Goal: Task Accomplishment & Management: Complete application form

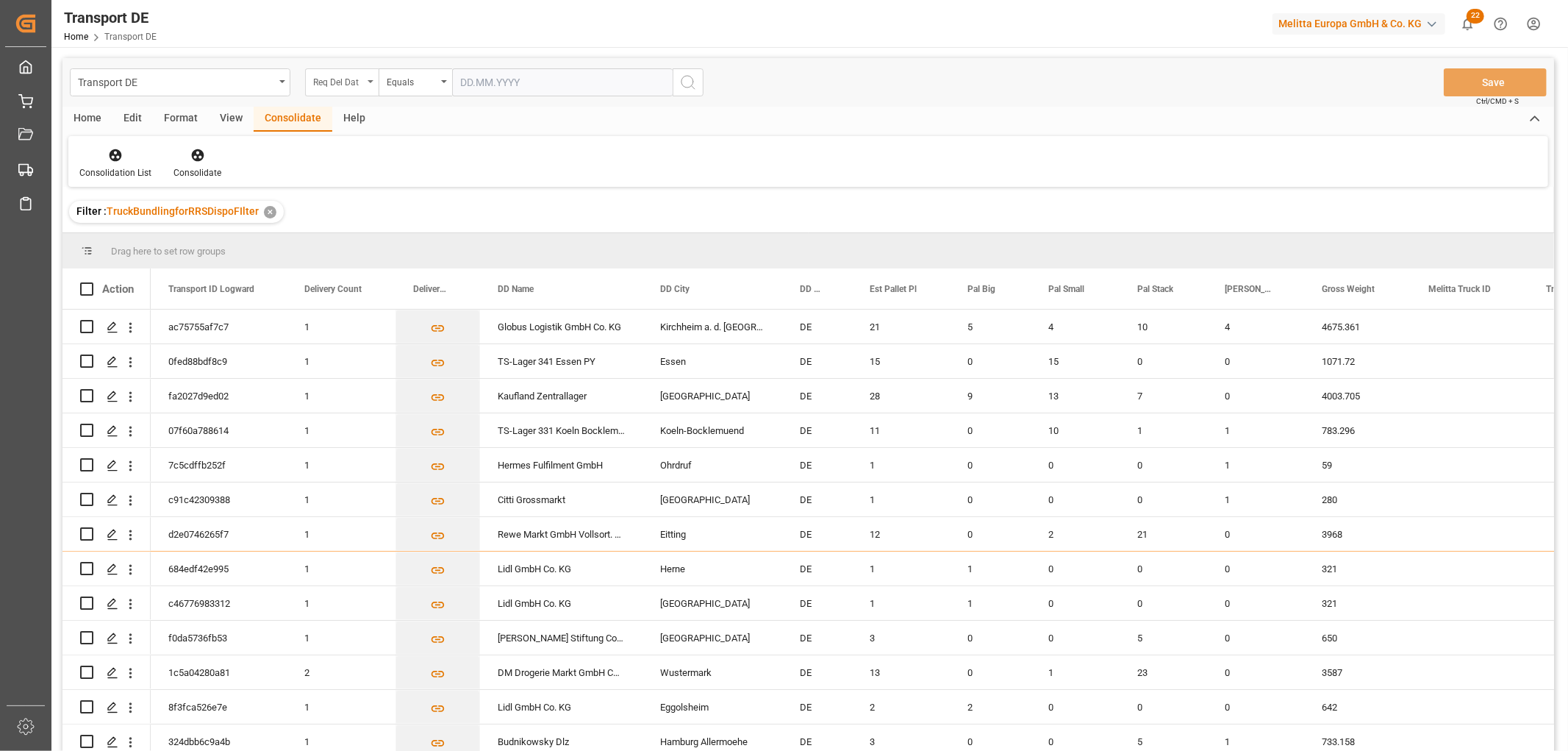
click at [333, 74] on div "Req Del Dat" at bounding box center [338, 80] width 50 height 17
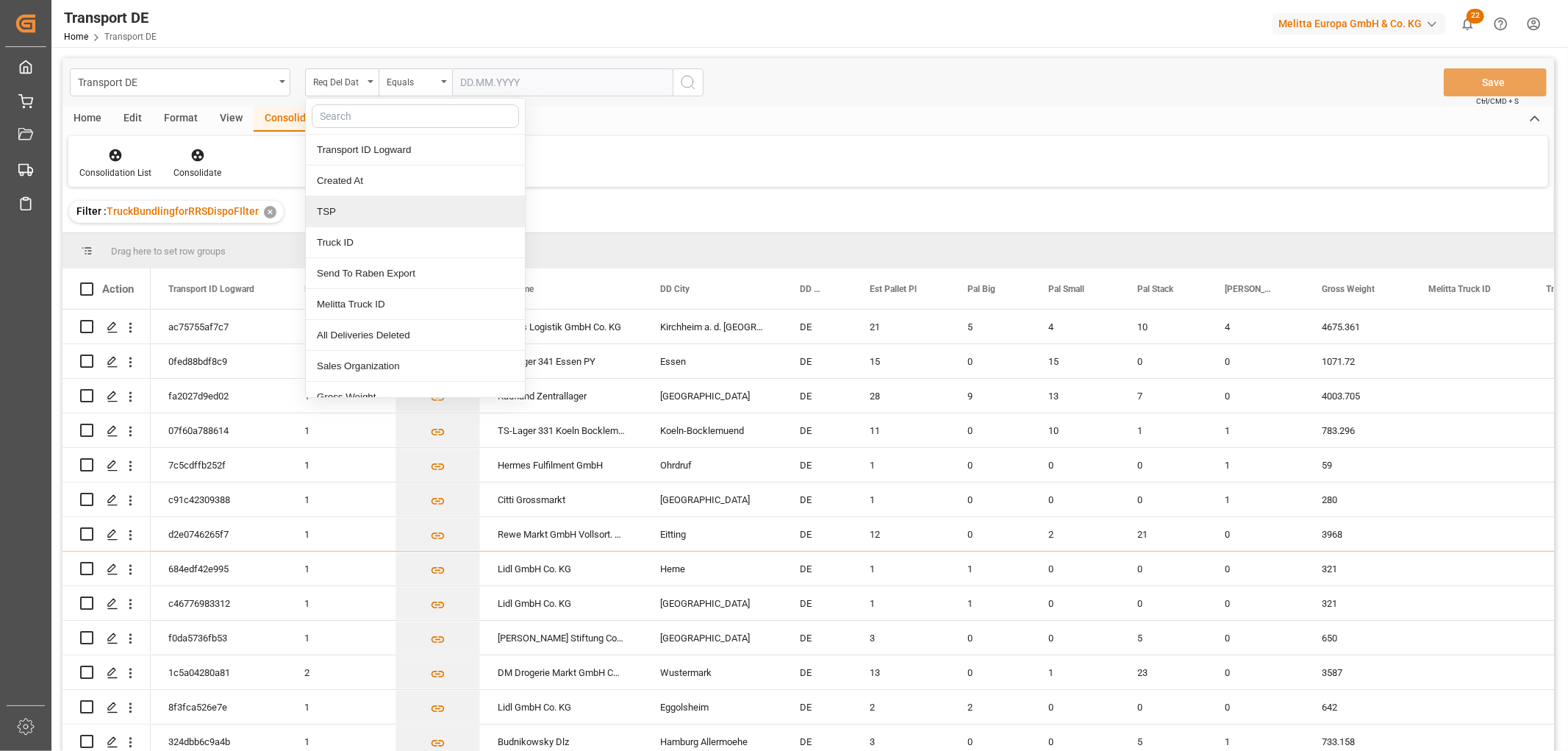
click at [344, 208] on div "TSP" at bounding box center [415, 212] width 219 height 31
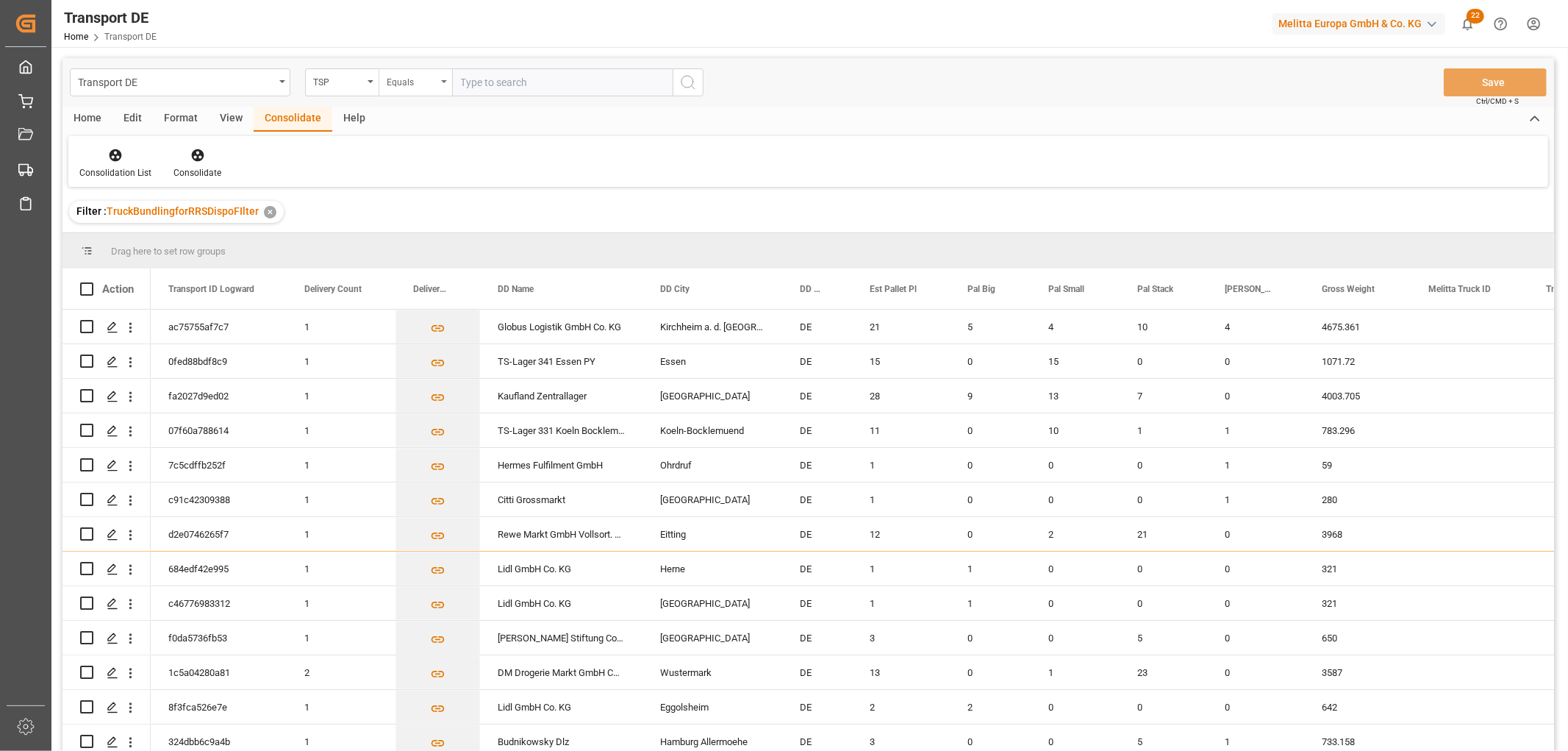
click at [412, 76] on div "Equals" at bounding box center [411, 80] width 50 height 17
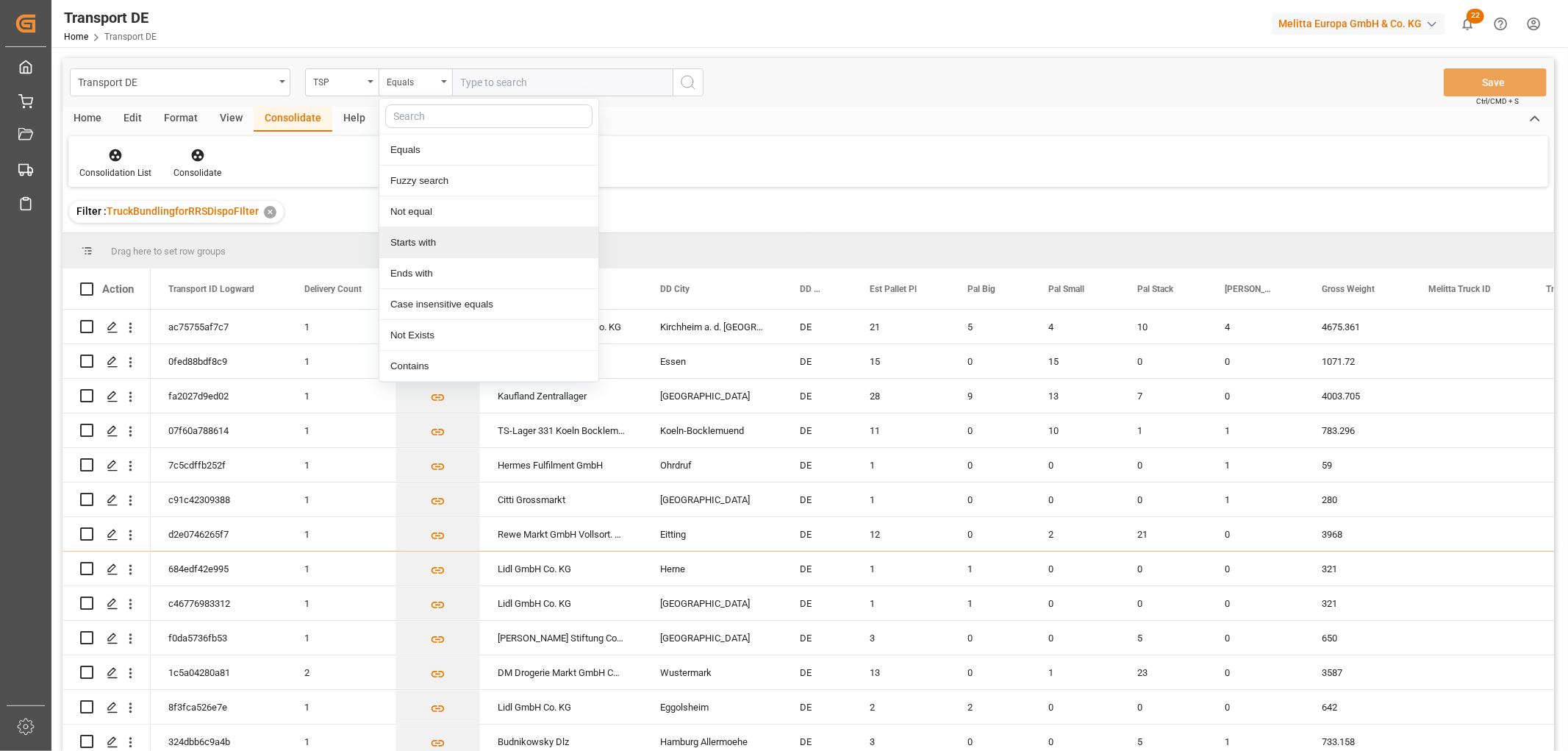
click at [425, 240] on div "Starts with" at bounding box center [489, 243] width 219 height 31
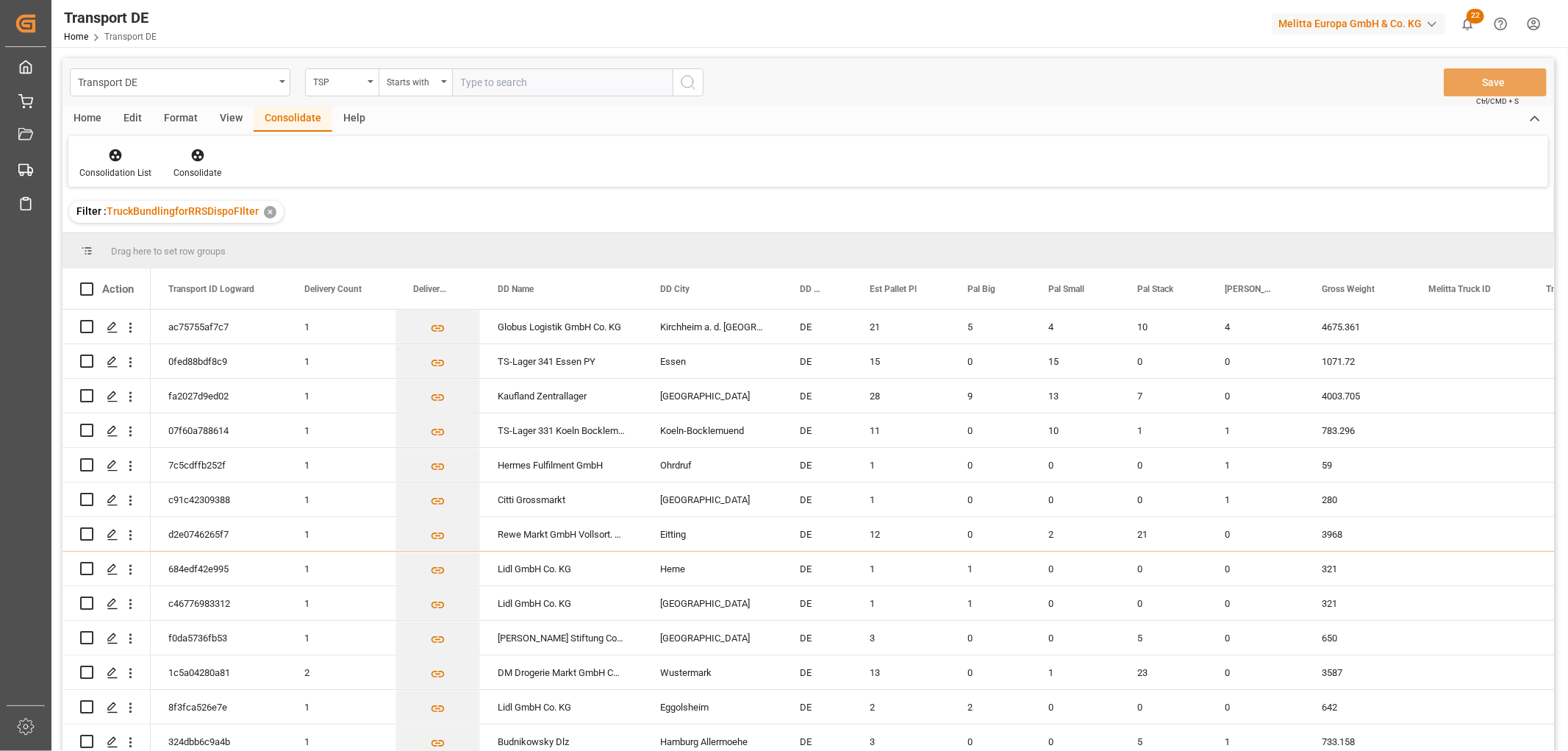
click at [493, 76] on input "text" at bounding box center [562, 82] width 220 height 28
type input "Self pickup DE"
click at [688, 81] on icon "search button" at bounding box center [688, 82] width 17 height 17
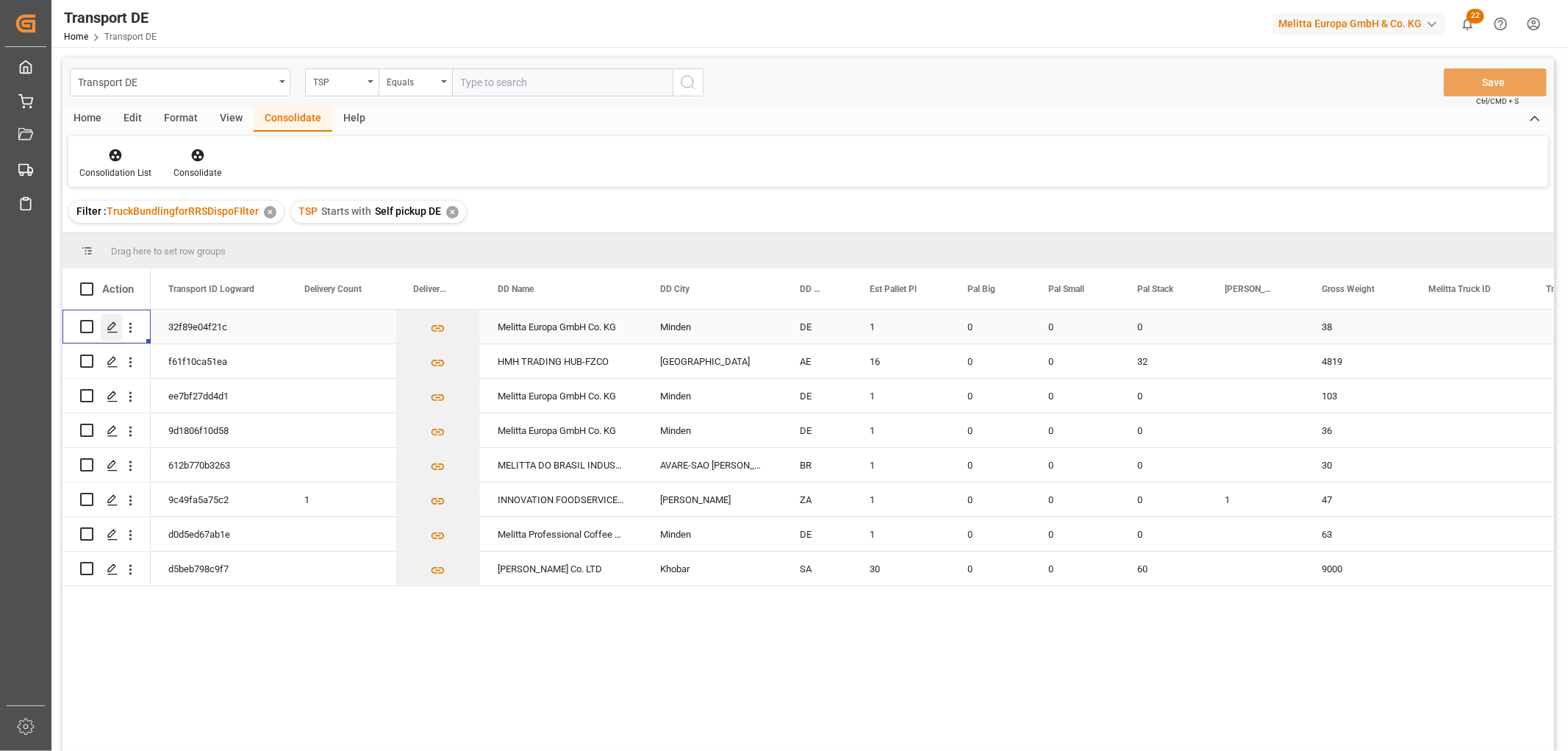
click at [108, 324] on icon "Press SPACE to select this row." at bounding box center [112, 327] width 12 height 12
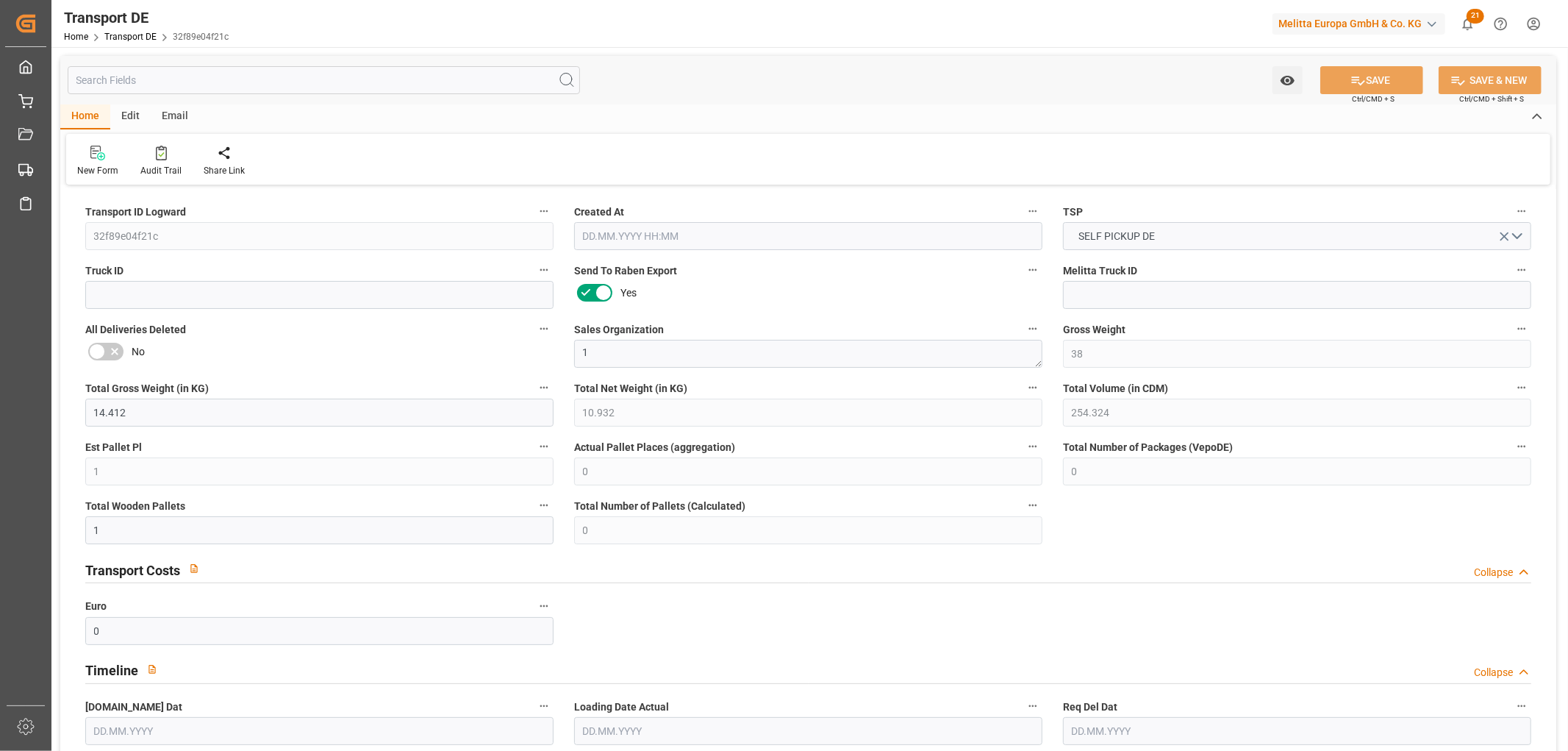
type input "38"
type input "14.412"
type input "10.932"
type input "254.324"
type input "1"
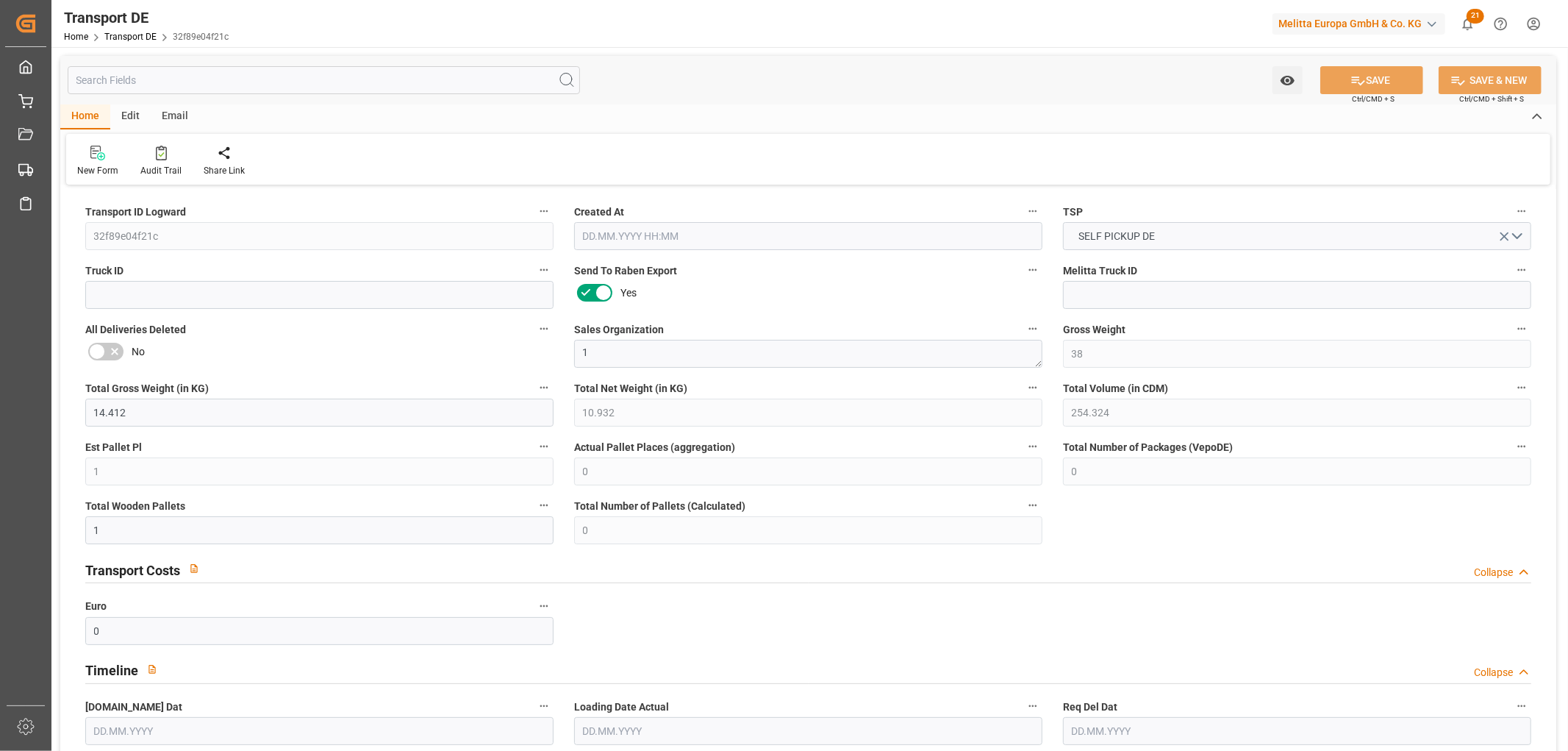
type input "0"
type input "1"
type input "0"
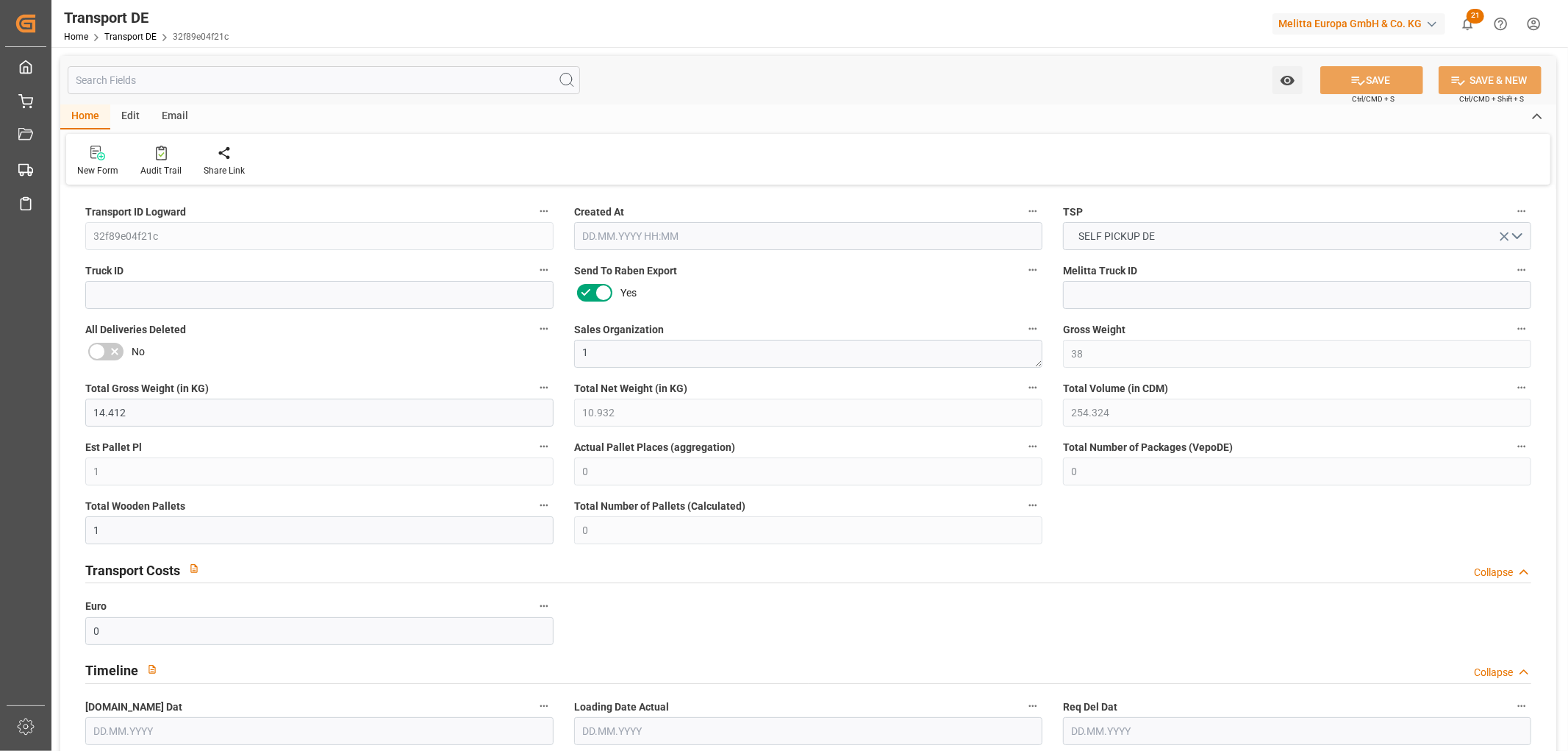
type input "32"
type input "0"
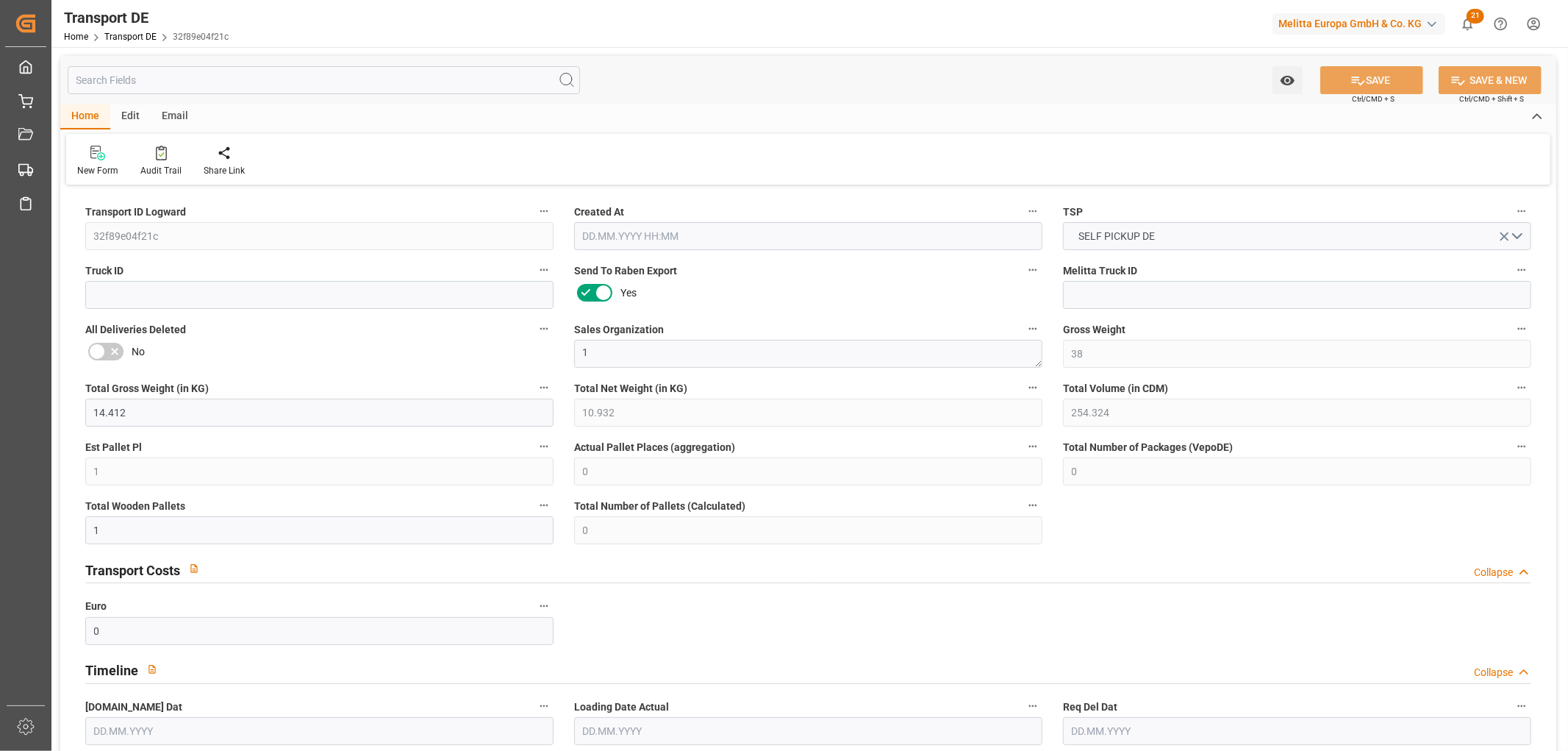
type input "0"
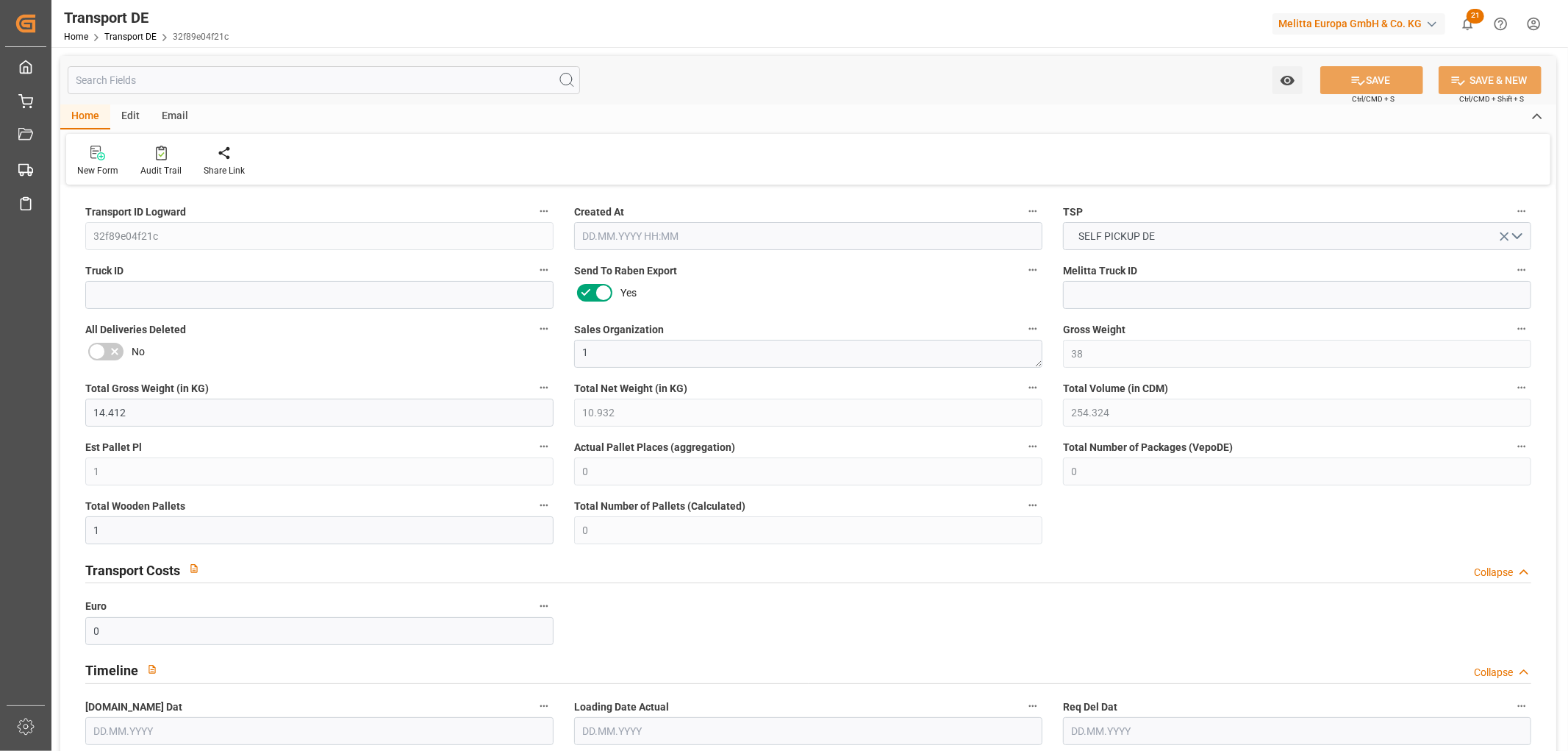
type input "0"
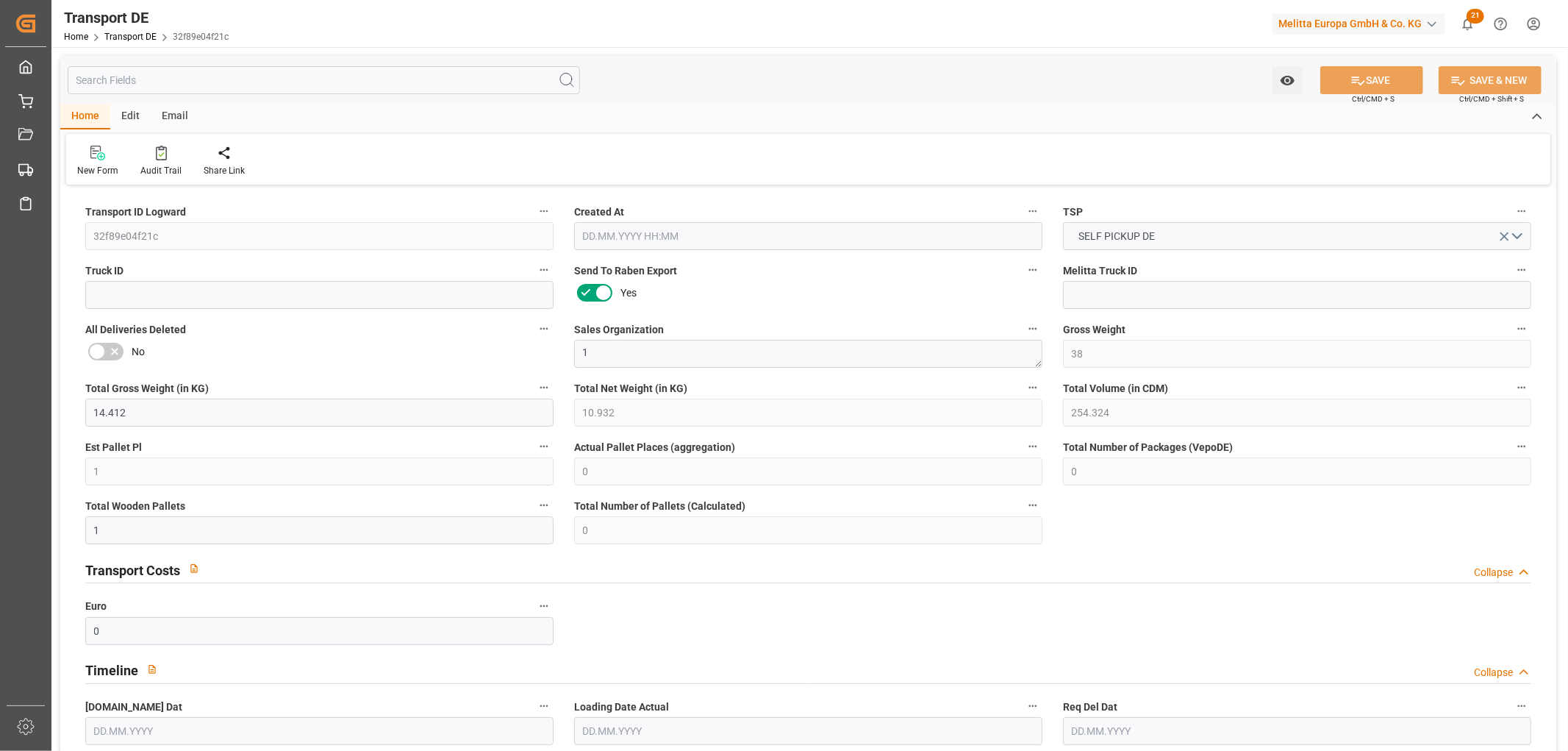
type input "0"
type input "[DATE] 22:03"
type input "[DATE]"
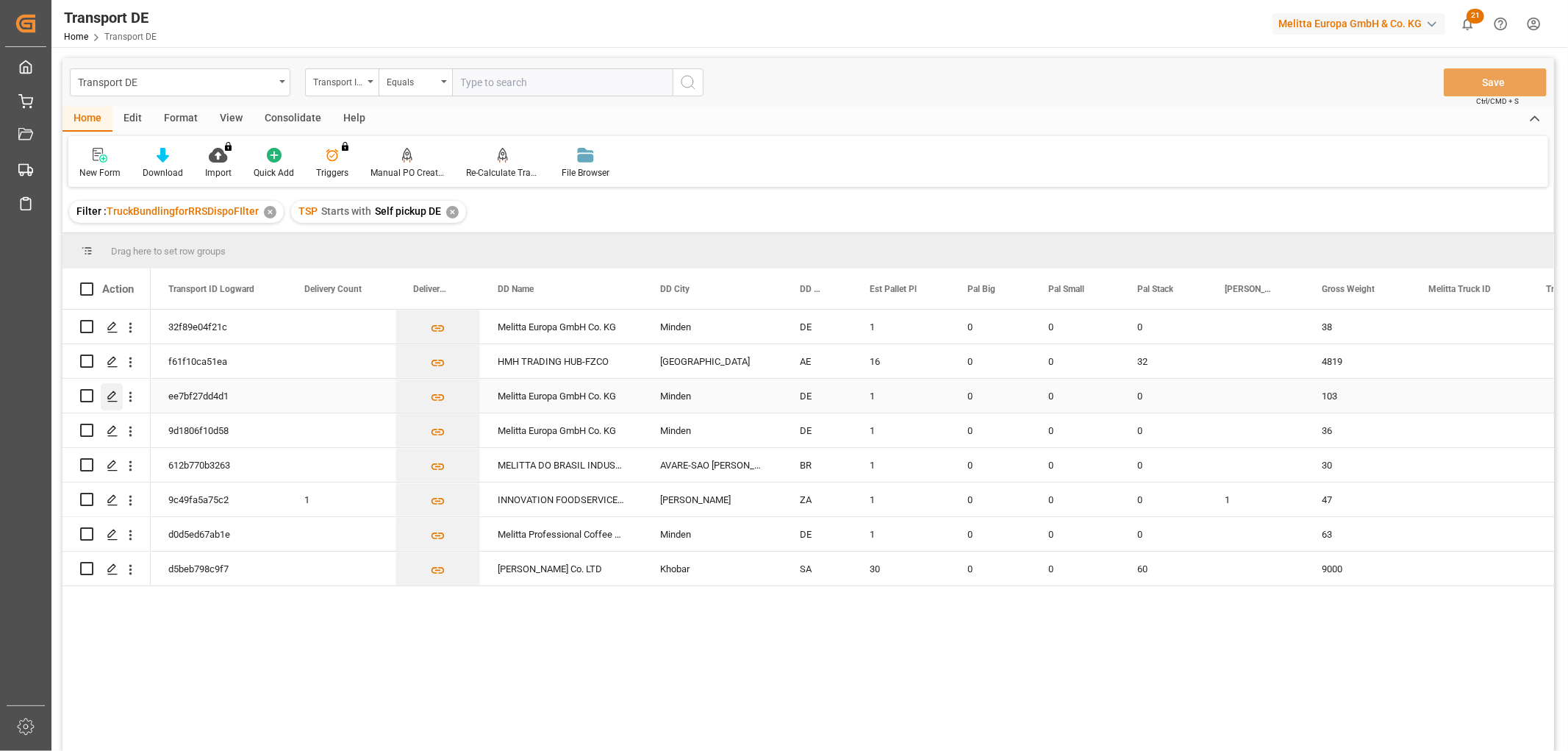
click at [110, 394] on polygon "Press SPACE to select this row." at bounding box center [112, 395] width 7 height 7
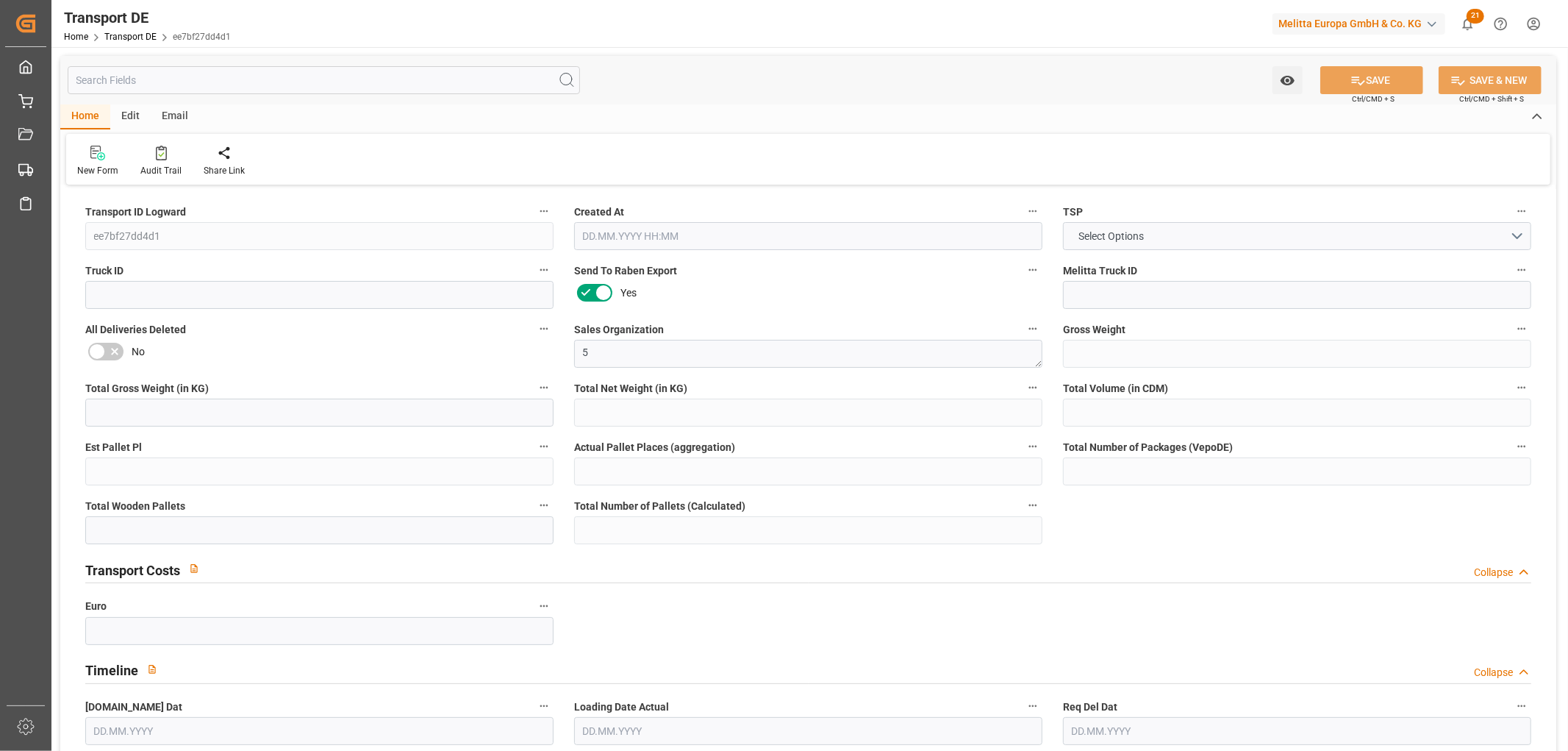
type input "103"
type input "74.83"
type input "58.767"
type input "744.729"
type input "1"
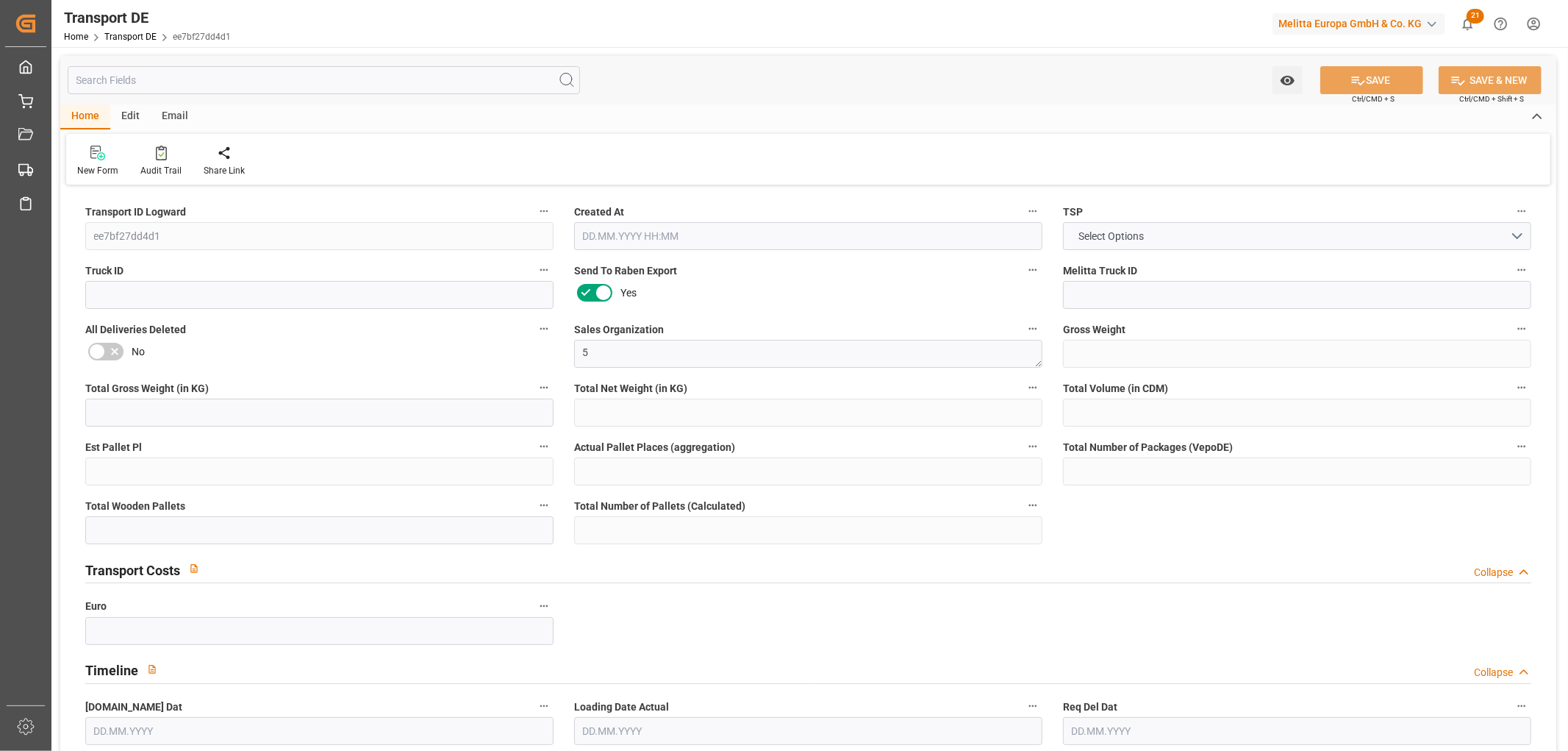
type input "0"
type input "1"
type input "0"
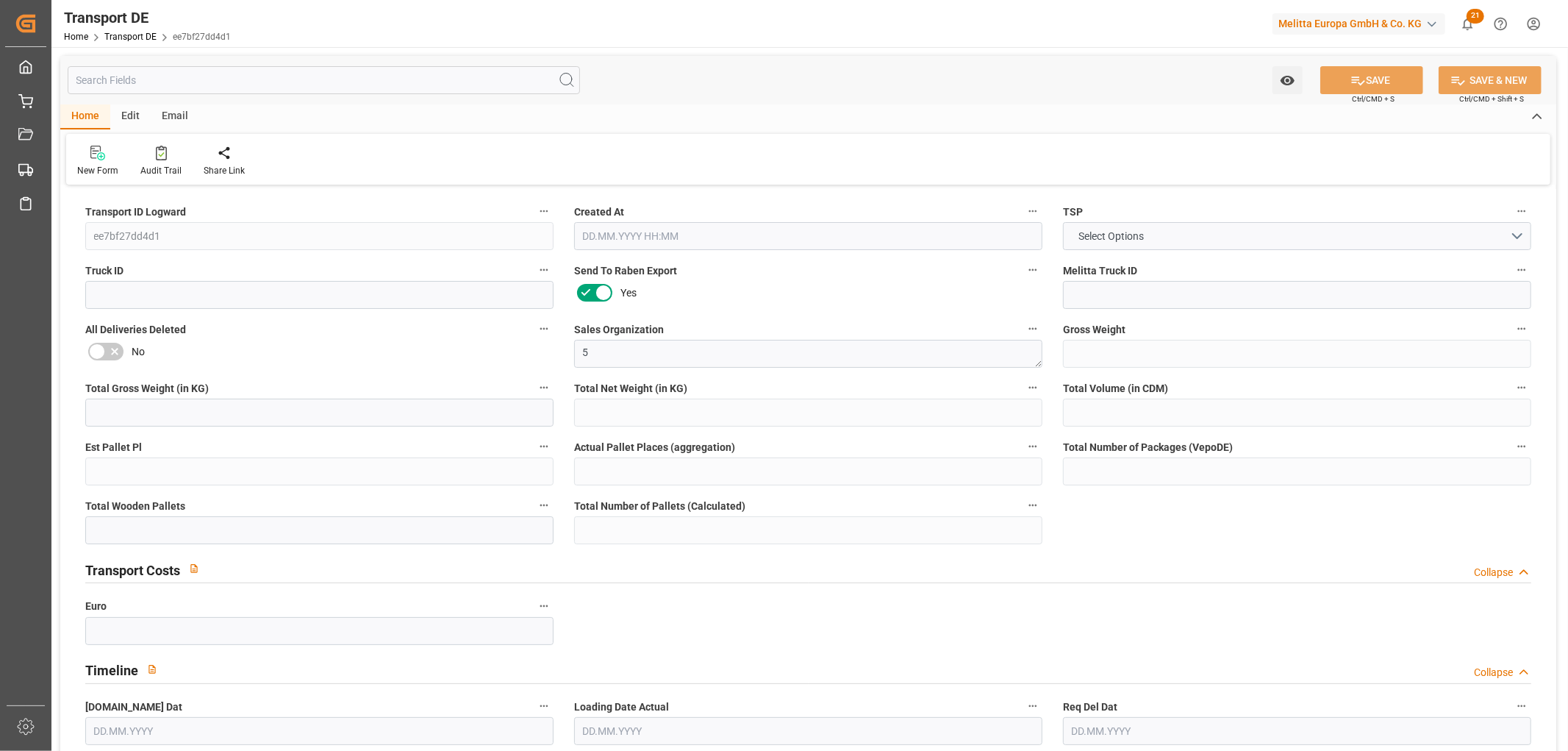
type input "32"
type input "0"
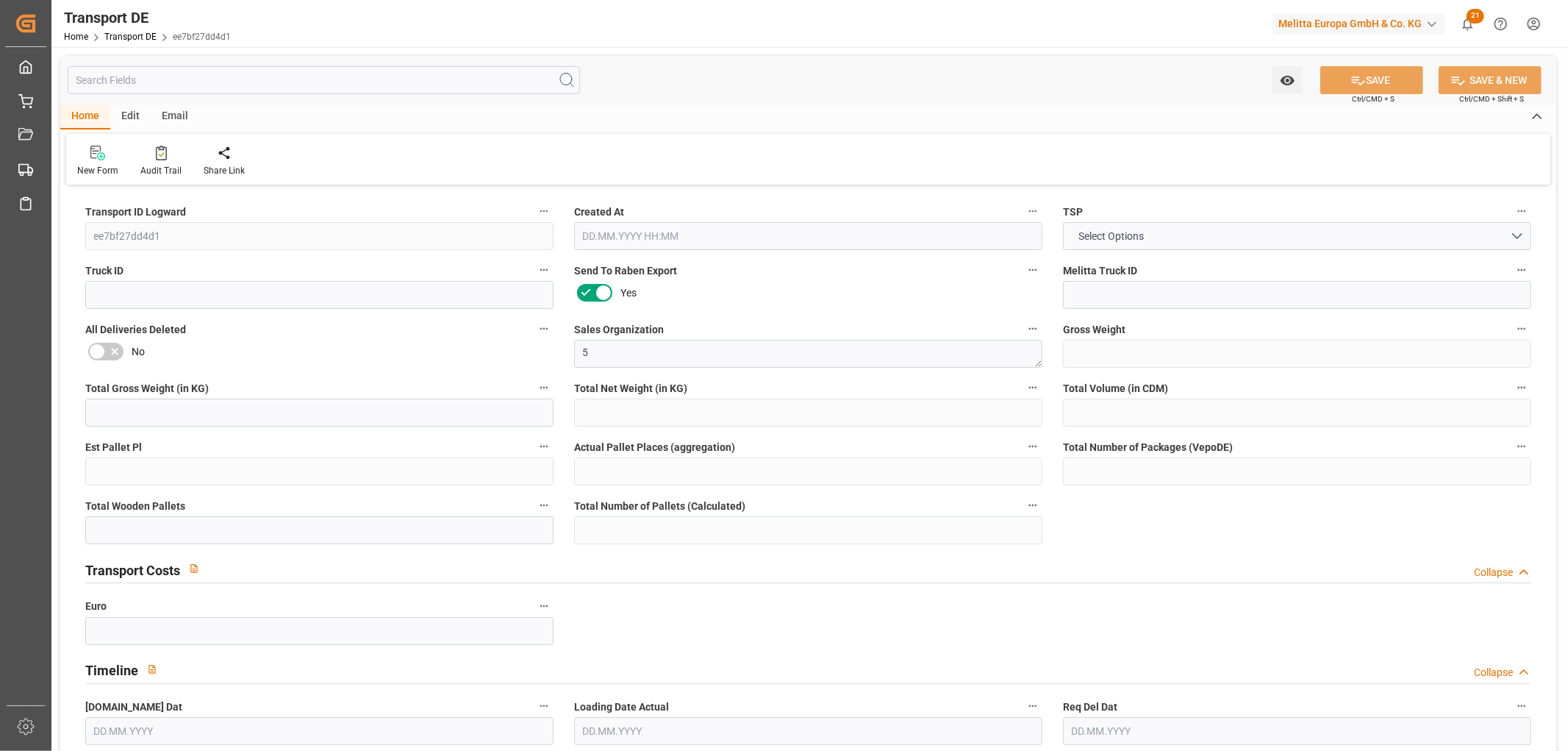
type input "0"
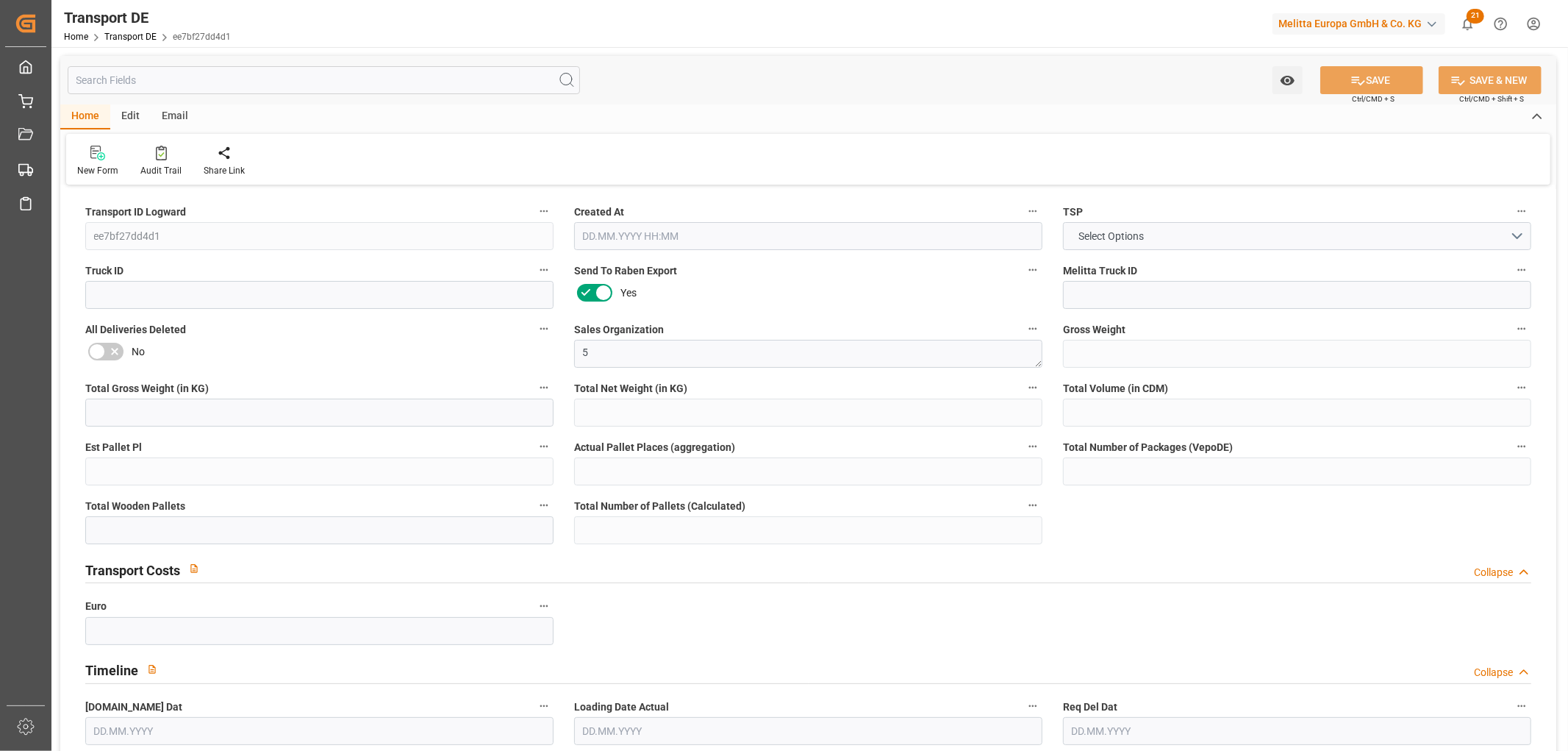
type input "0"
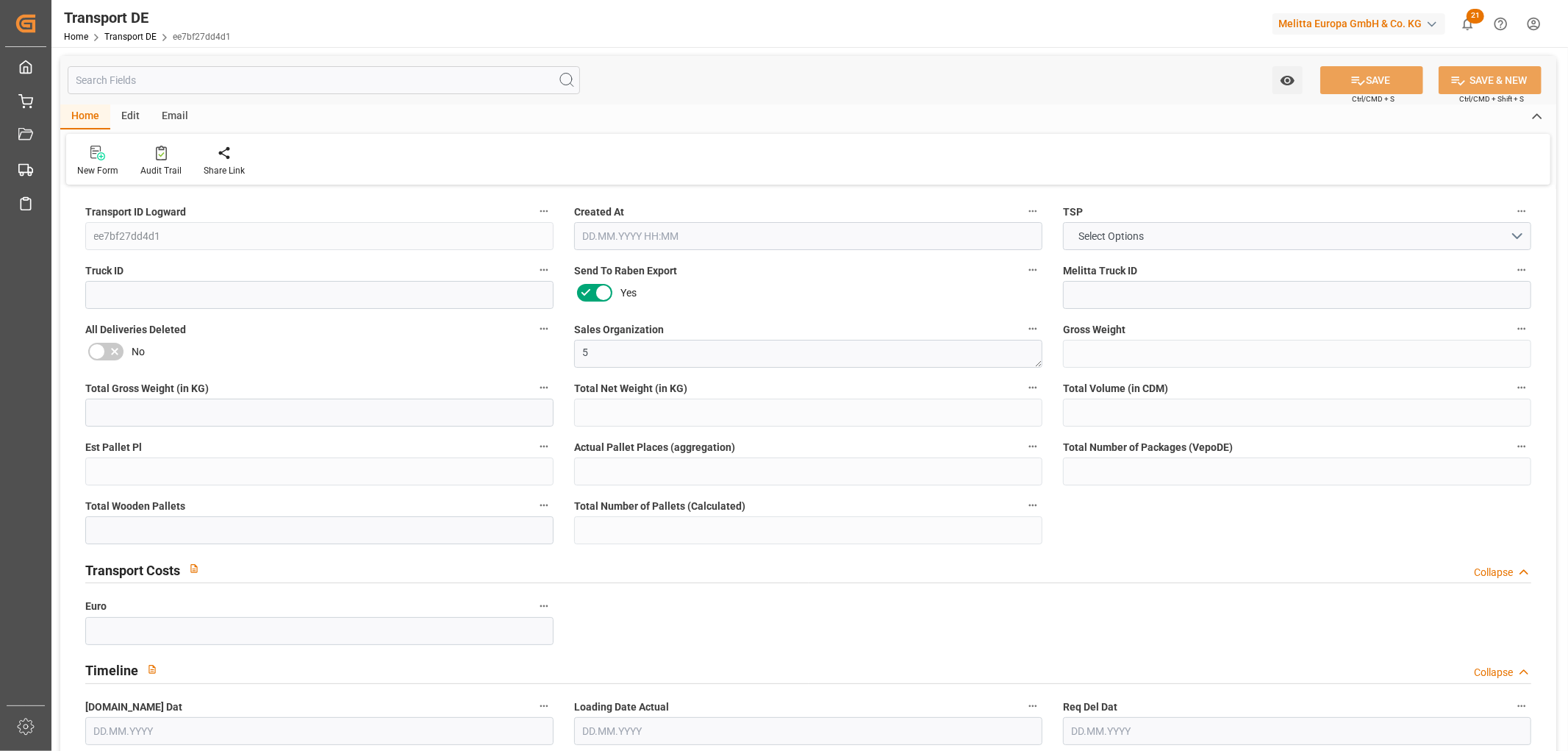
type input "0"
type input "[DATE] 10:27"
type input "[DATE]"
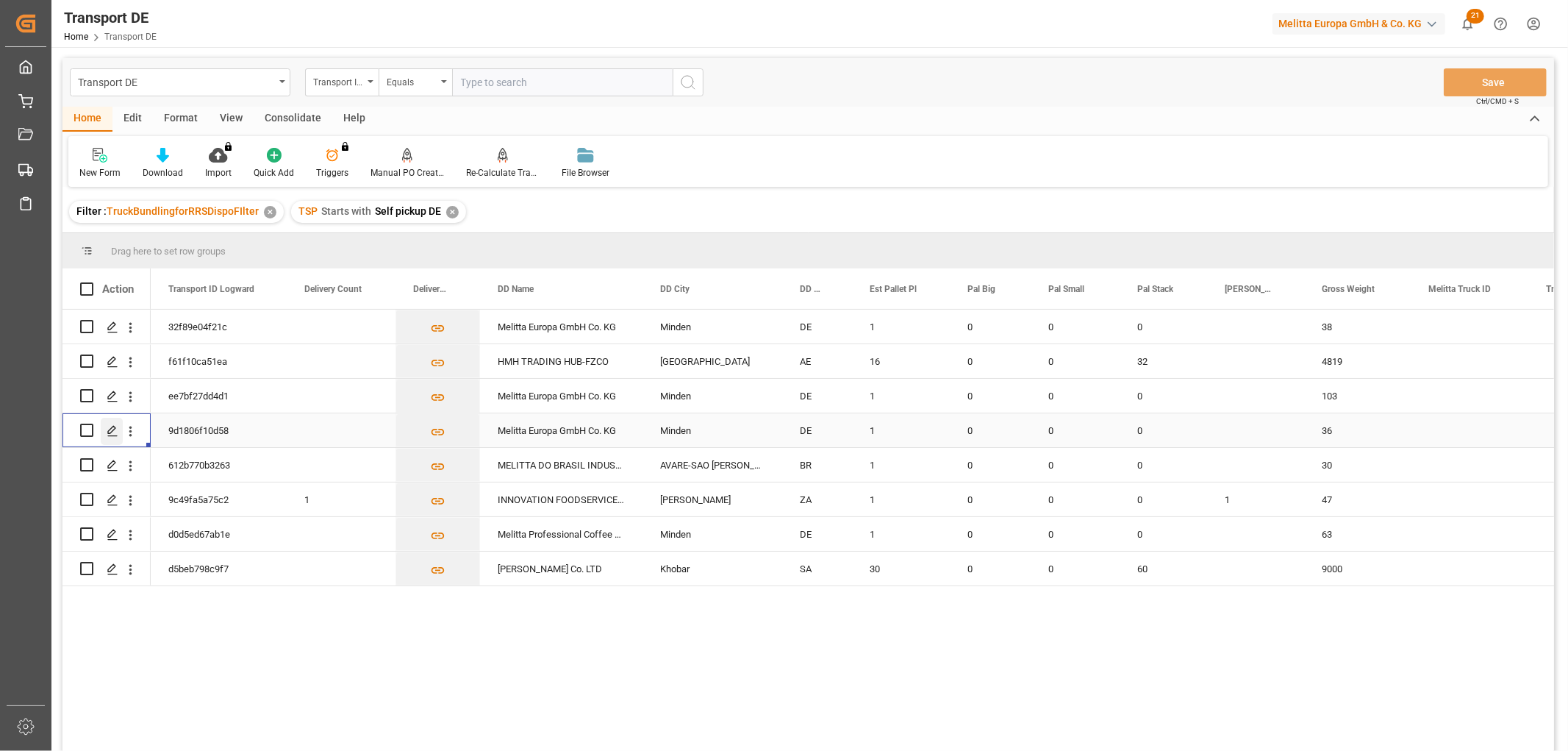
click at [108, 431] on polygon "Press SPACE to select this row." at bounding box center [112, 430] width 7 height 7
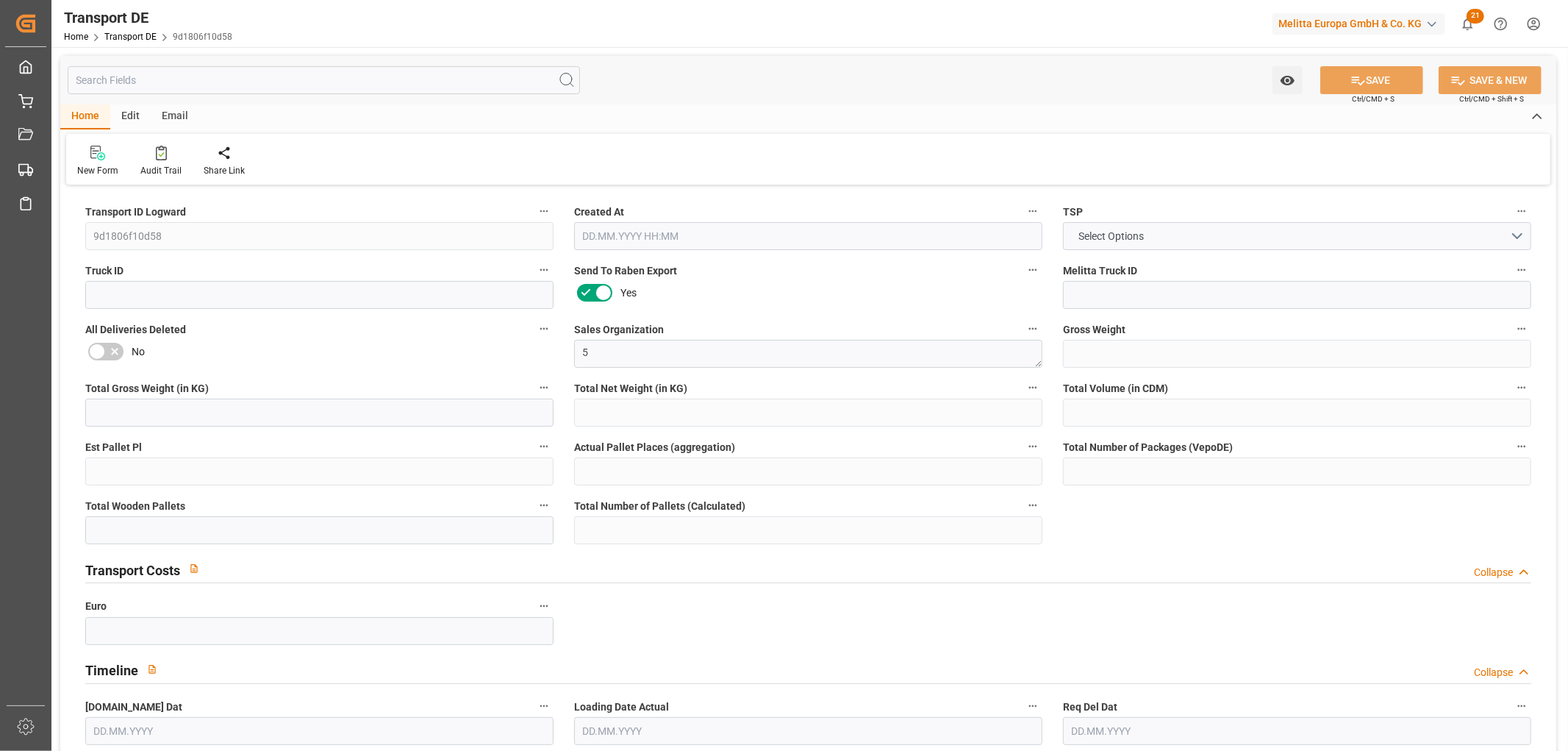
type input "36"
type input "12.387"
type input "10.936"
type input "234.24"
type input "1"
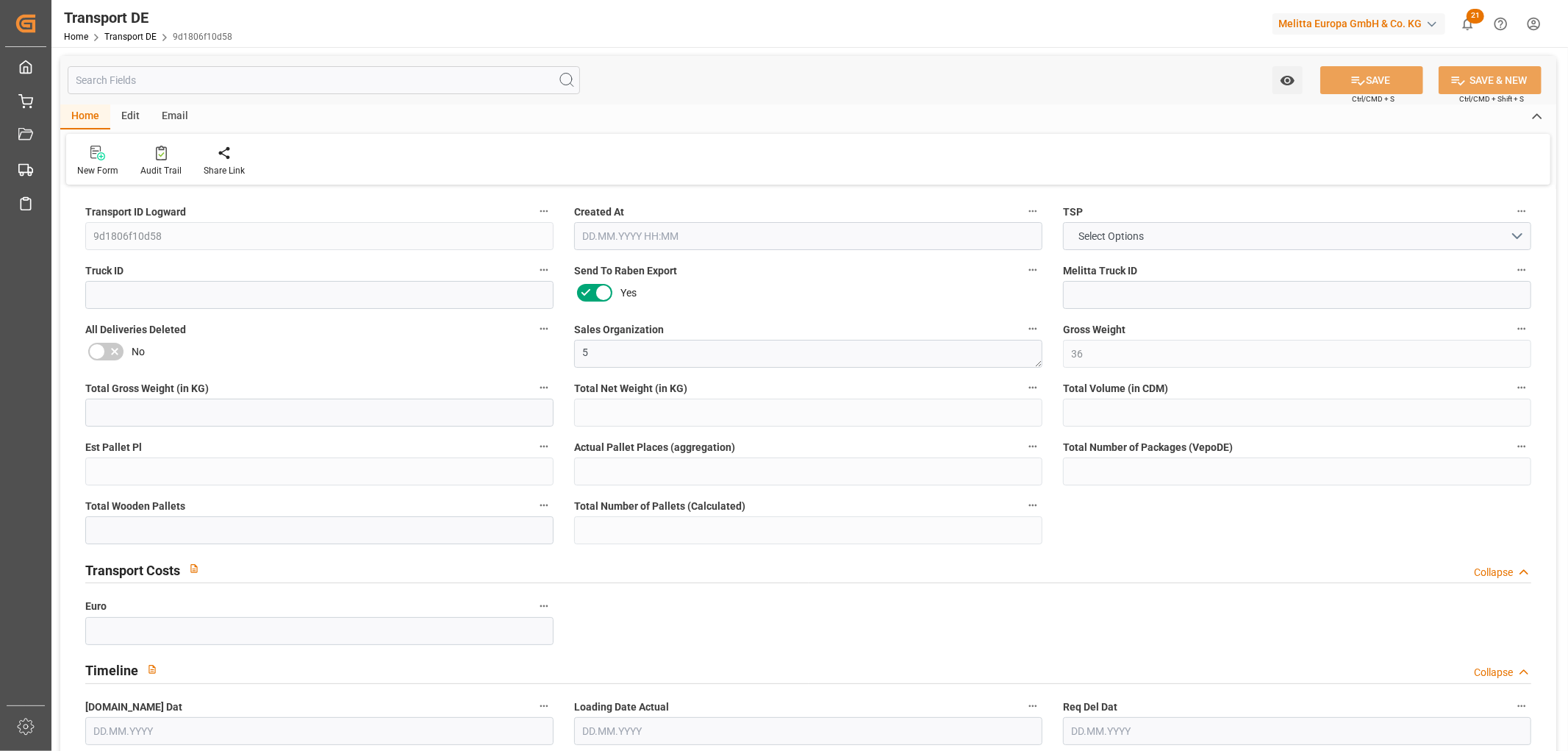
type input "0"
type input "1"
type input "0"
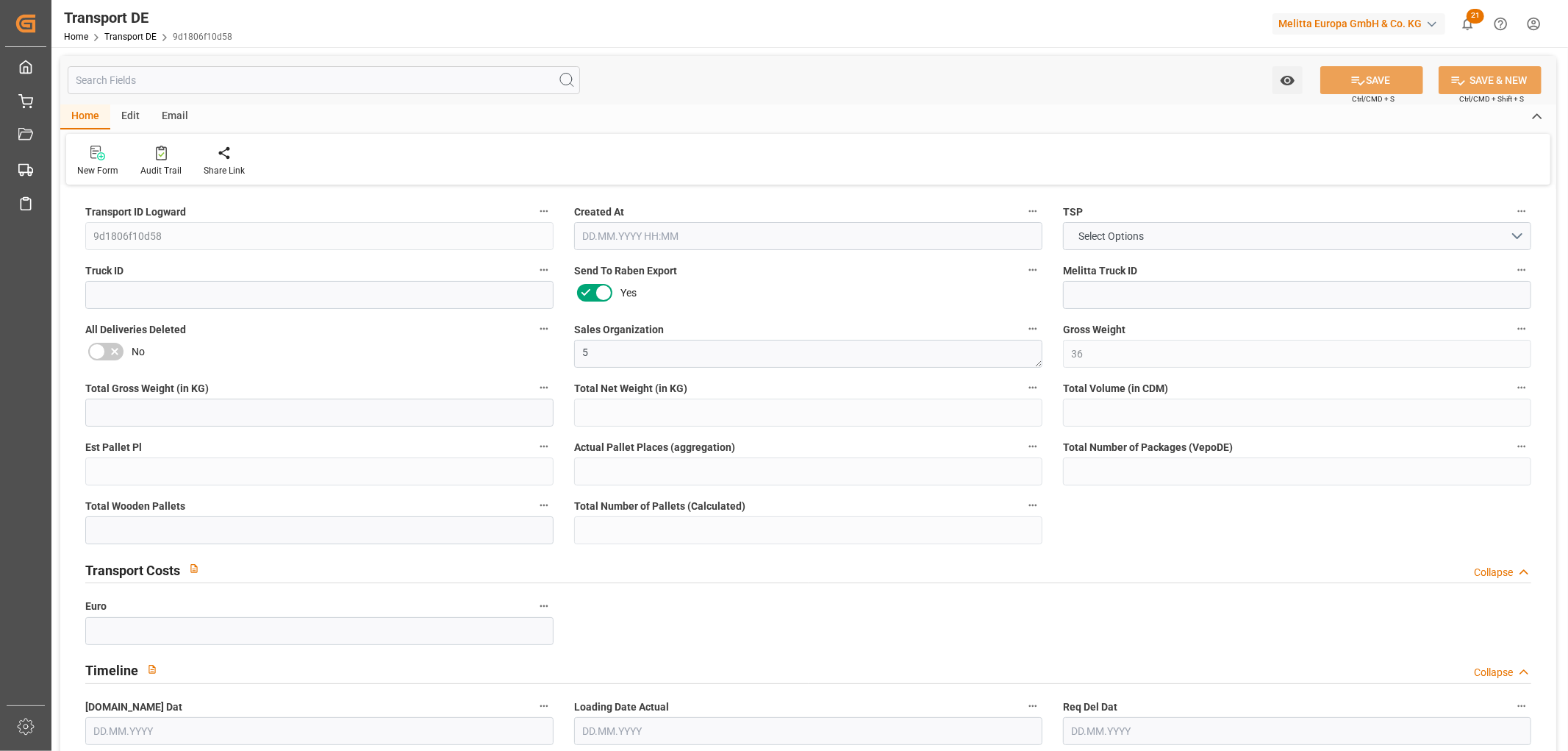
type input "32"
type input "0"
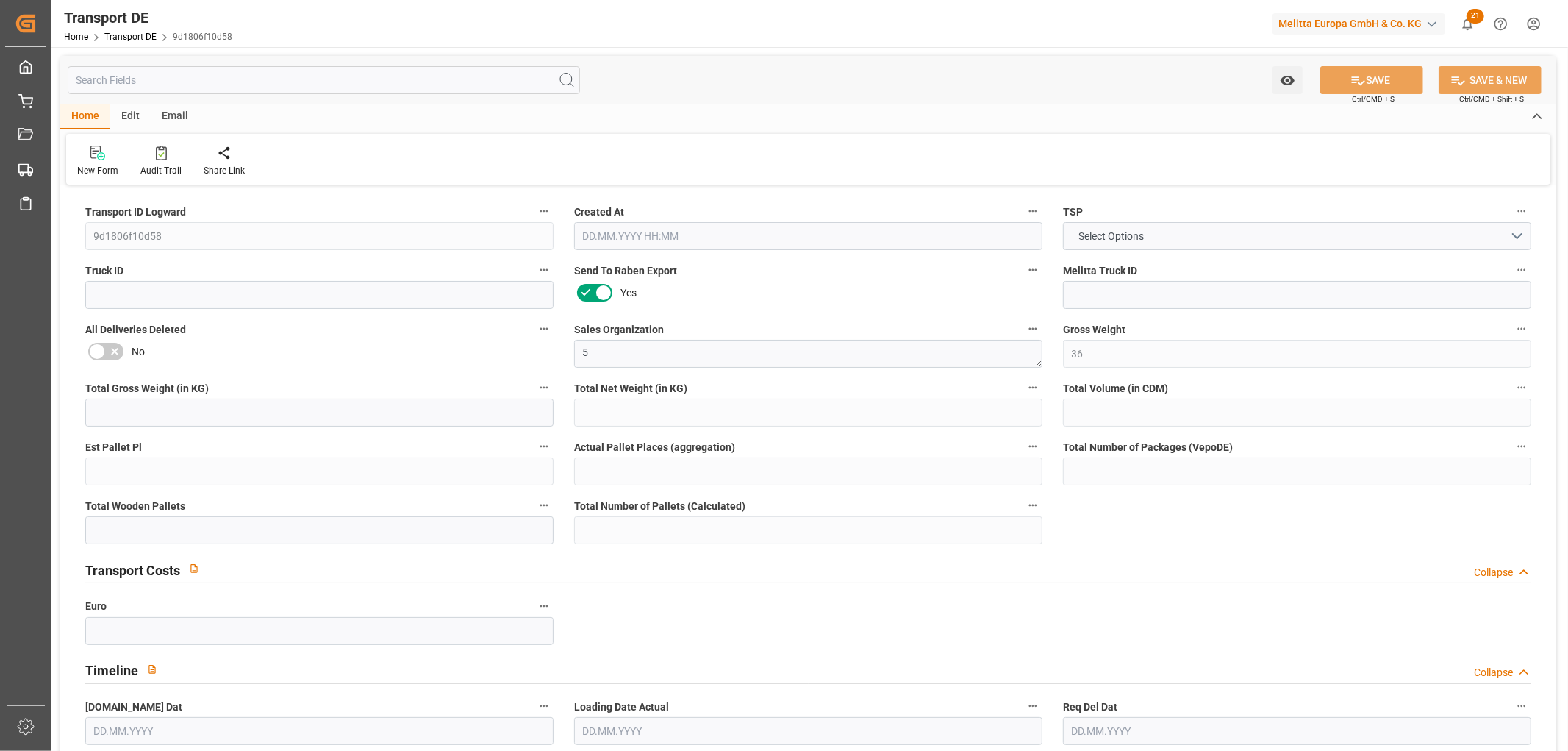
type input "0"
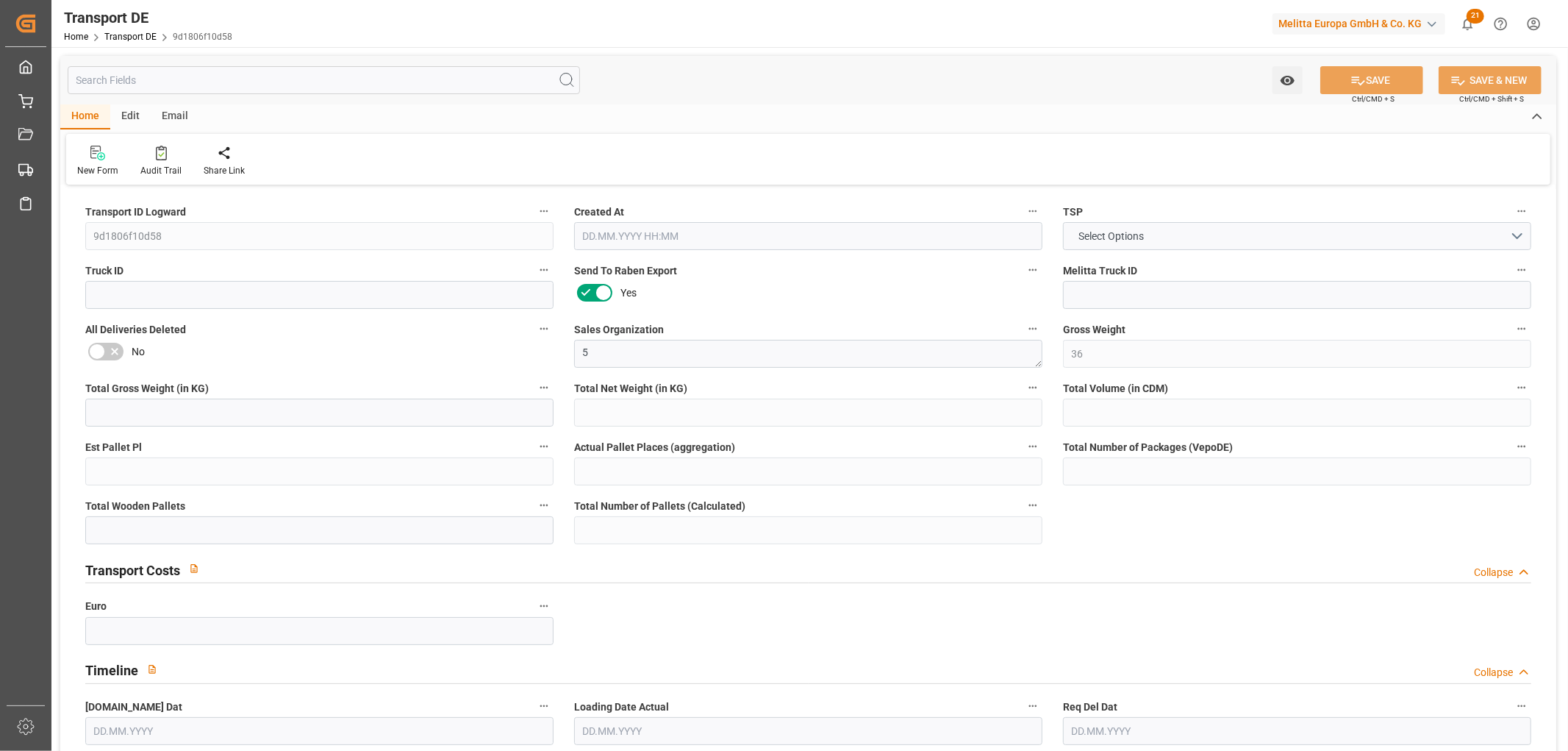
type input "0"
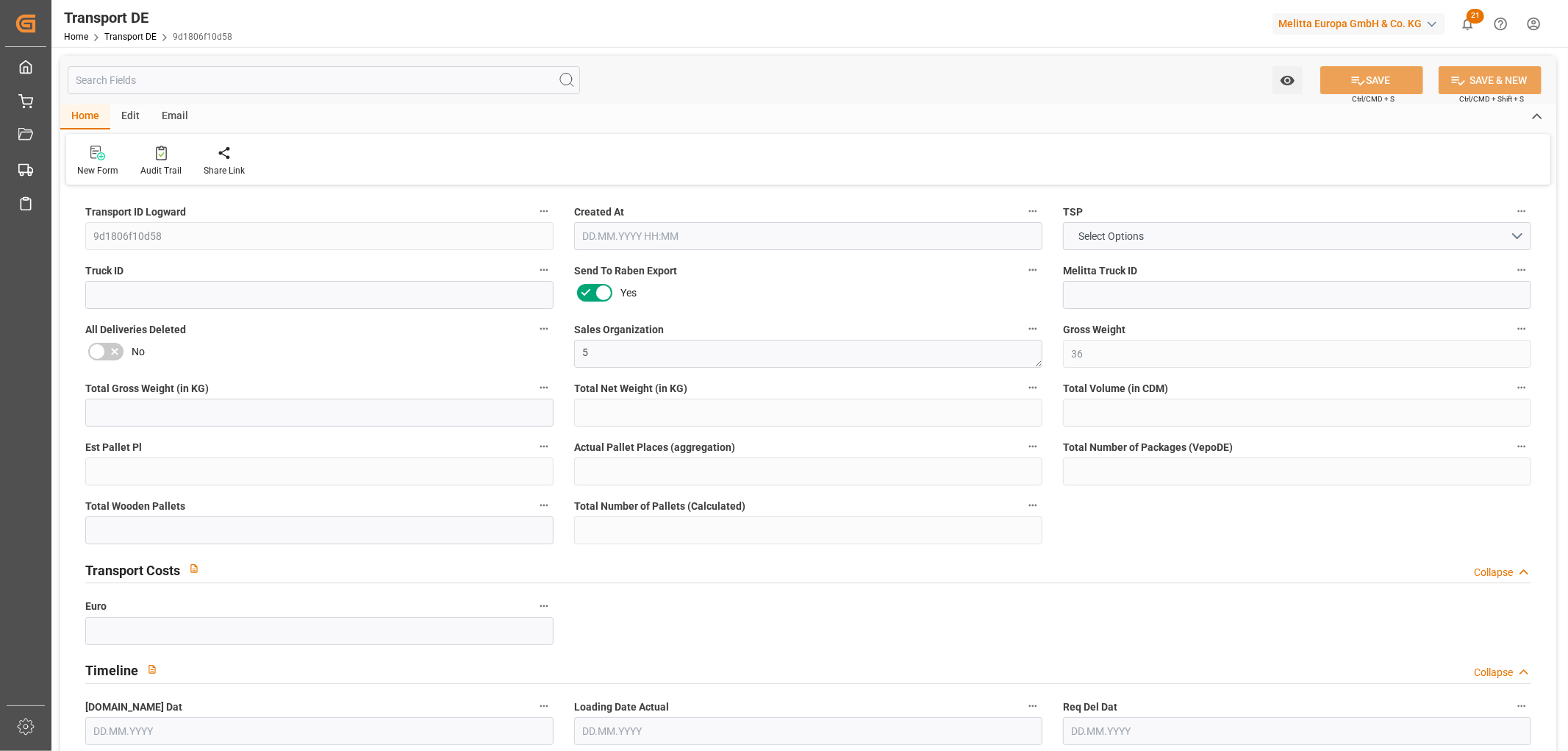
type input "0"
type input "[DATE] 10:27"
type input "[DATE]"
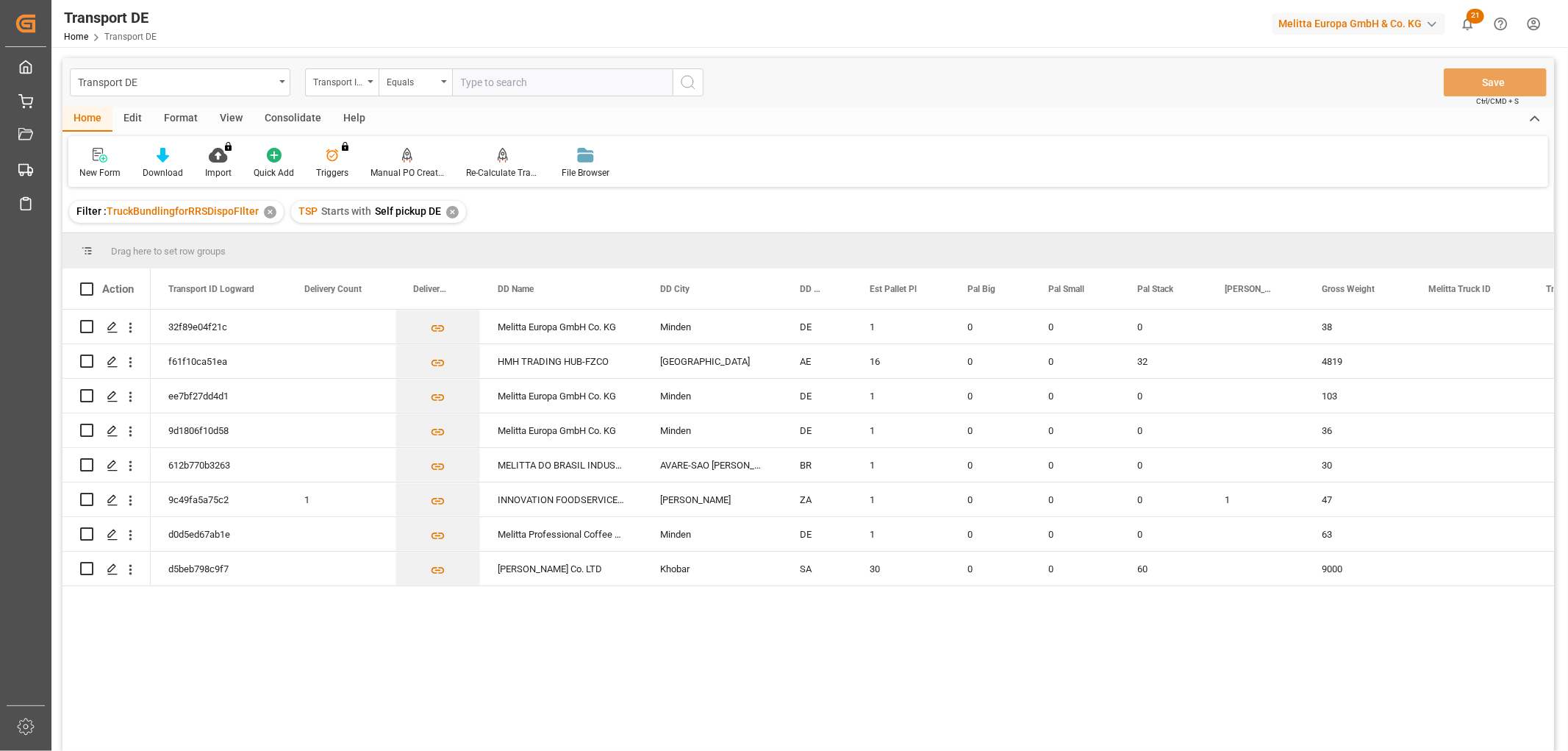
click at [283, 114] on div "Consolidate" at bounding box center [293, 118] width 78 height 25
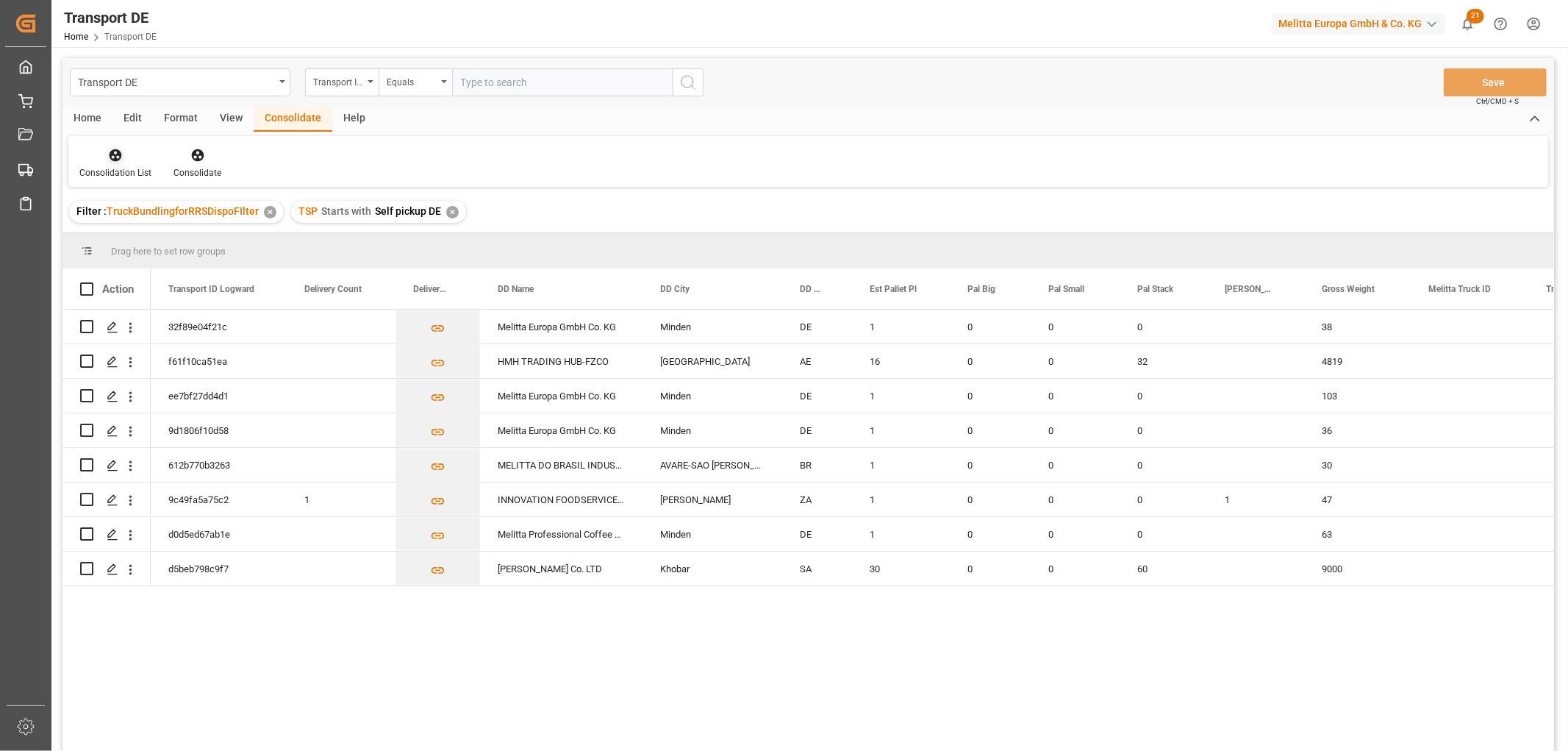
click at [110, 158] on icon at bounding box center [116, 156] width 13 height 13
click at [129, 236] on div "Transport DE Transport ID Logward Equals Save Ctrl/CMD + S Home Edit Format Vie…" at bounding box center [808, 424] width 1492 height 732
click at [86, 326] on input "Press Space to toggle row selection (unchecked)" at bounding box center [86, 326] width 14 height 14
checkbox input "true"
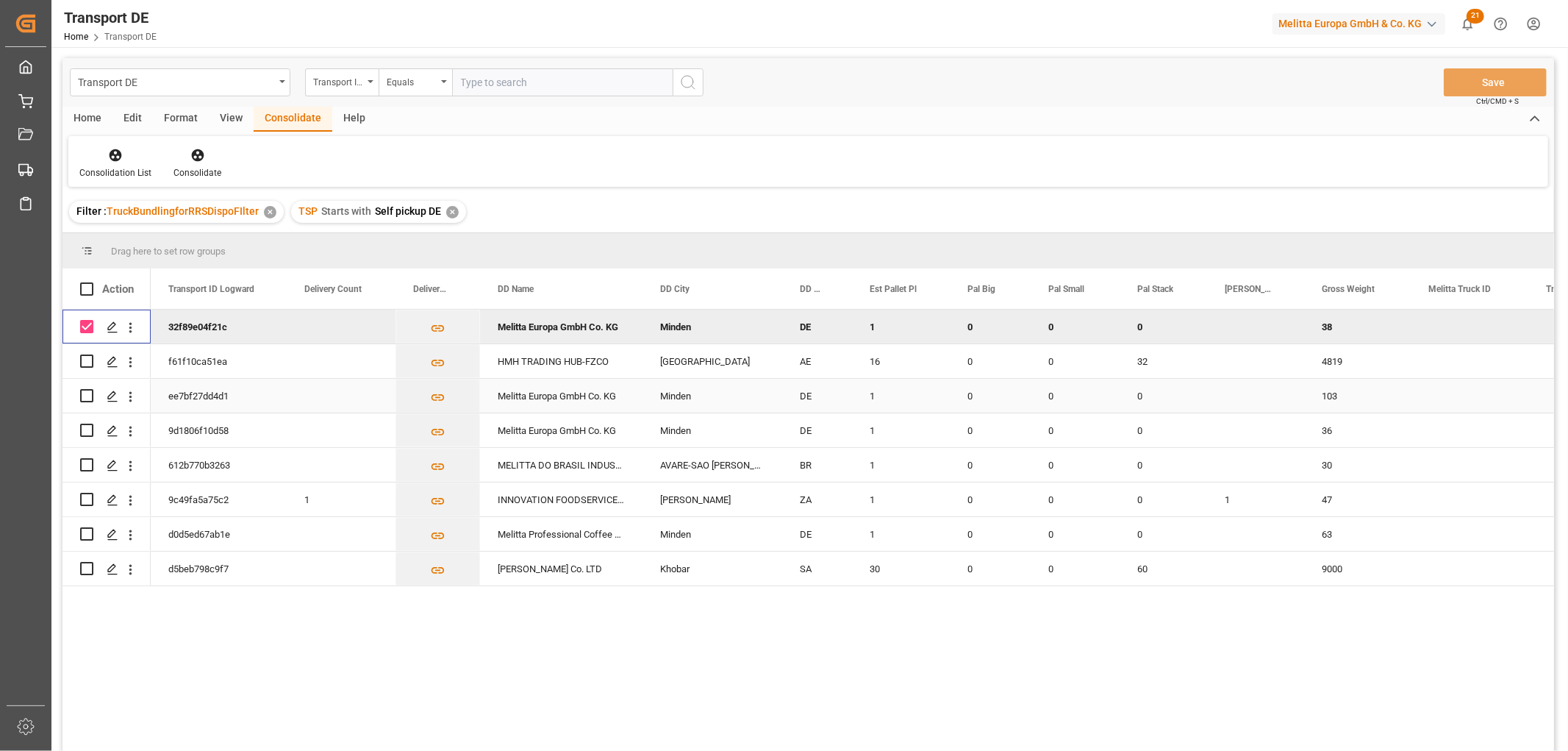
click at [83, 393] on input "Press Space to toggle row selection (unchecked)" at bounding box center [86, 395] width 14 height 14
checkbox input "true"
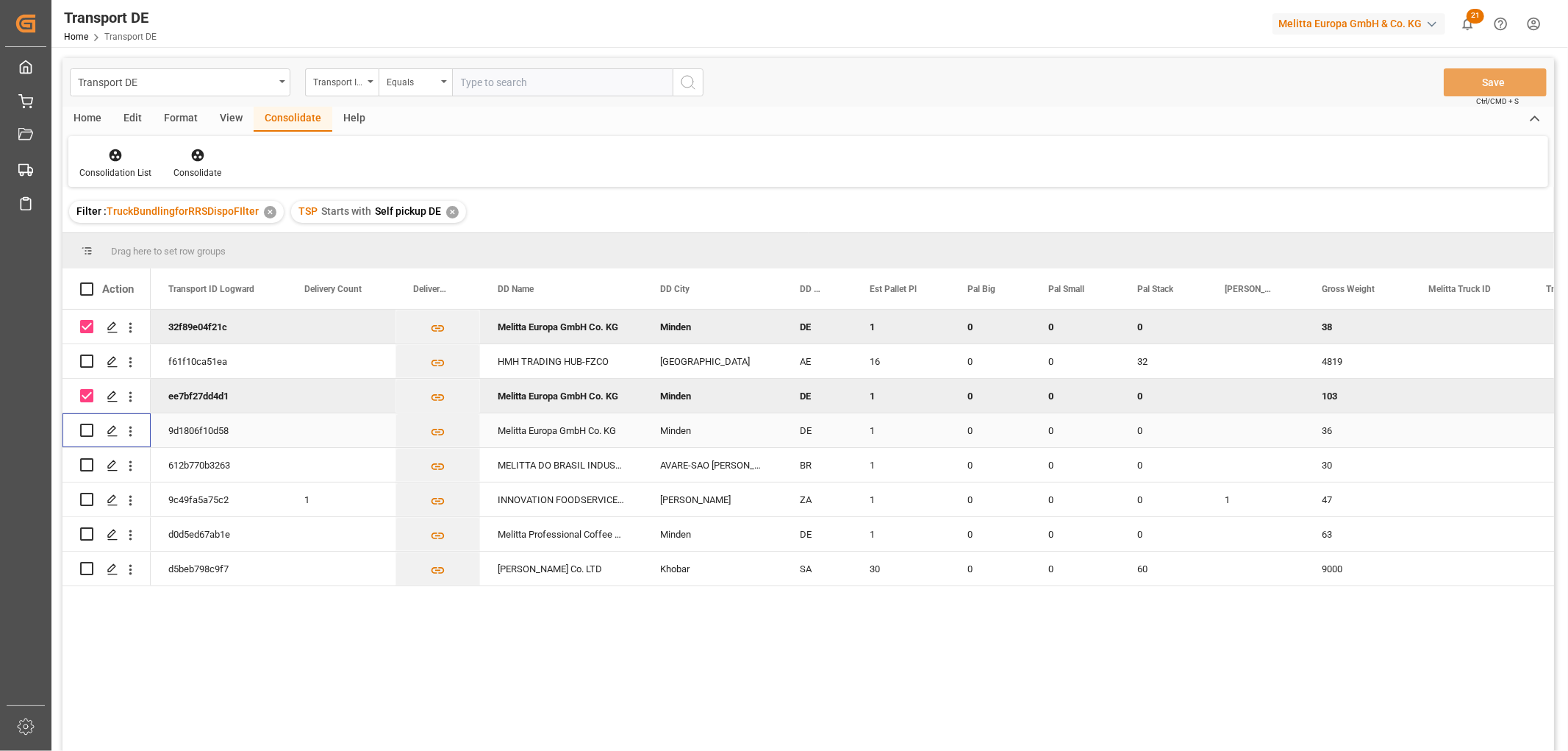
click at [86, 427] on input "Press Space to toggle row selection (unchecked)" at bounding box center [86, 430] width 14 height 14
checkbox input "true"
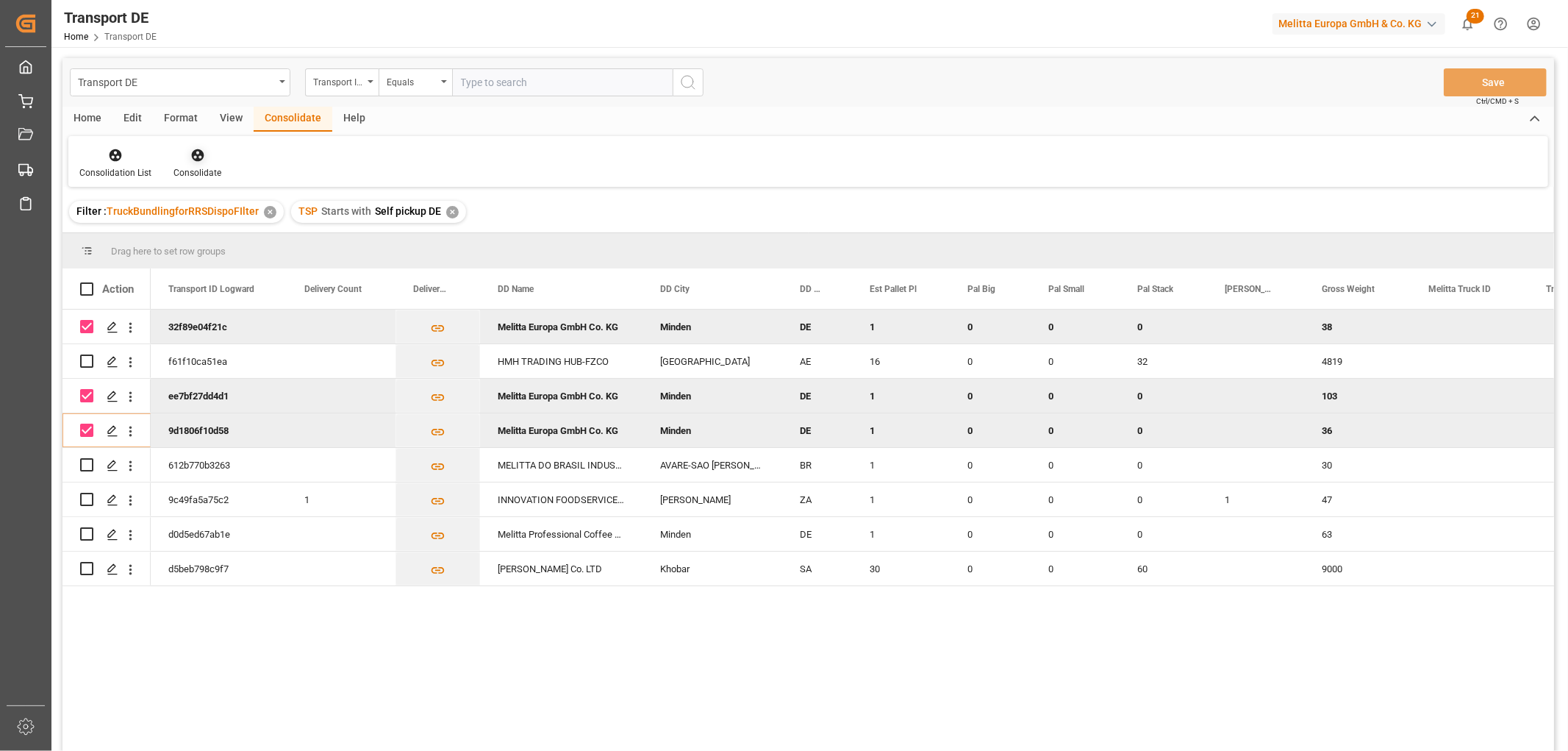
click at [199, 152] on icon at bounding box center [197, 156] width 13 height 13
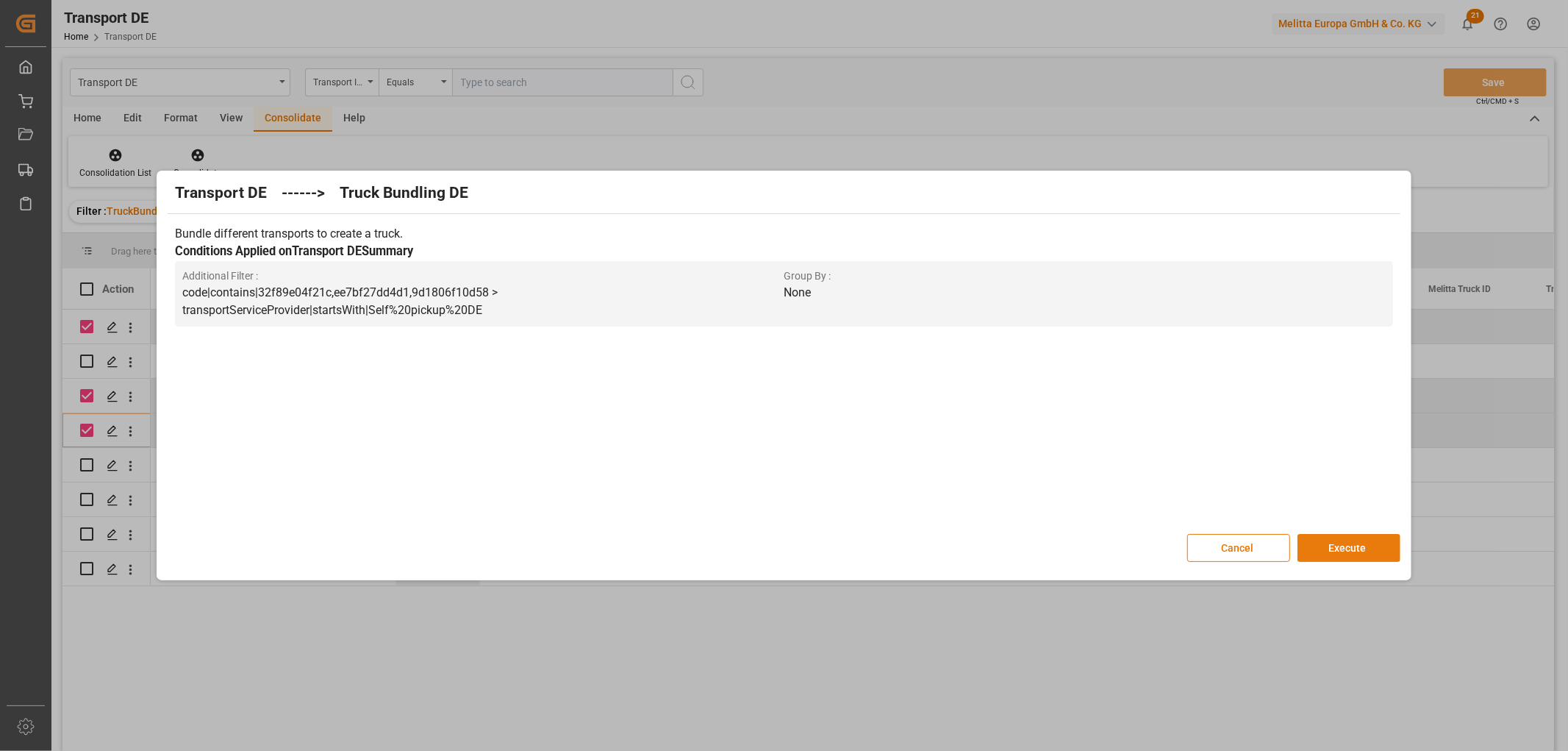
click at [1353, 544] on button "Execute" at bounding box center [1349, 548] width 103 height 28
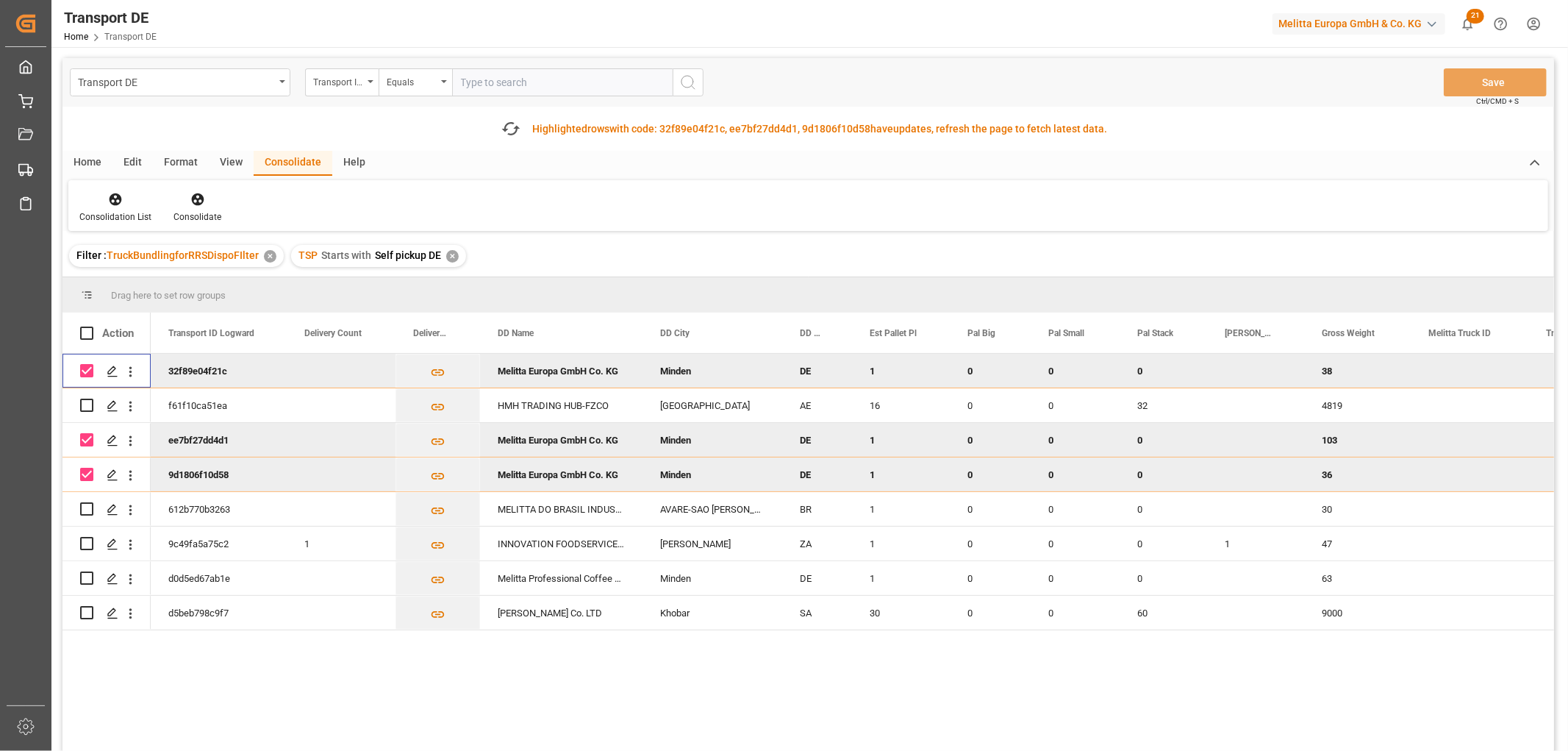
click at [88, 369] on input "Press Space to toggle row selection (checked)" at bounding box center [86, 370] width 14 height 14
checkbox input "false"
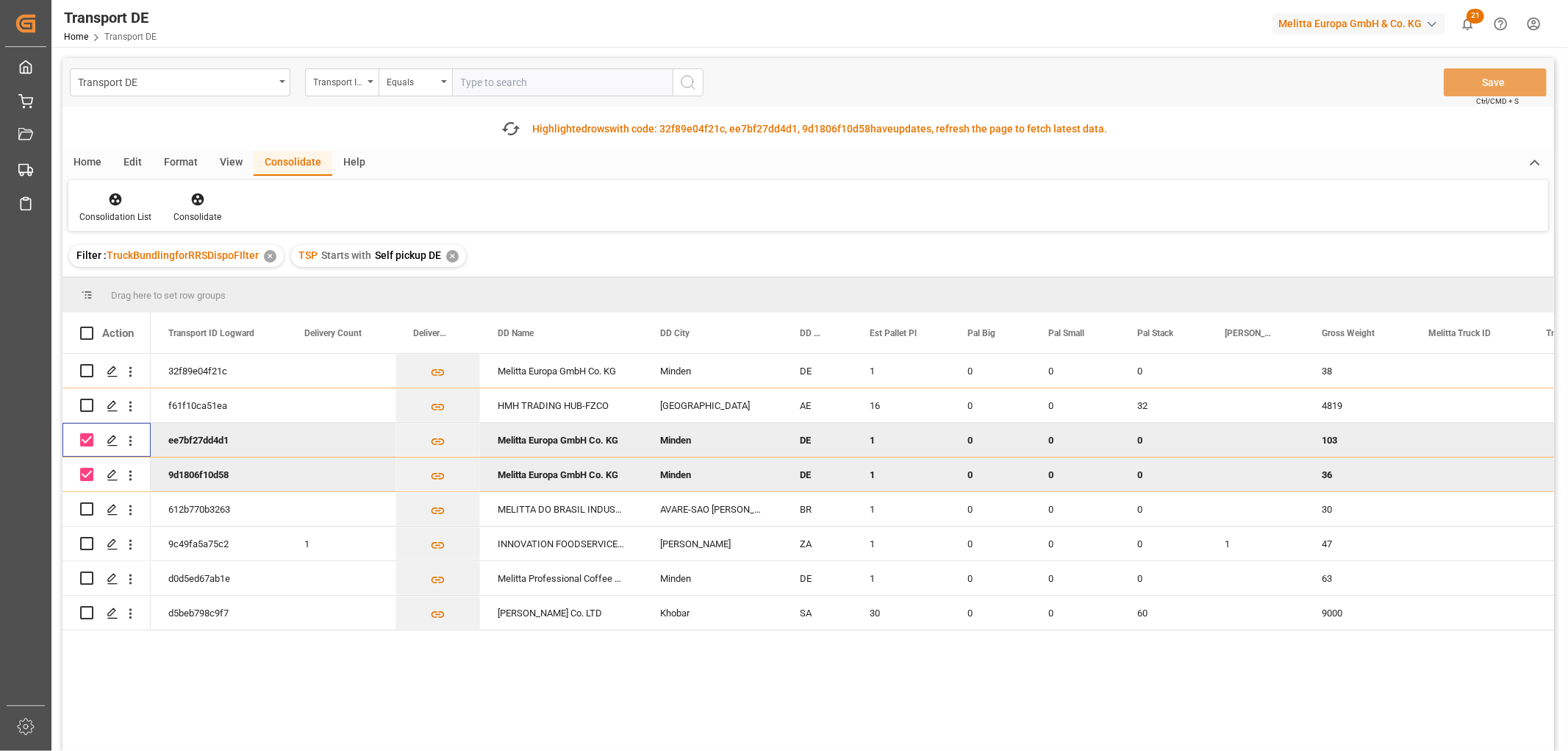
click at [86, 436] on input "Press Space to toggle row selection (checked)" at bounding box center [86, 440] width 14 height 14
checkbox input "false"
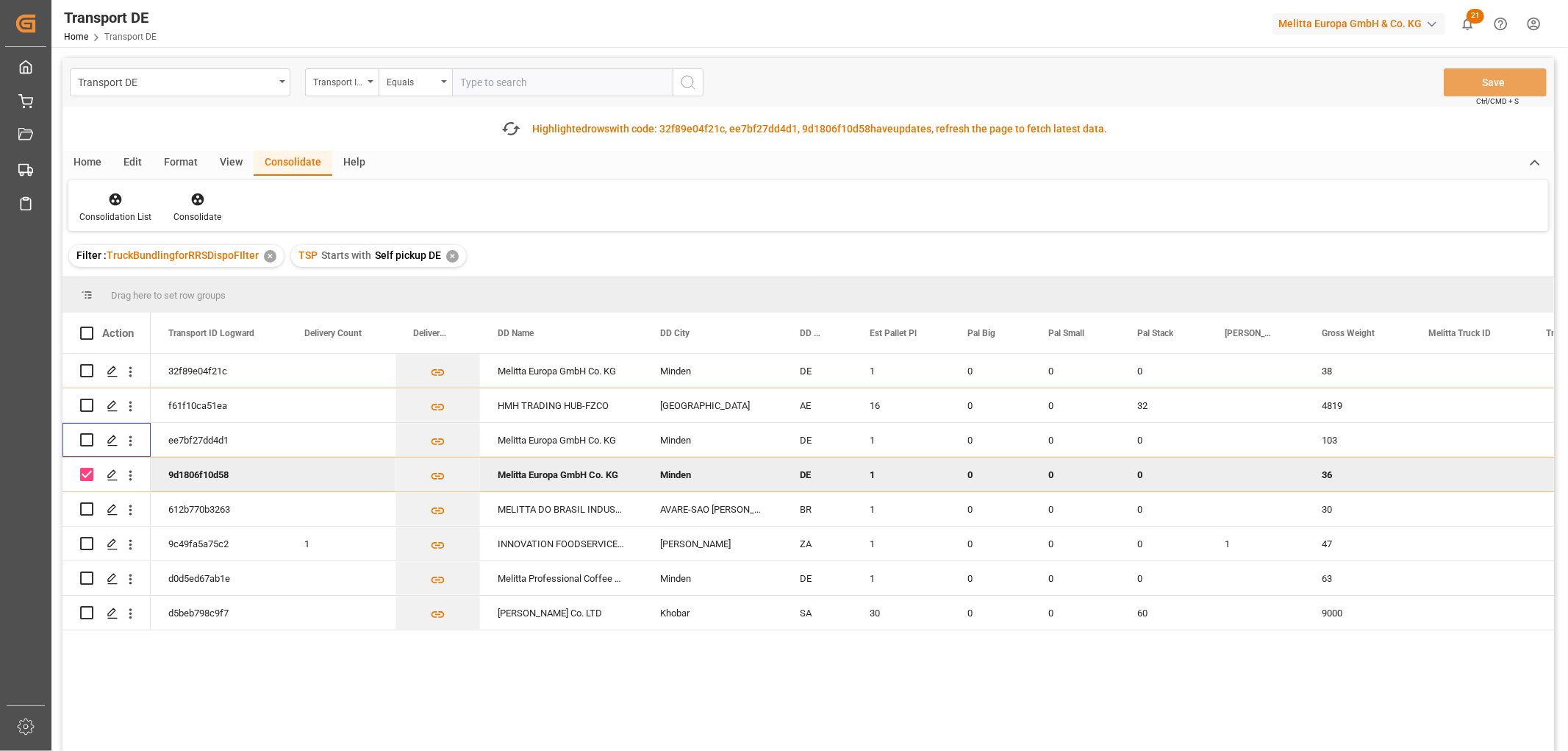
click at [89, 471] on input "Press Space to toggle row selection (checked)" at bounding box center [86, 474] width 14 height 14
checkbox input "false"
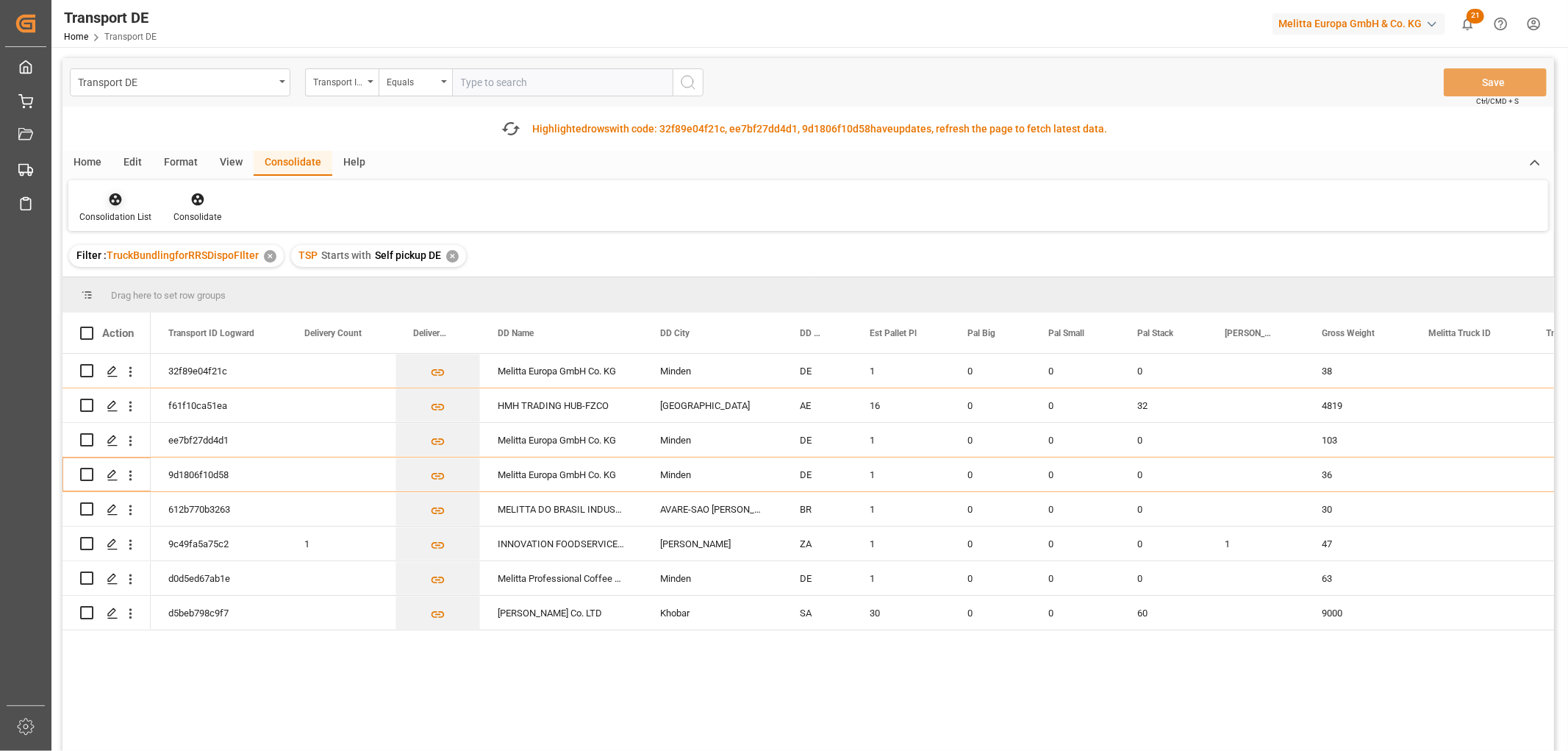
click at [115, 201] on icon at bounding box center [116, 199] width 13 height 13
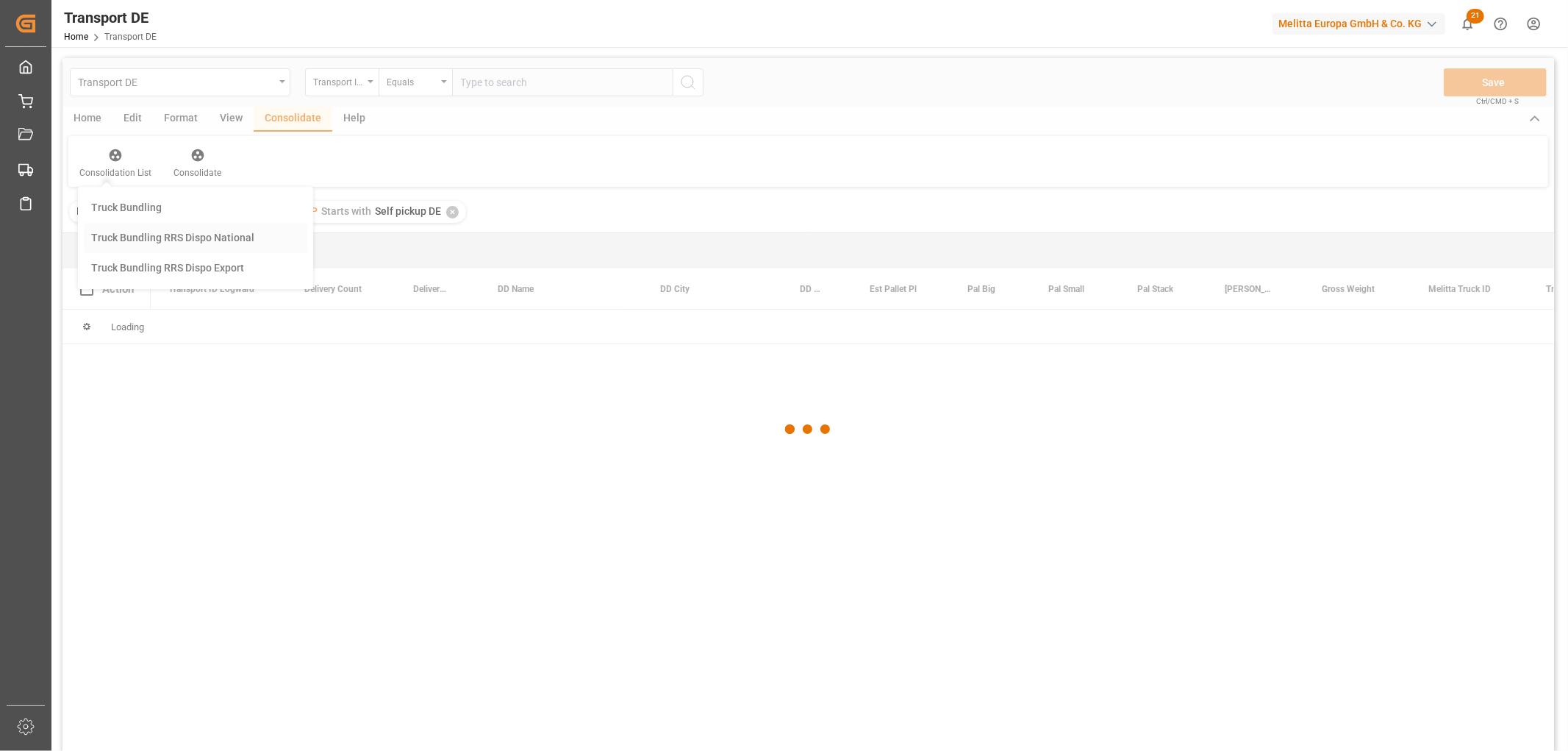
click at [136, 277] on div "Transport DE Transport ID Logward Equals Save Ctrl/CMD + S Home Edit Format Vie…" at bounding box center [808, 424] width 1492 height 732
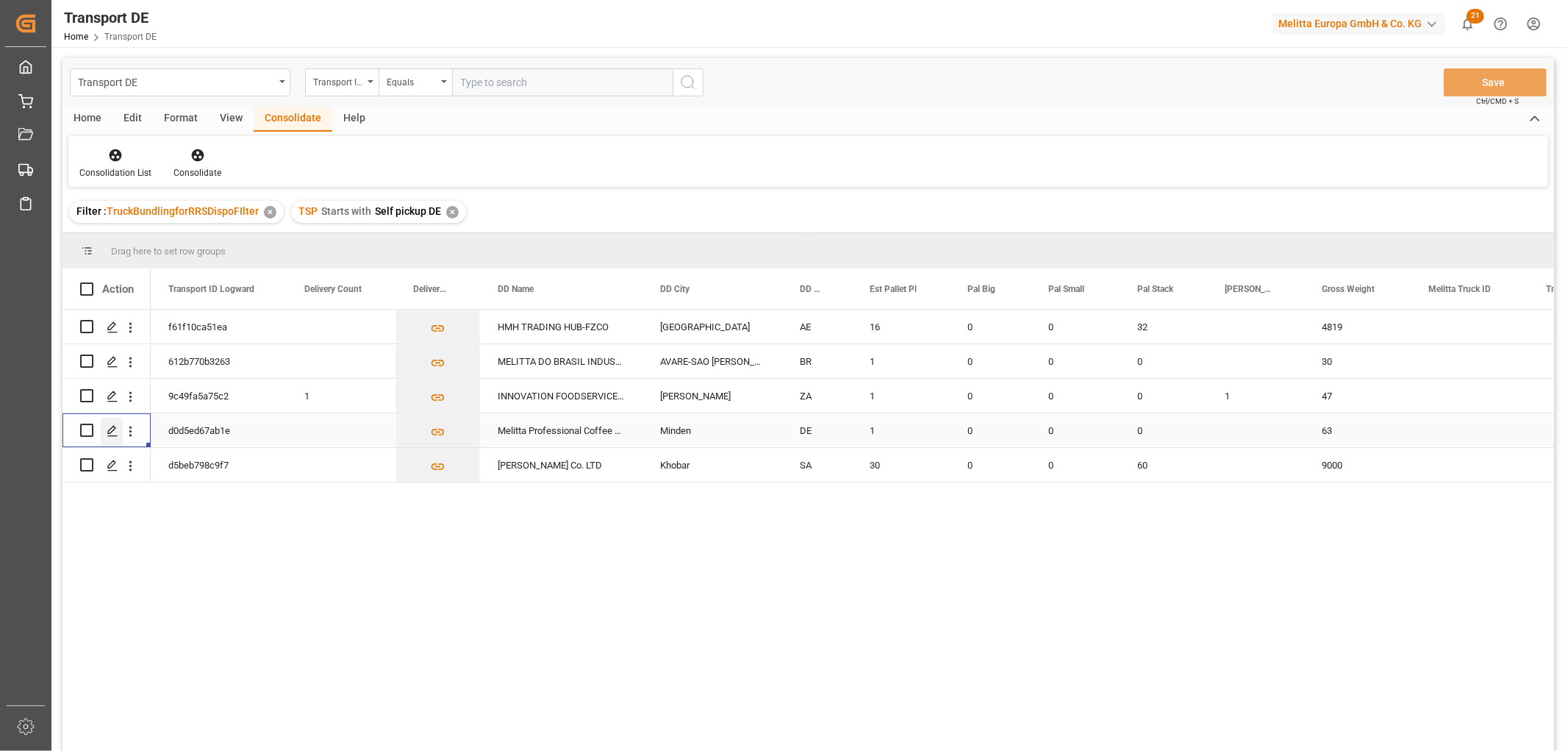
click at [114, 430] on icon "Press SPACE to select this row." at bounding box center [112, 431] width 12 height 12
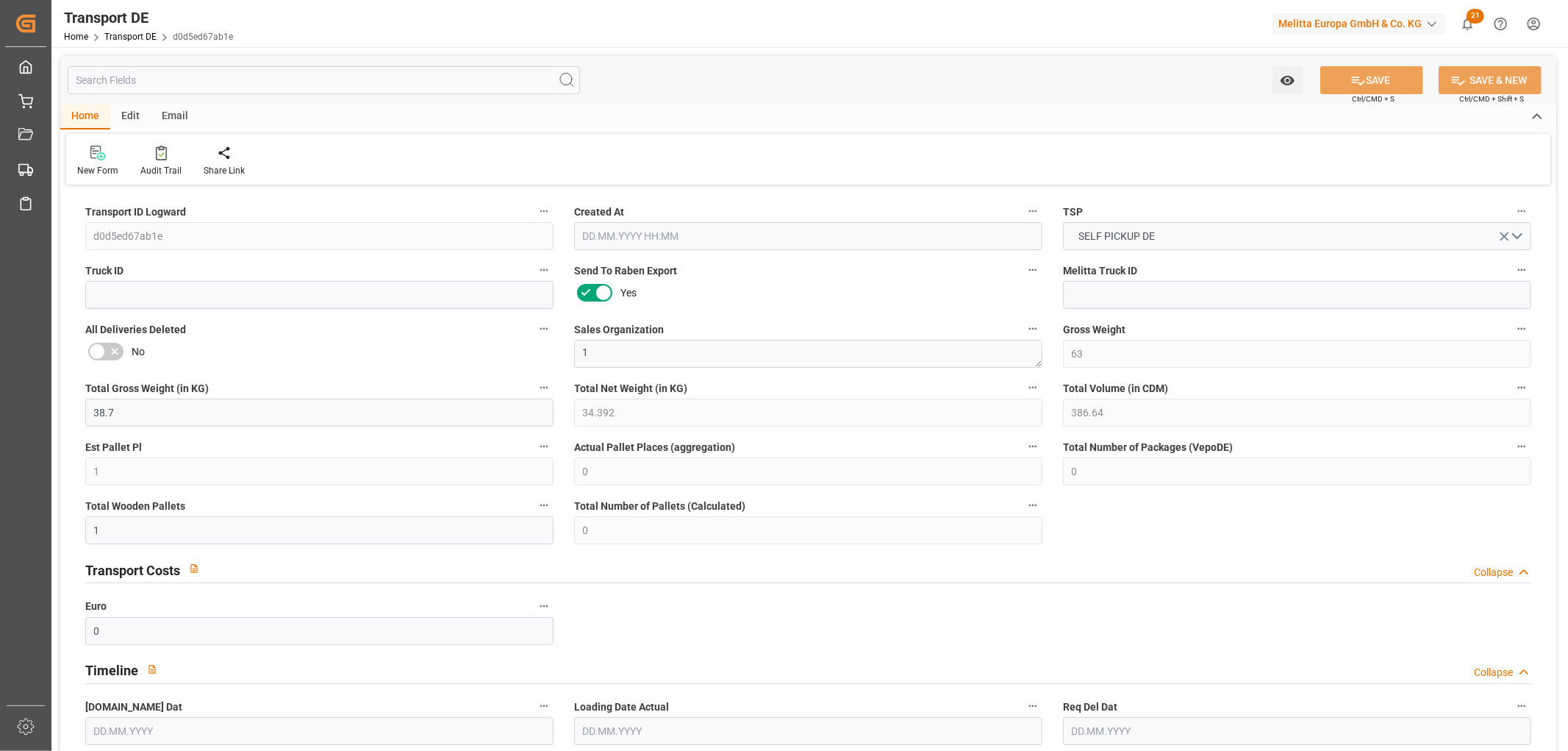
type input "63"
type input "38.7"
type input "34.392"
type input "386.64"
type input "1"
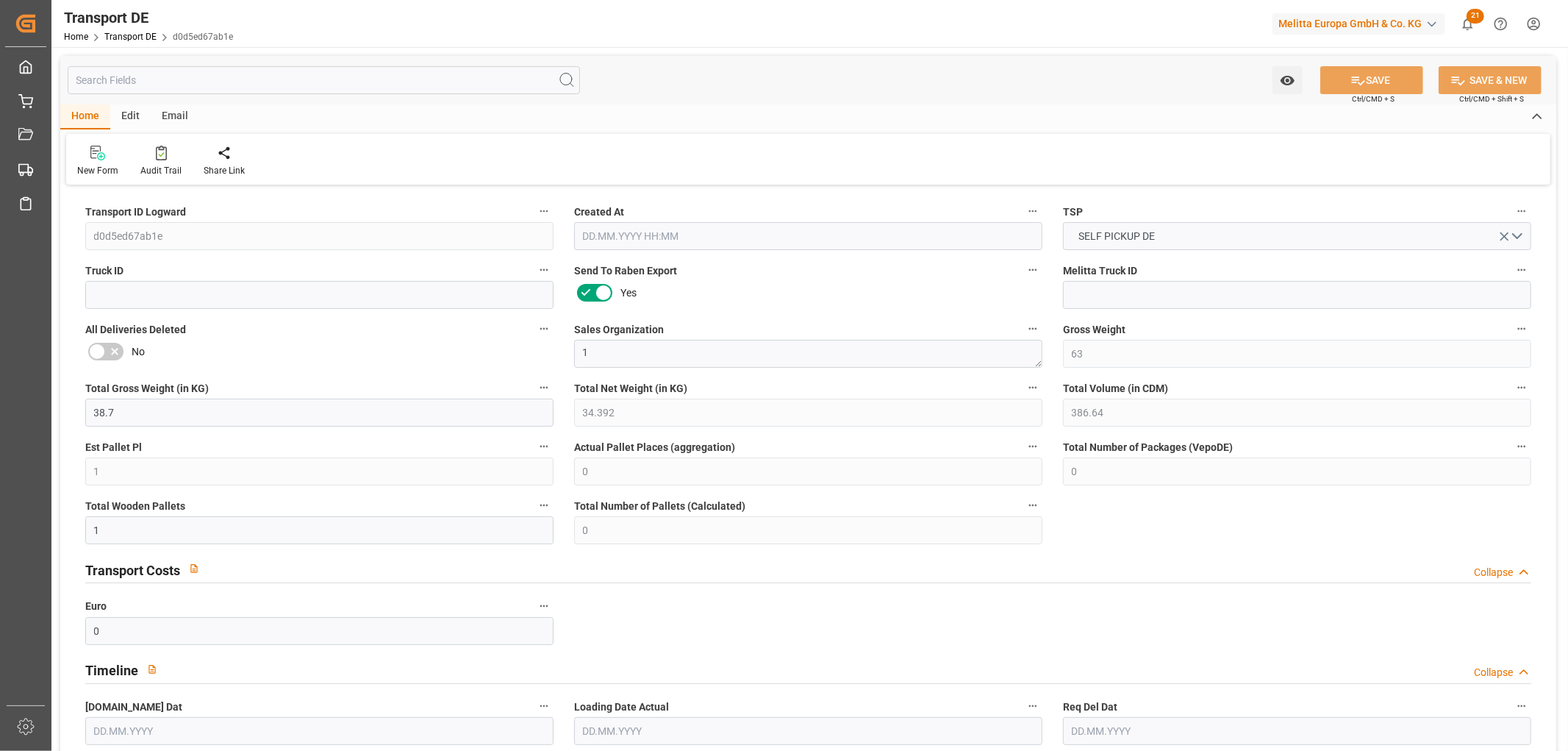
type input "0"
type input "1"
type input "0"
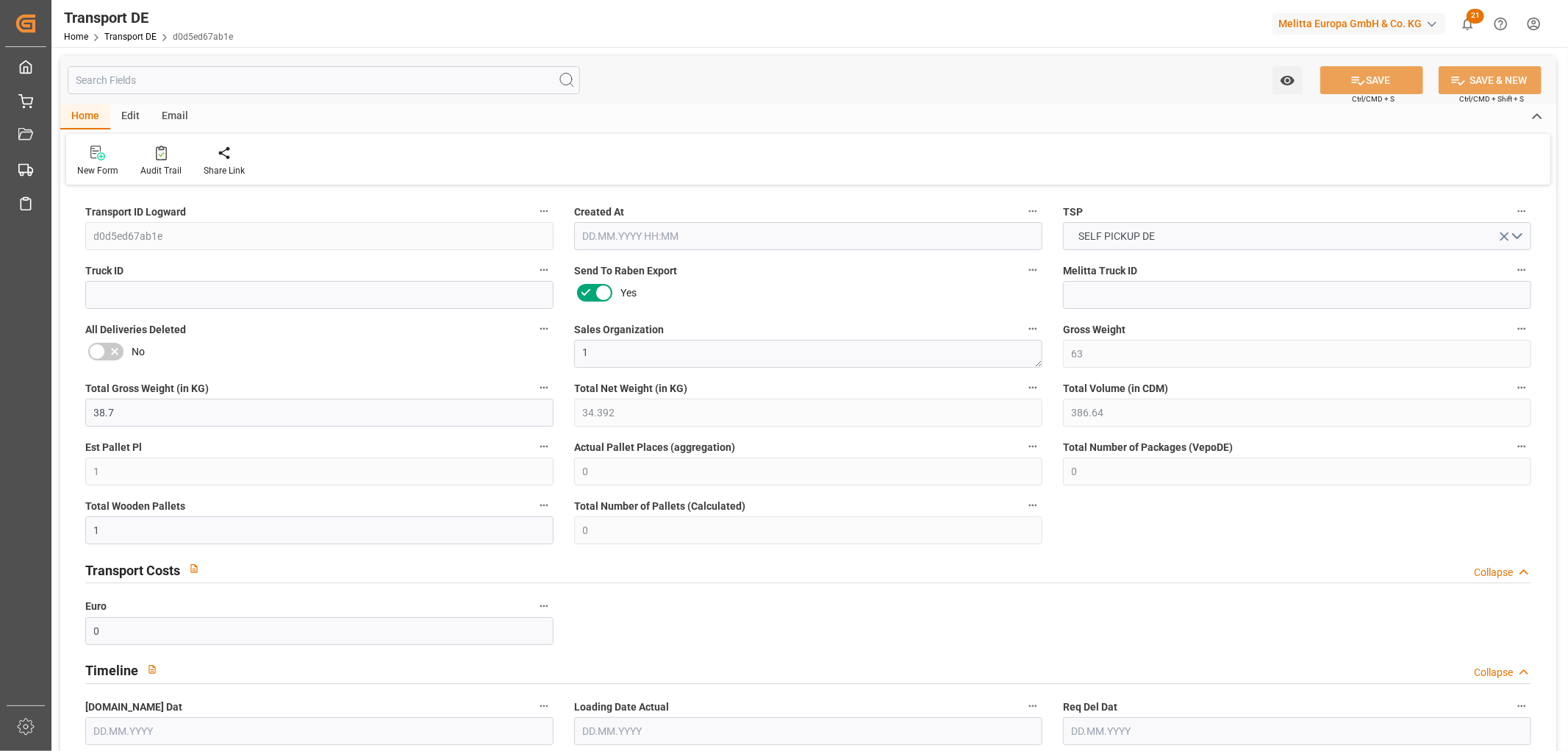
type input "32"
type input "0"
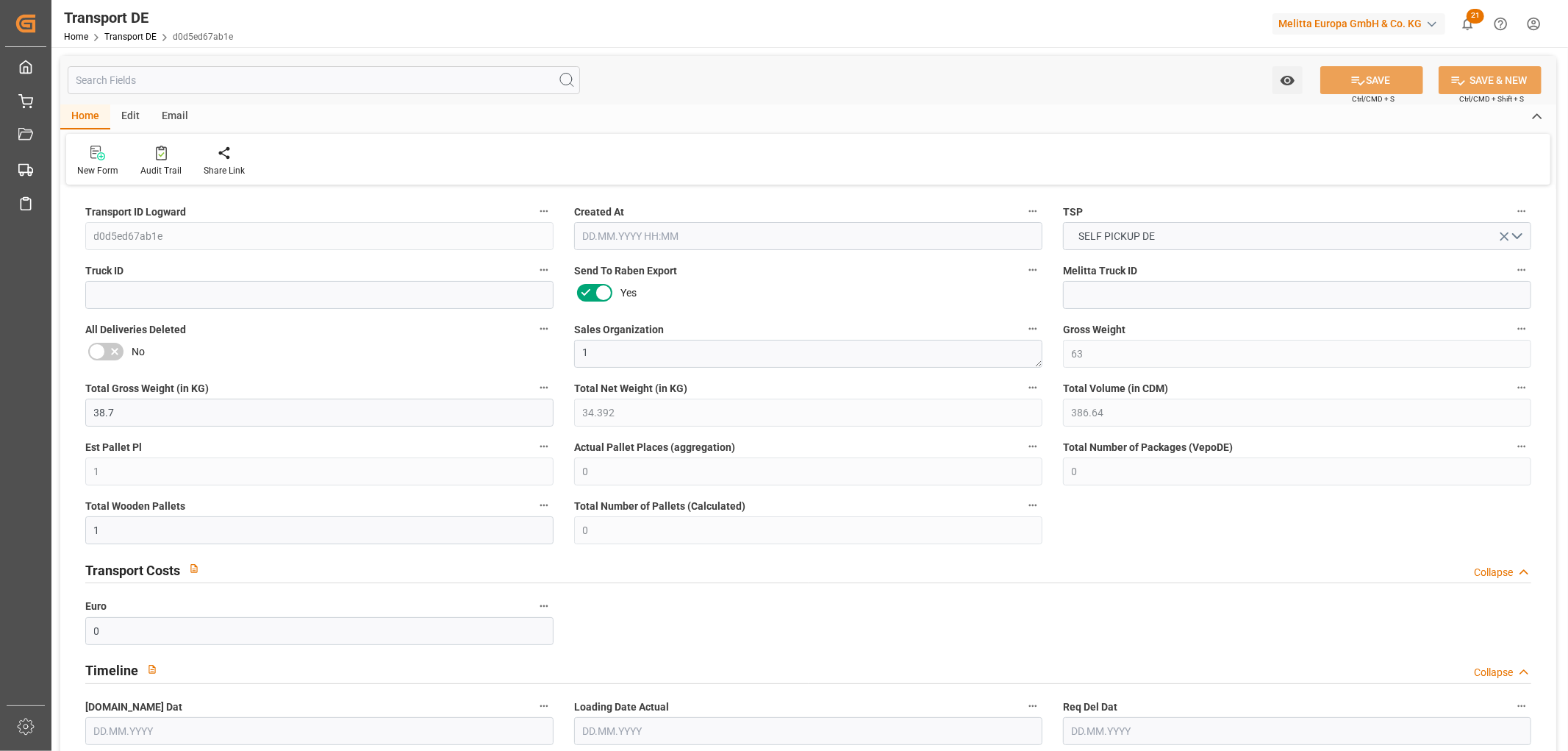
type input "0"
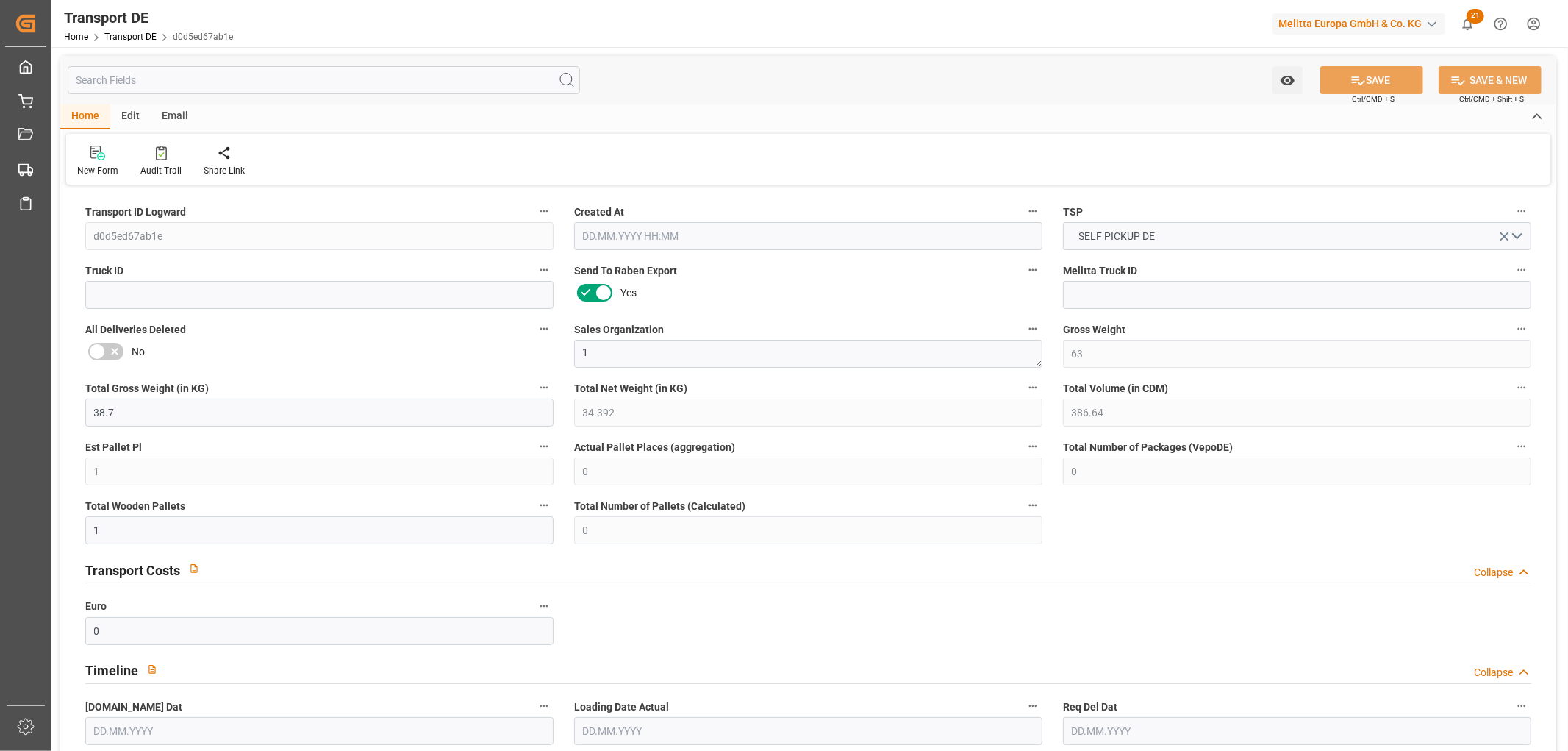
type input "0"
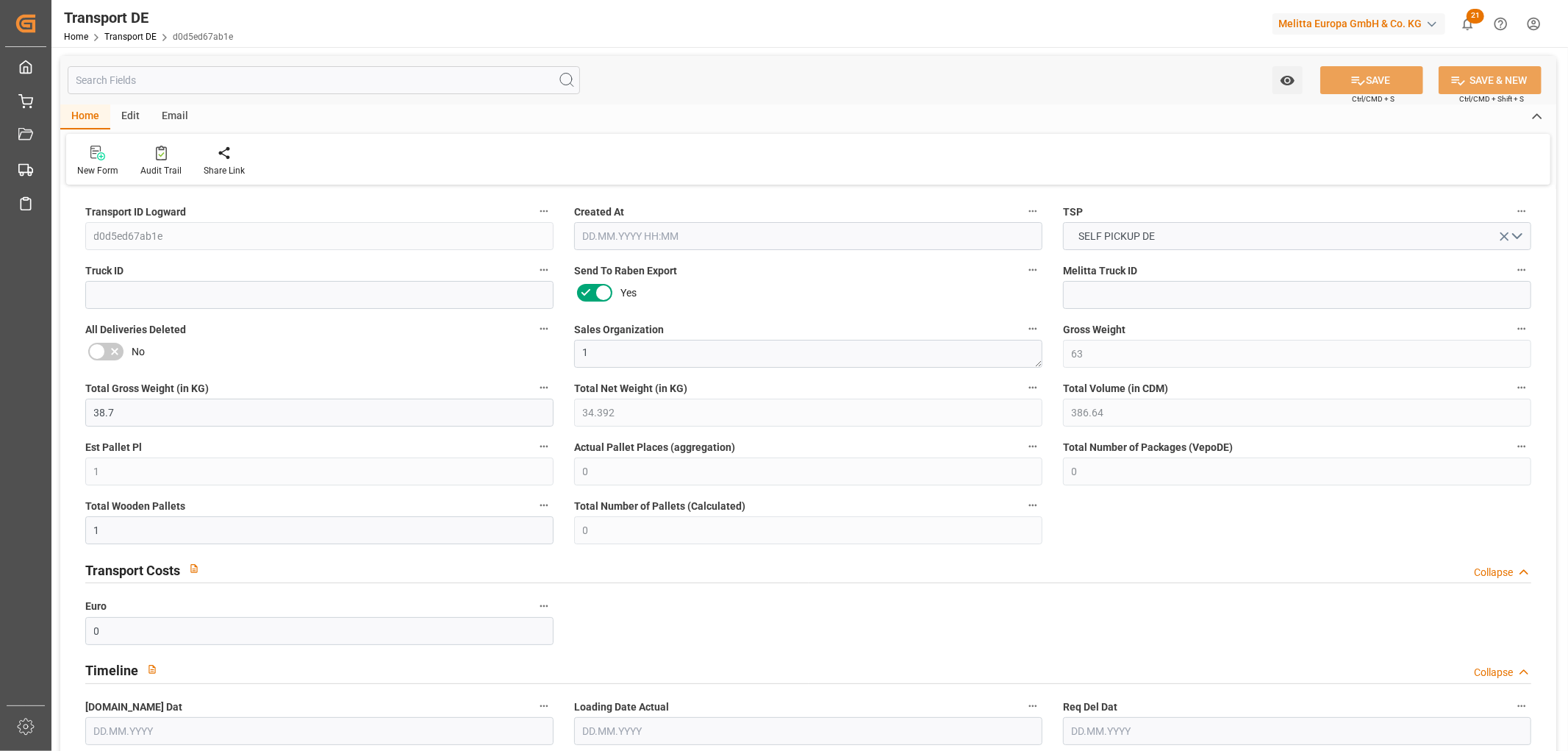
type input "0"
type input "[DATE] 22:03"
type input "[DATE]"
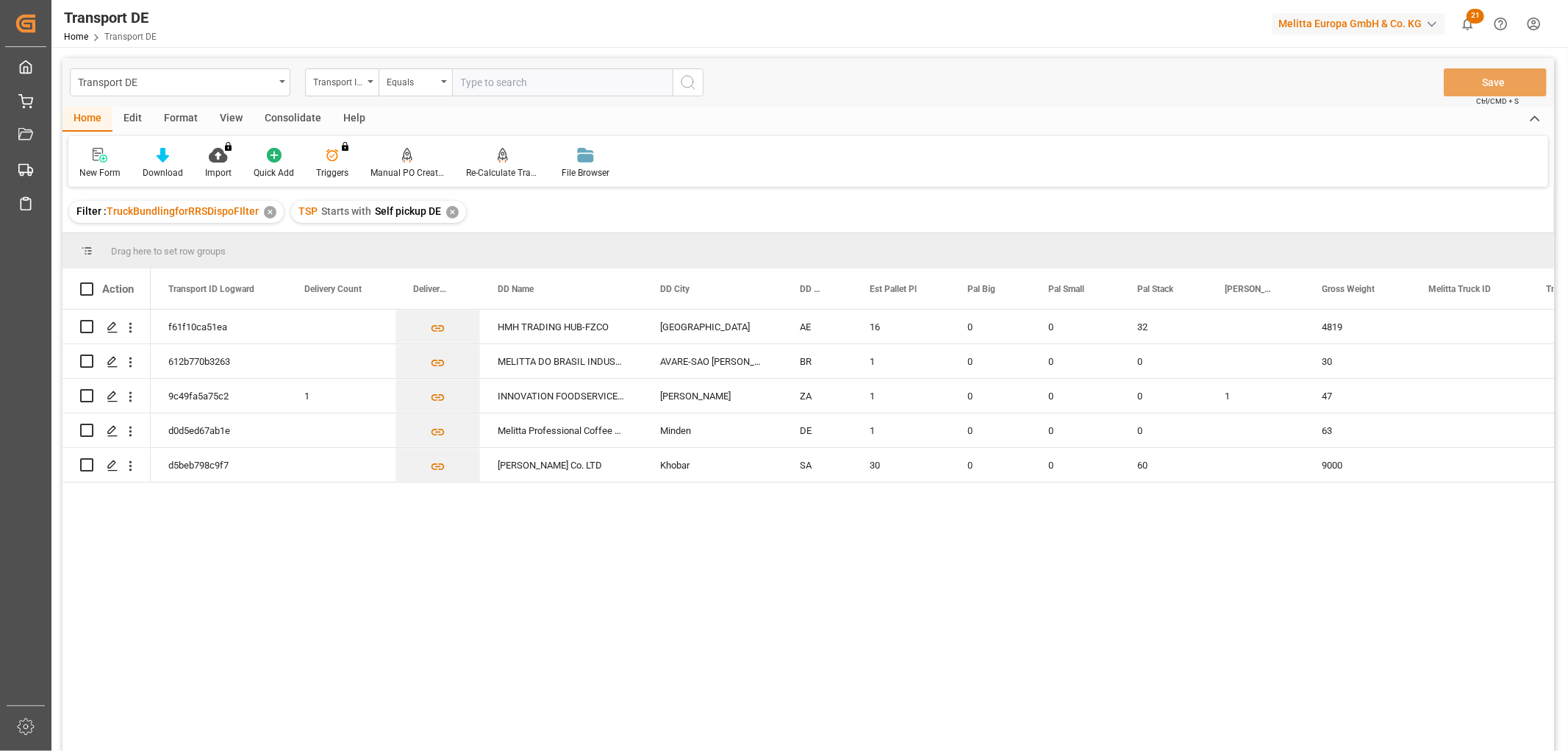
click at [446, 211] on div "✕" at bounding box center [452, 212] width 13 height 13
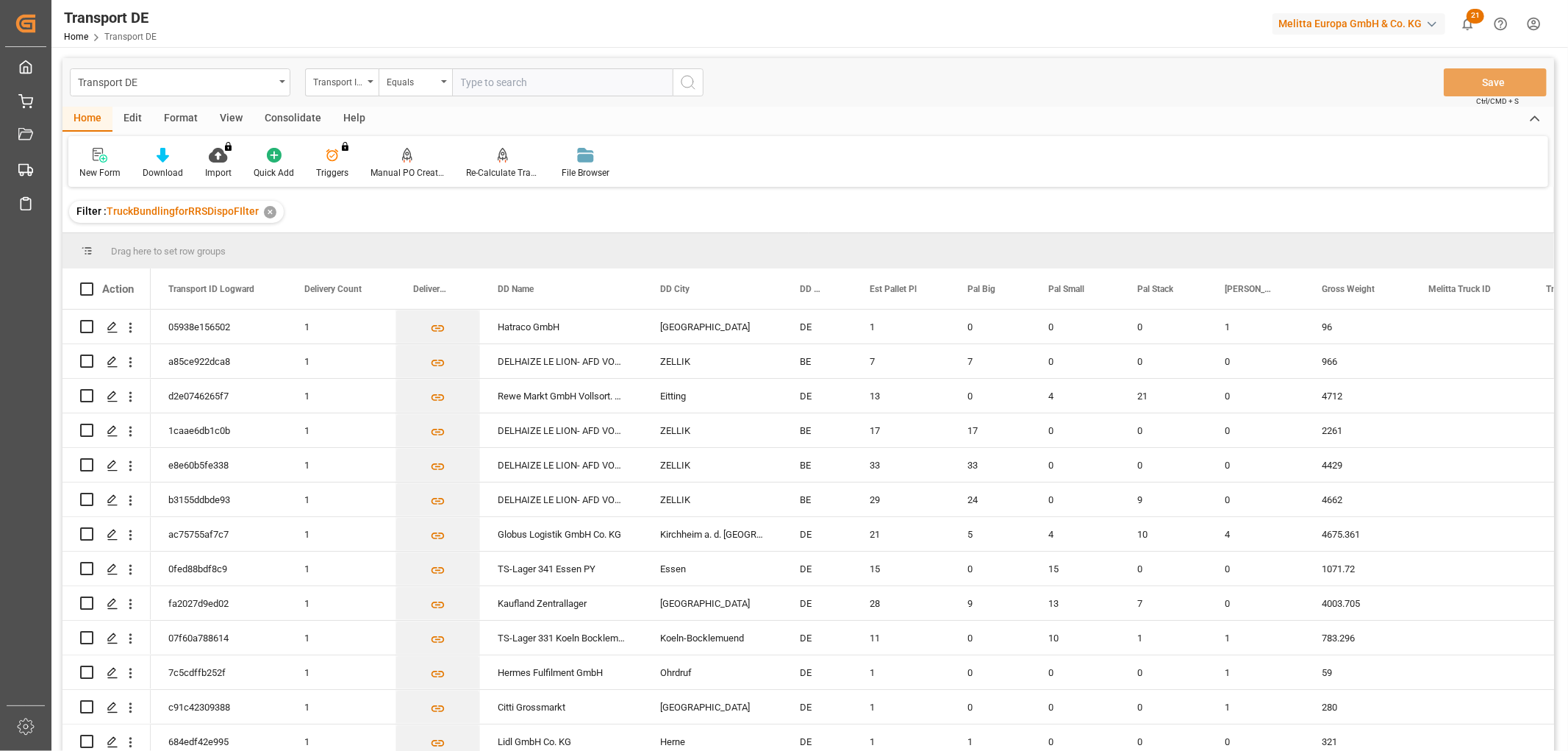
click at [289, 117] on div "Consolidate" at bounding box center [293, 118] width 78 height 25
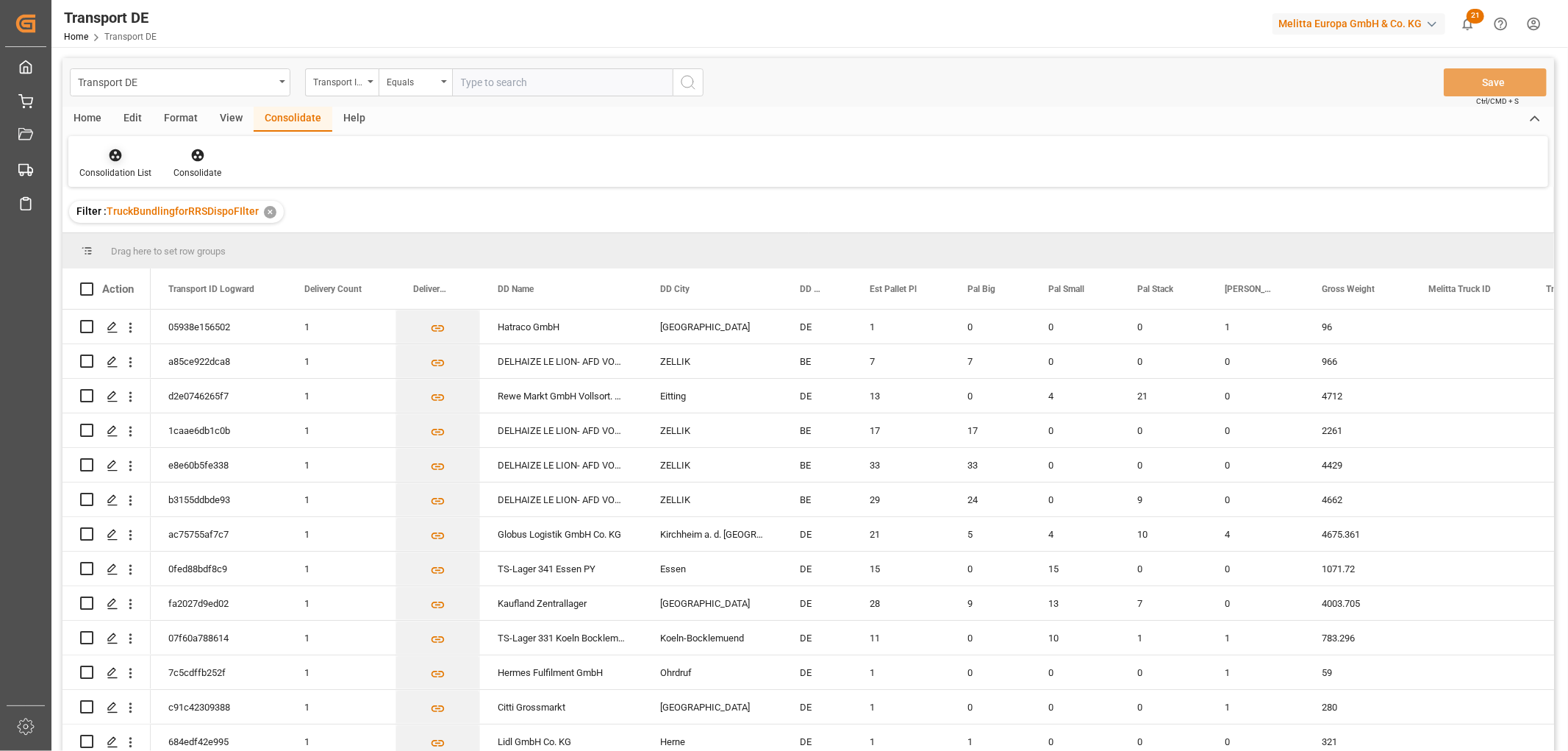
click at [114, 151] on icon at bounding box center [116, 155] width 15 height 15
click at [138, 237] on div "Truck Bundling RRS Dispo National" at bounding box center [172, 238] width 163 height 15
click at [108, 463] on icon "Press SPACE to select this row." at bounding box center [112, 465] width 12 height 12
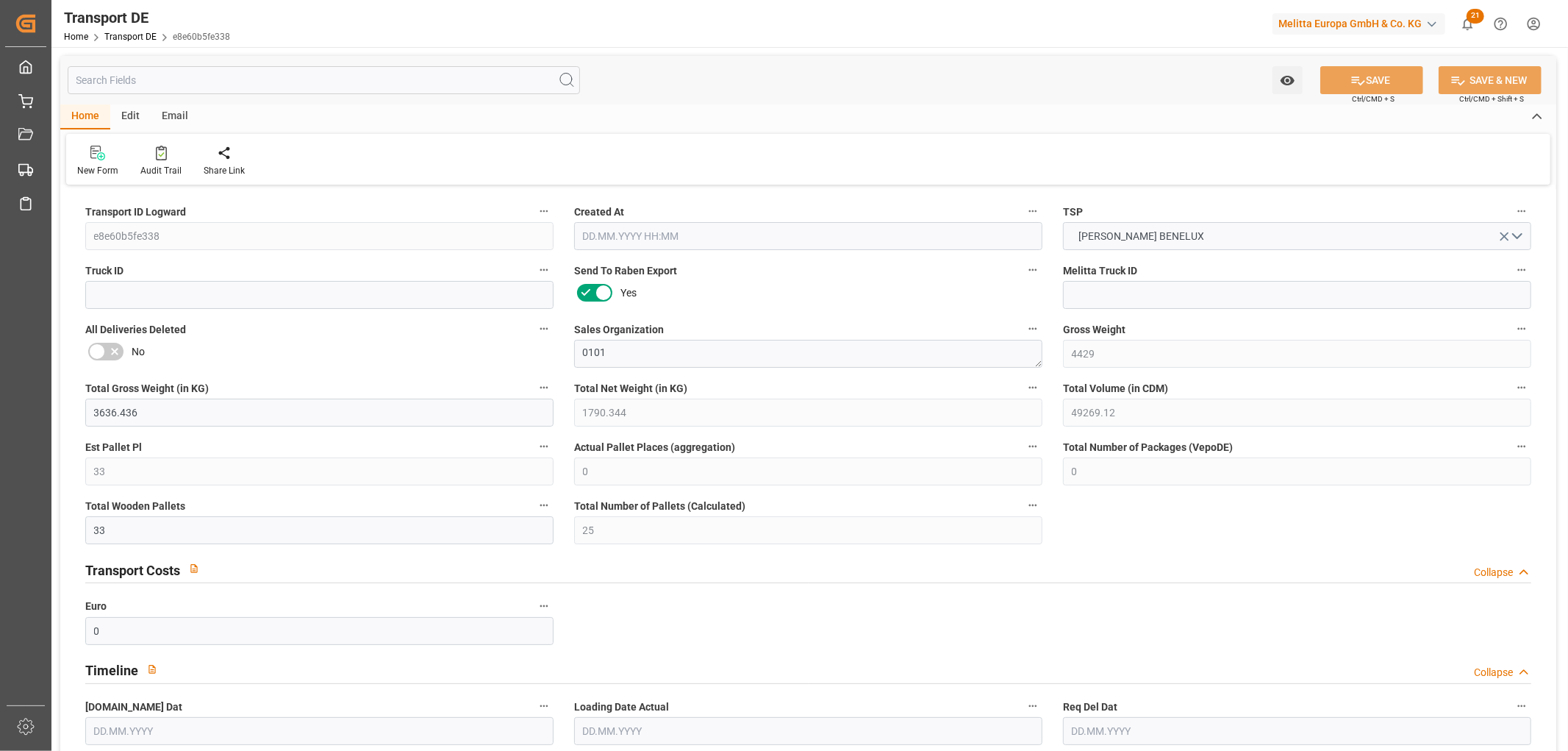
type input "4429"
type input "3636.436"
type input "1790.344"
type input "49269.12"
type input "33"
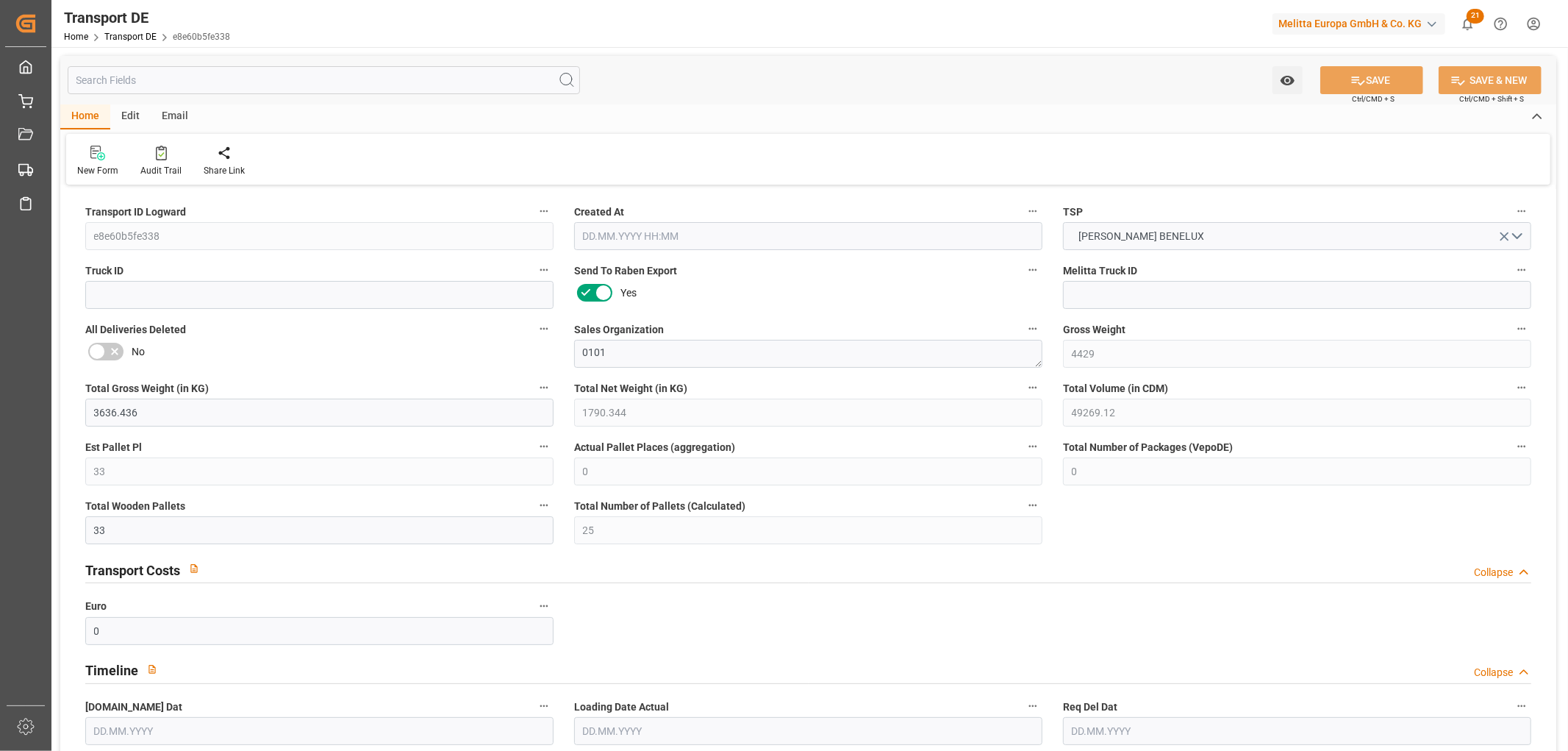
type input "0"
type input "33"
type input "25"
type input "0"
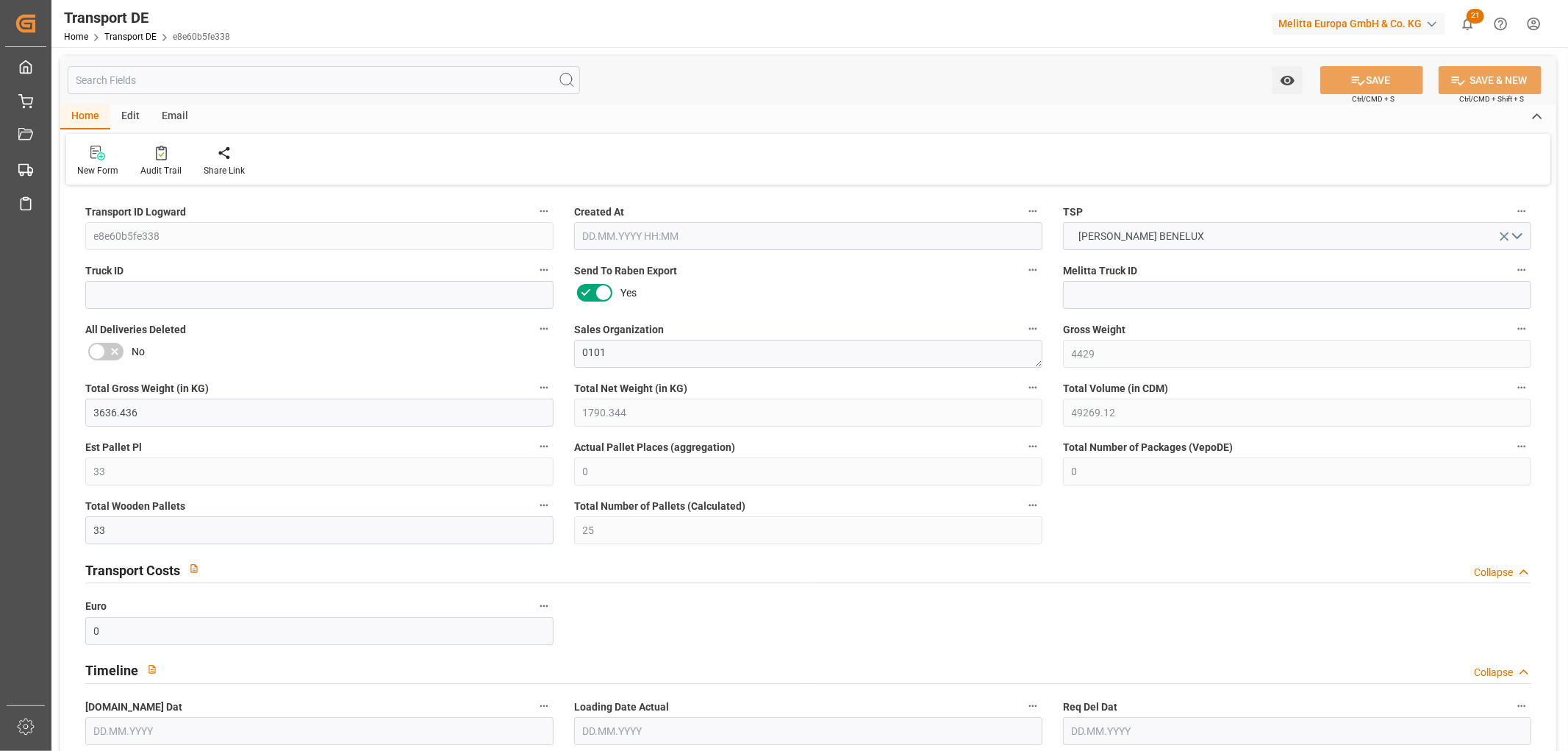
type input "17"
type input "0"
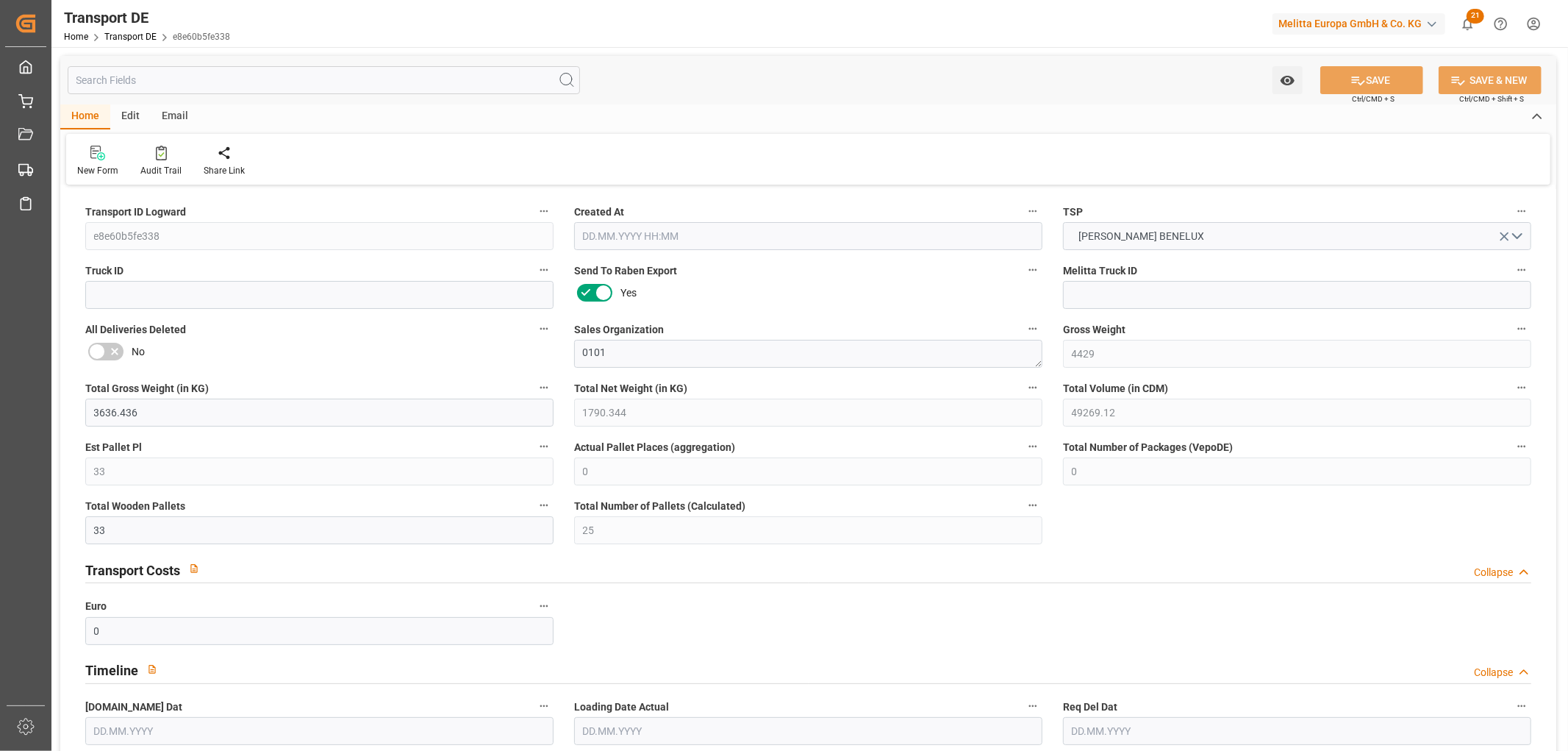
type input "0"
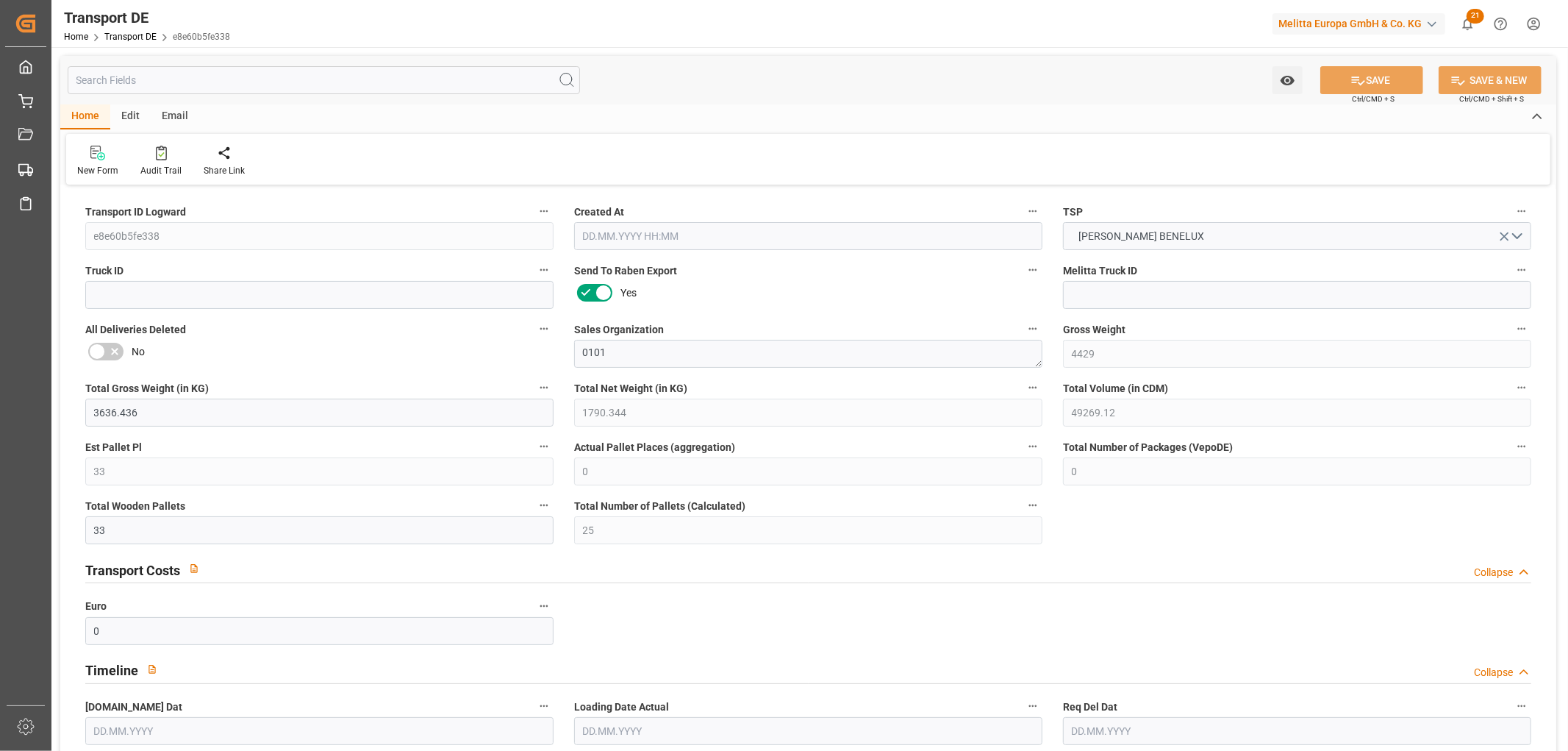
type input "0"
type input "33"
type input "0"
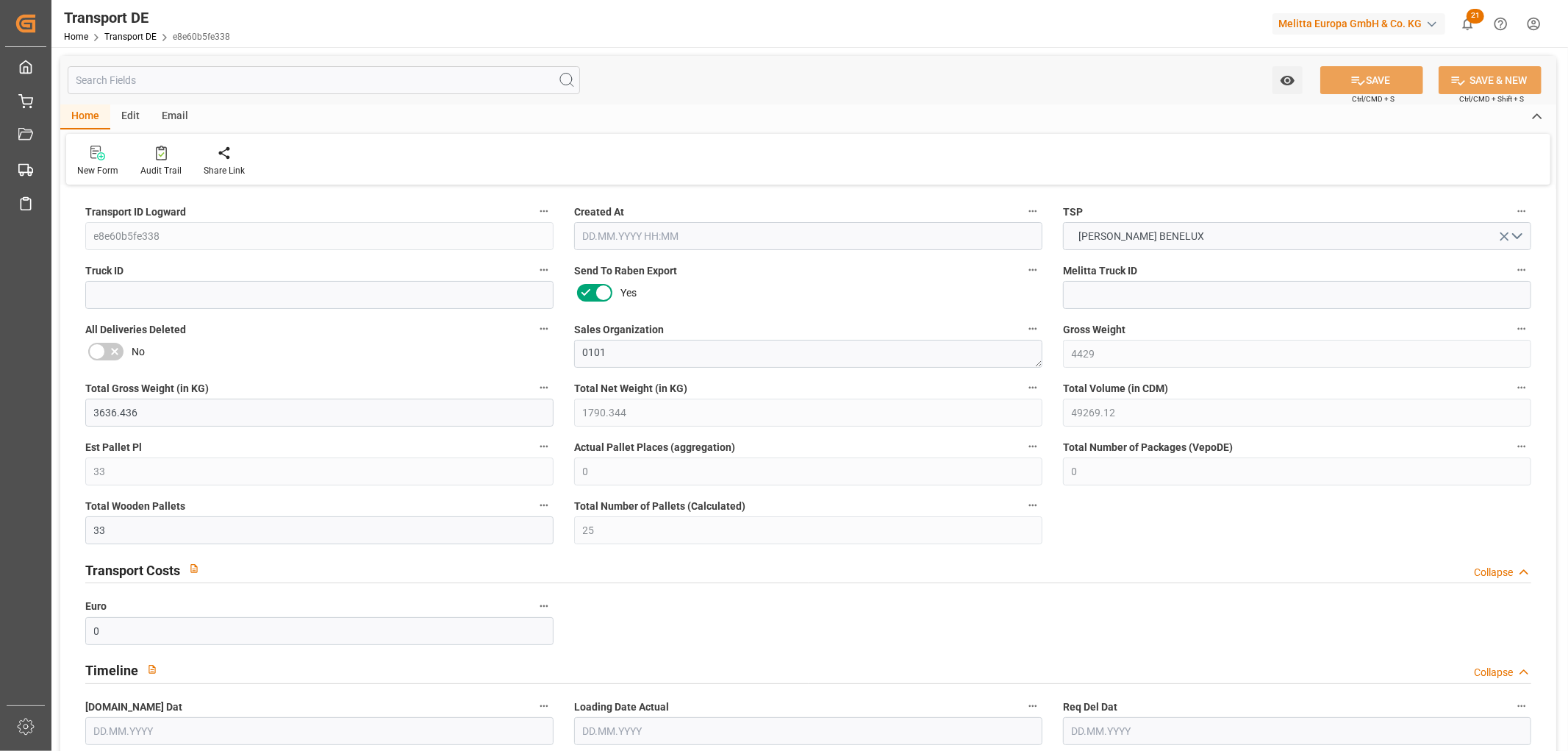
type input "0"
type input "1"
type input "0"
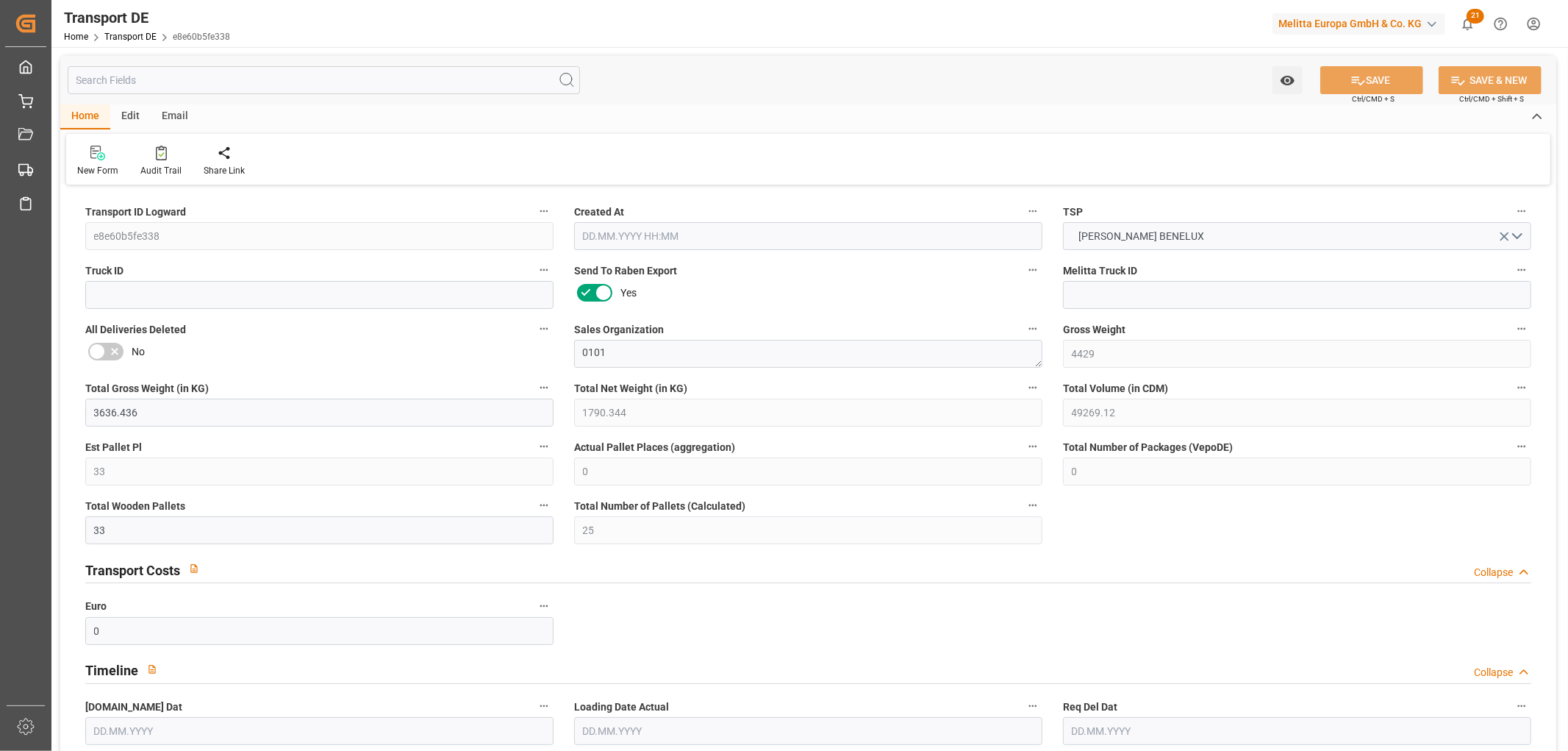
type input "132"
type input "1176.9977"
type input "1137.8837"
type input "[DATE] 08:21"
type input "[DATE]"
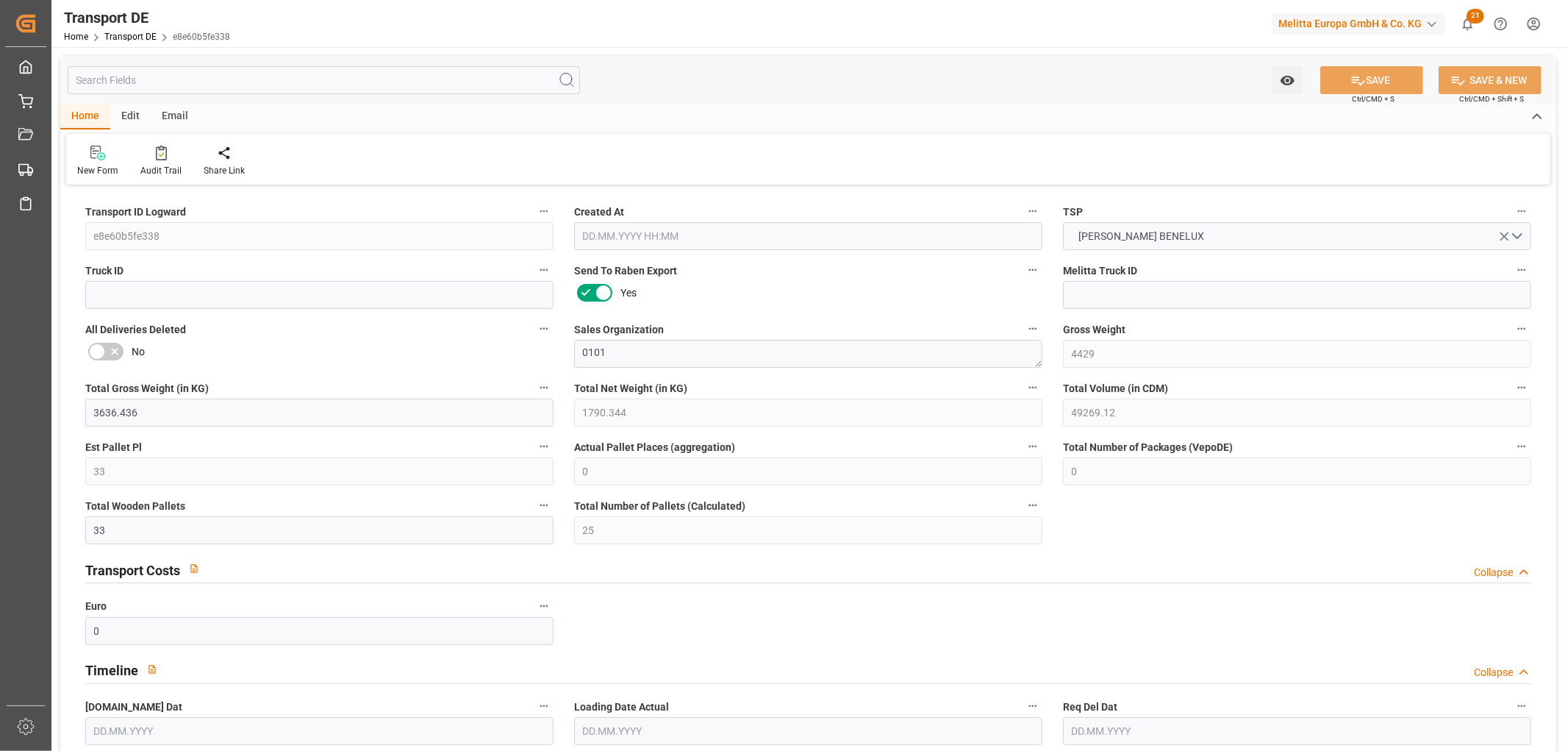
type input "[DATE]"
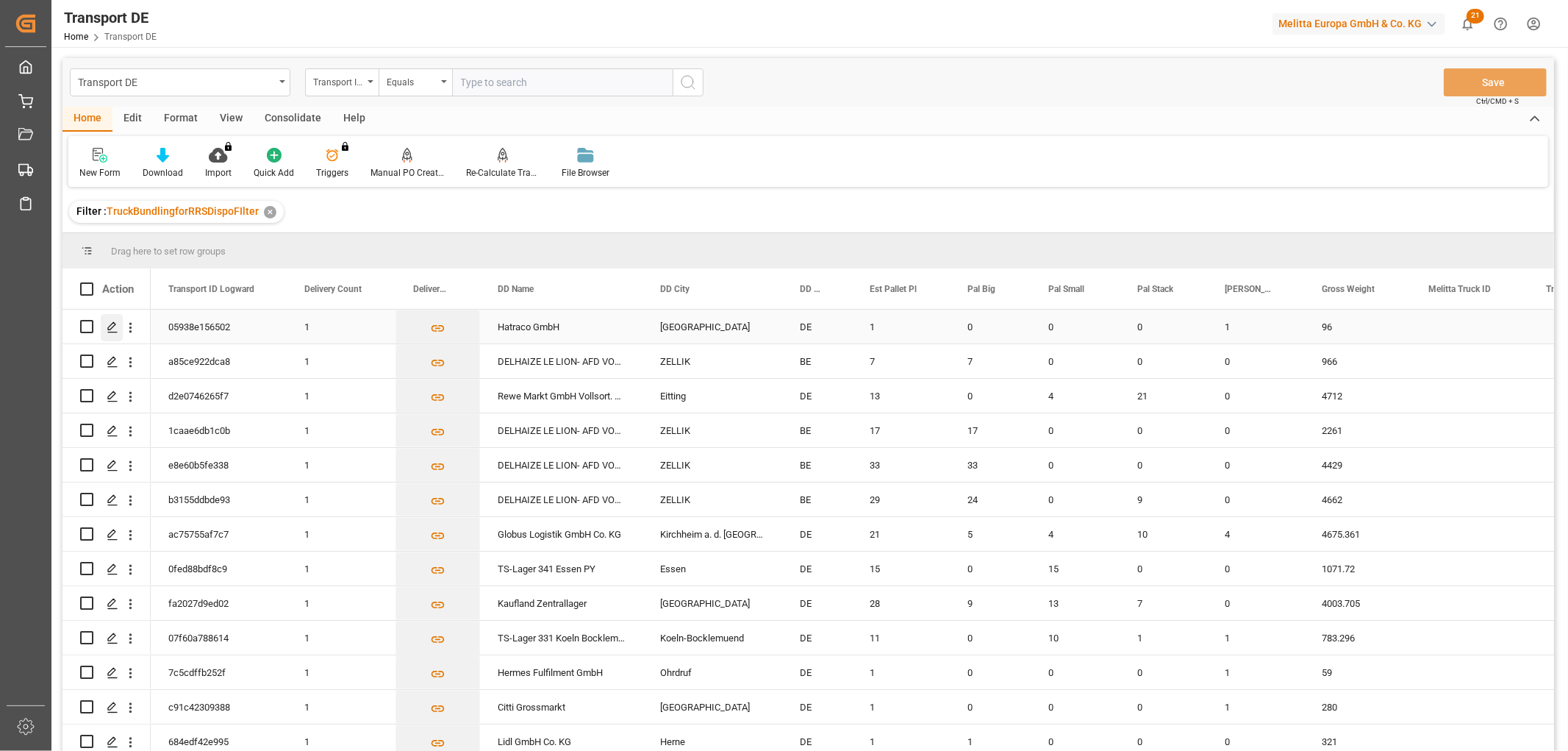
click at [108, 327] on polygon "Press SPACE to select this row." at bounding box center [112, 326] width 7 height 7
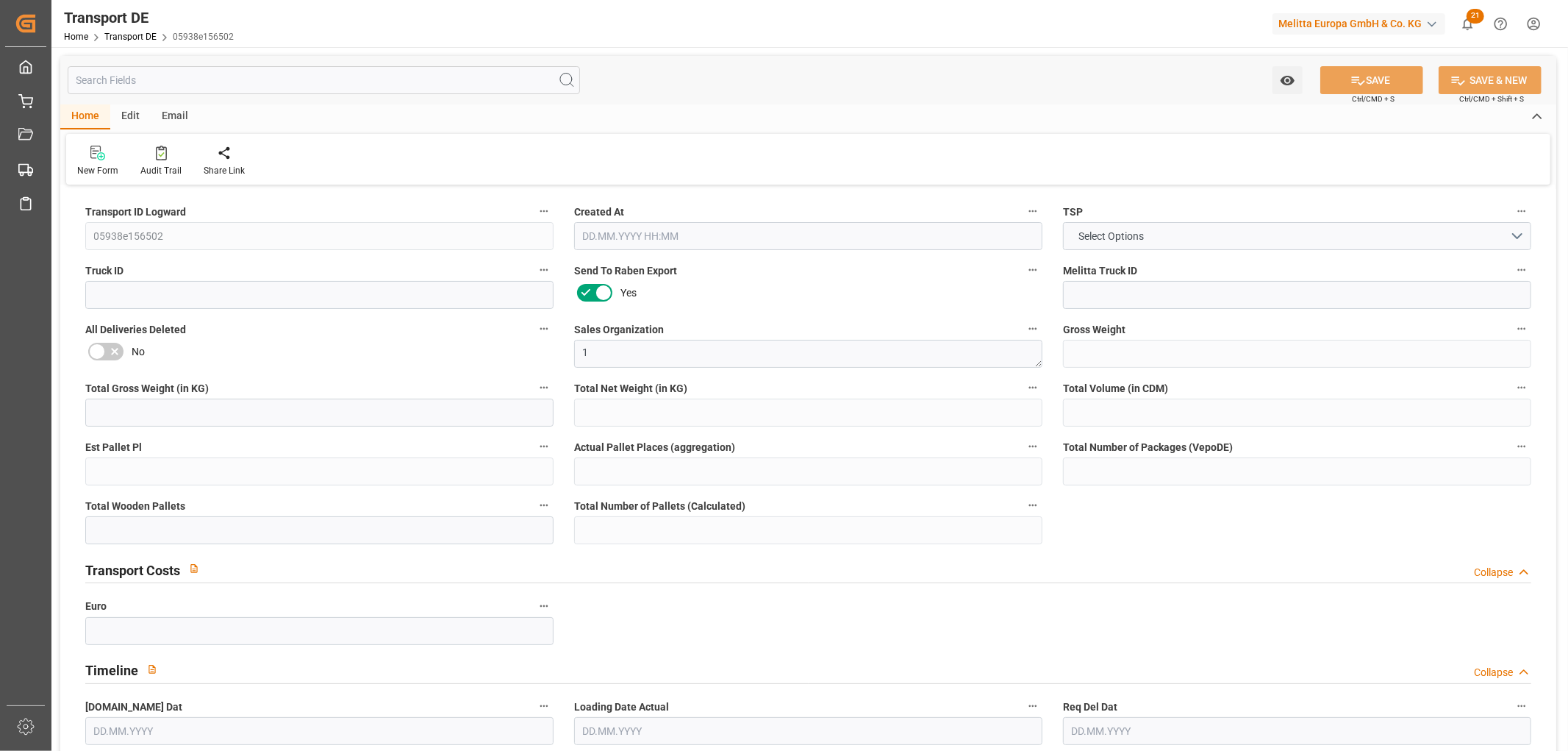
type input "96"
type input "73.111"
type input "57.85"
type input "712.138"
type input "1"
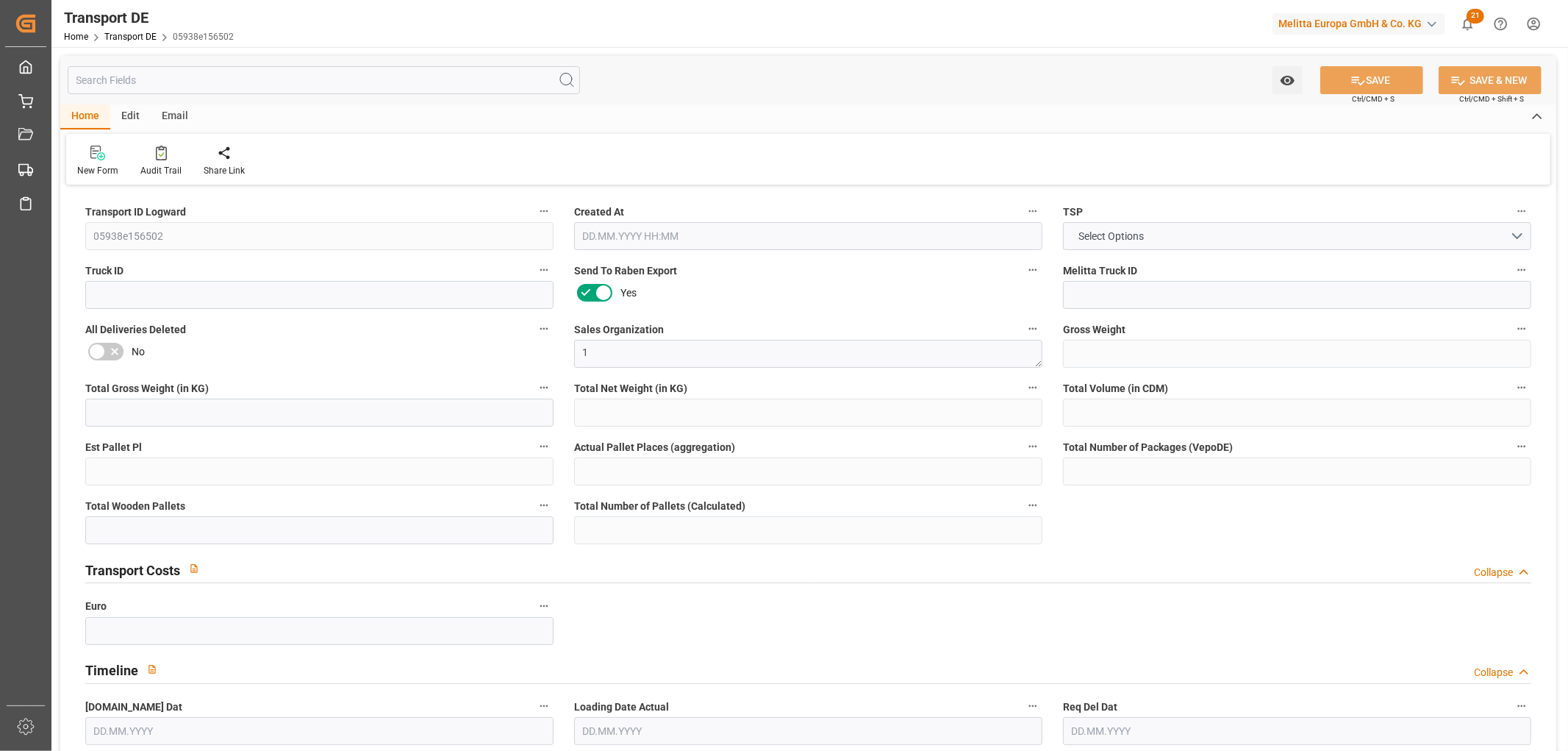
type input "0"
type input "1"
type input "0"
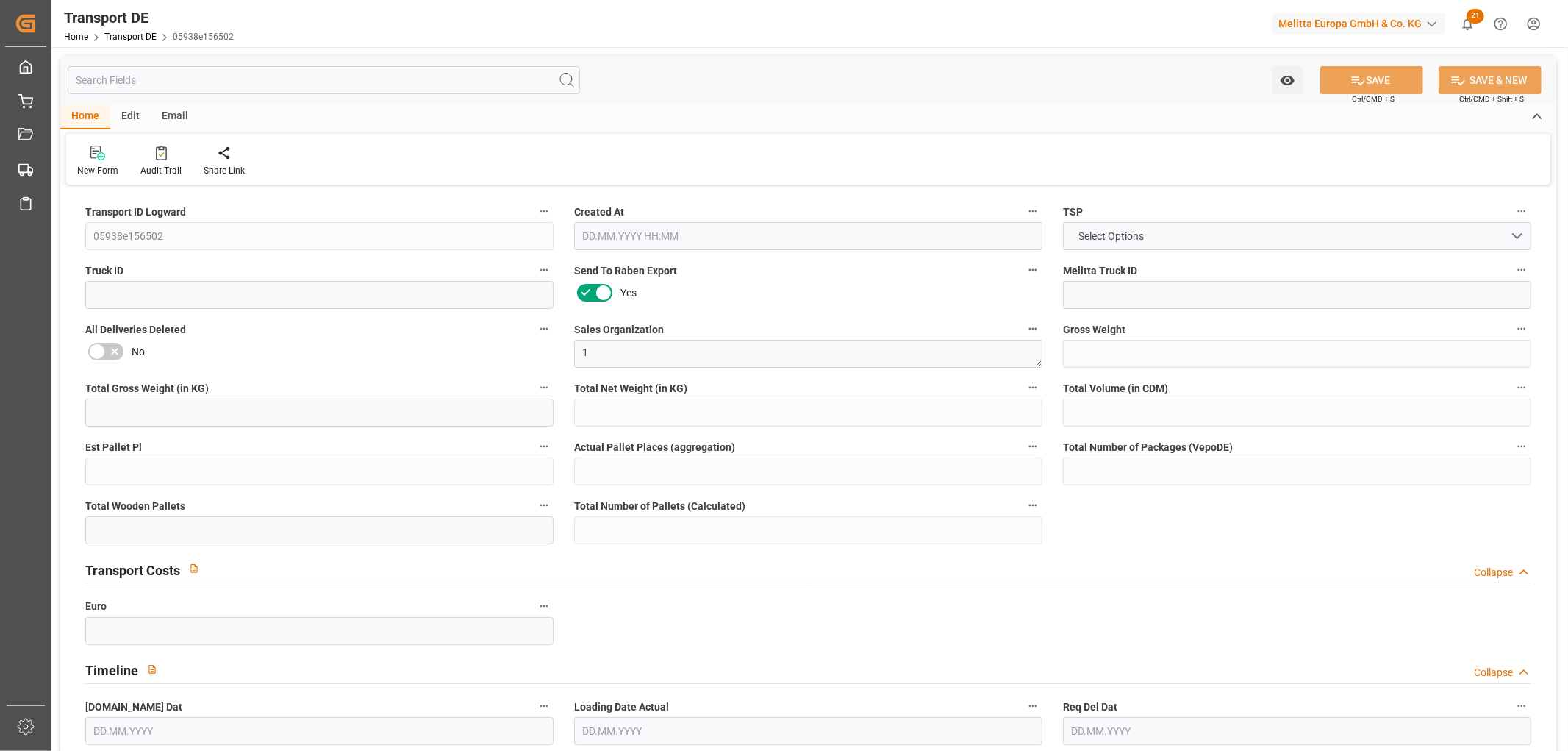
type input "20"
type input "0"
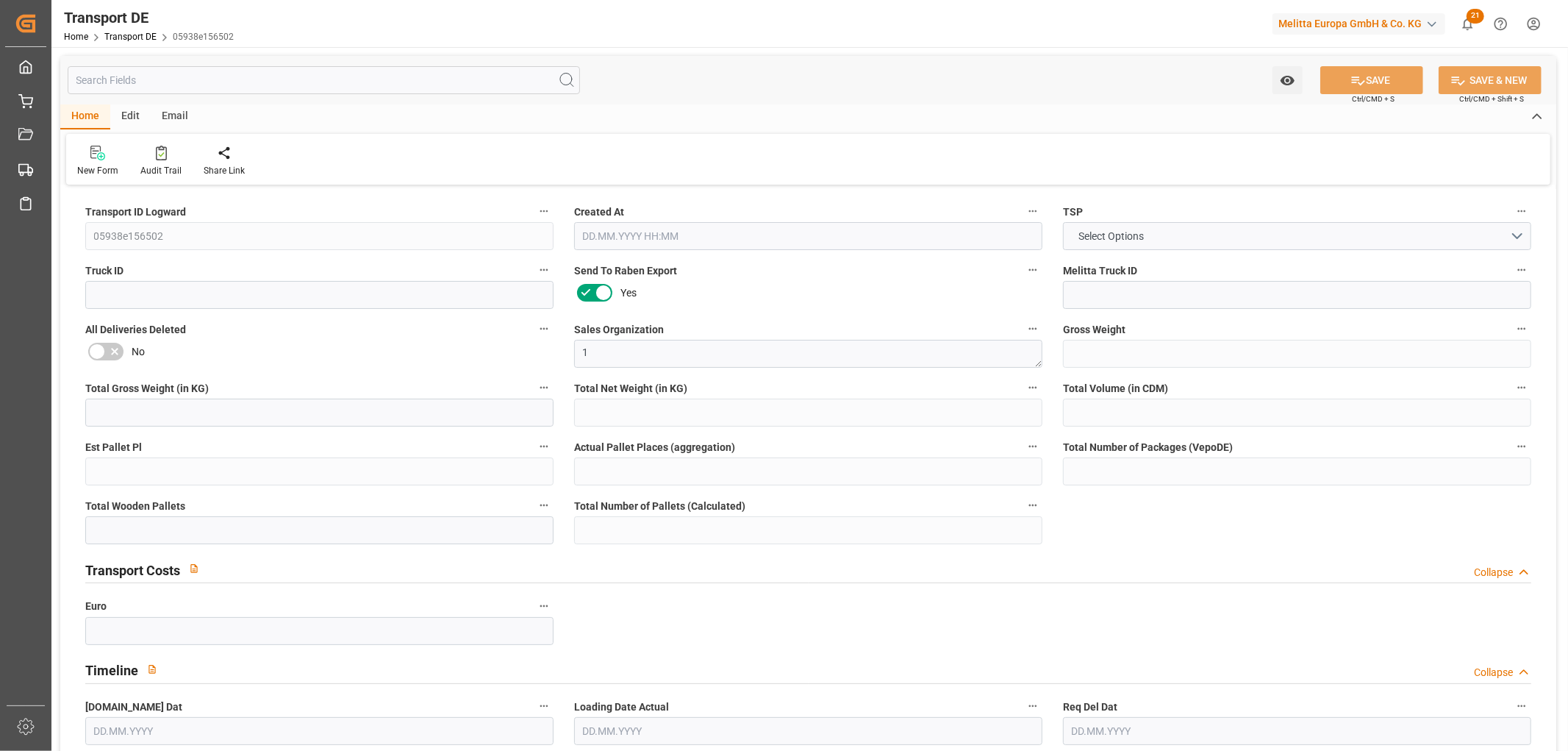
type input "0"
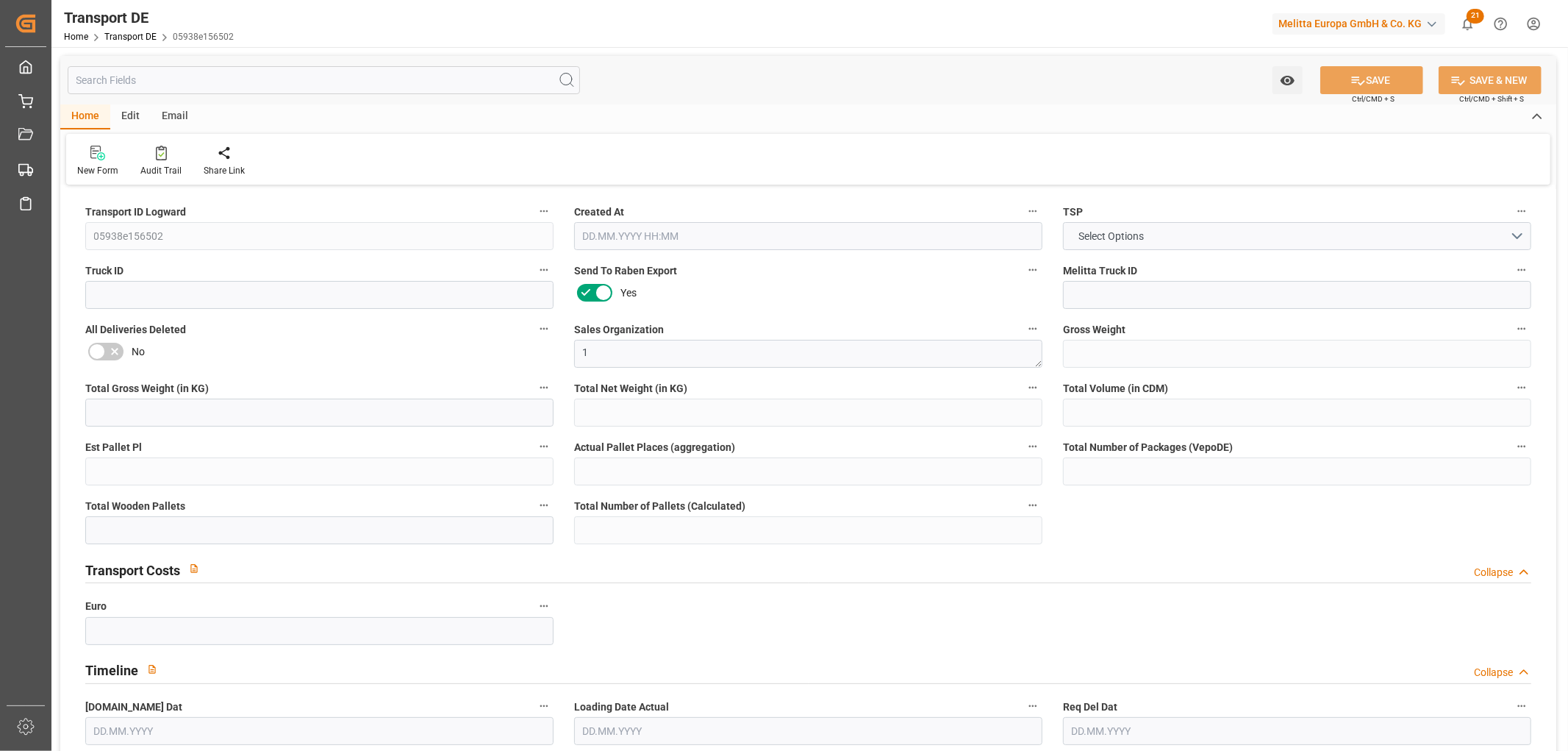
type input "0"
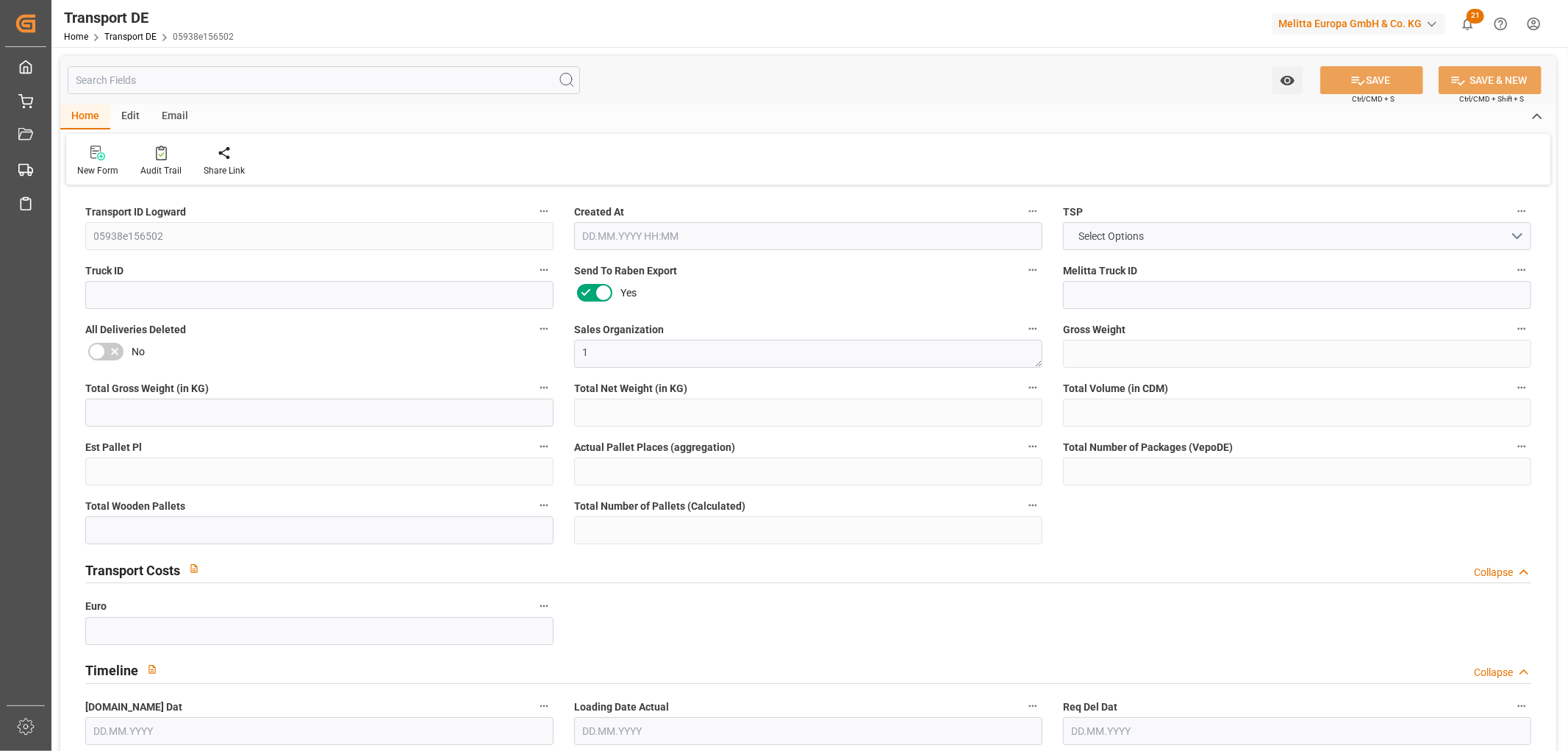
type input "0"
type input "1"
type input "0"
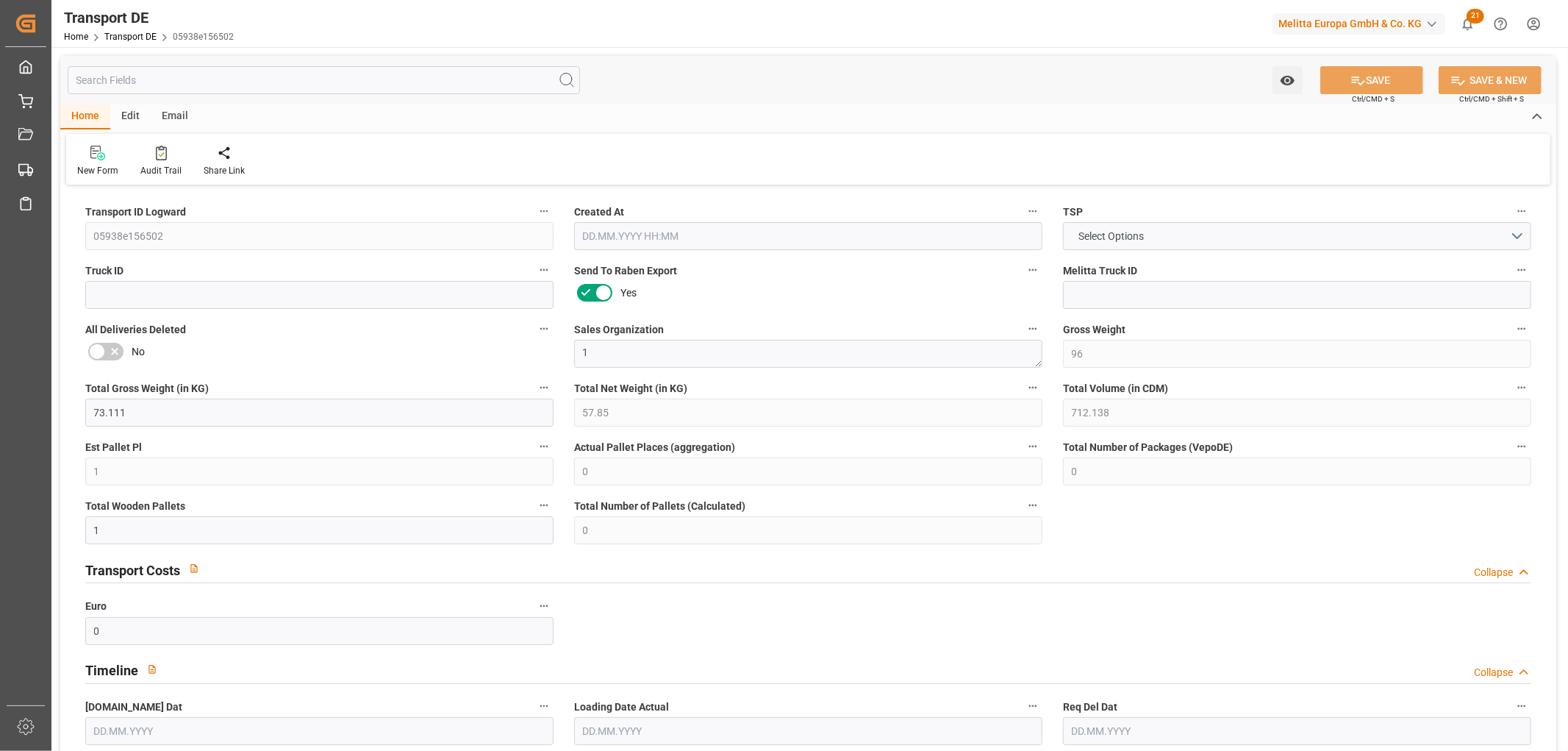
type input "33"
type input "101.446"
type input "66.1"
type input "[DATE] 09:02"
type input "[DATE]"
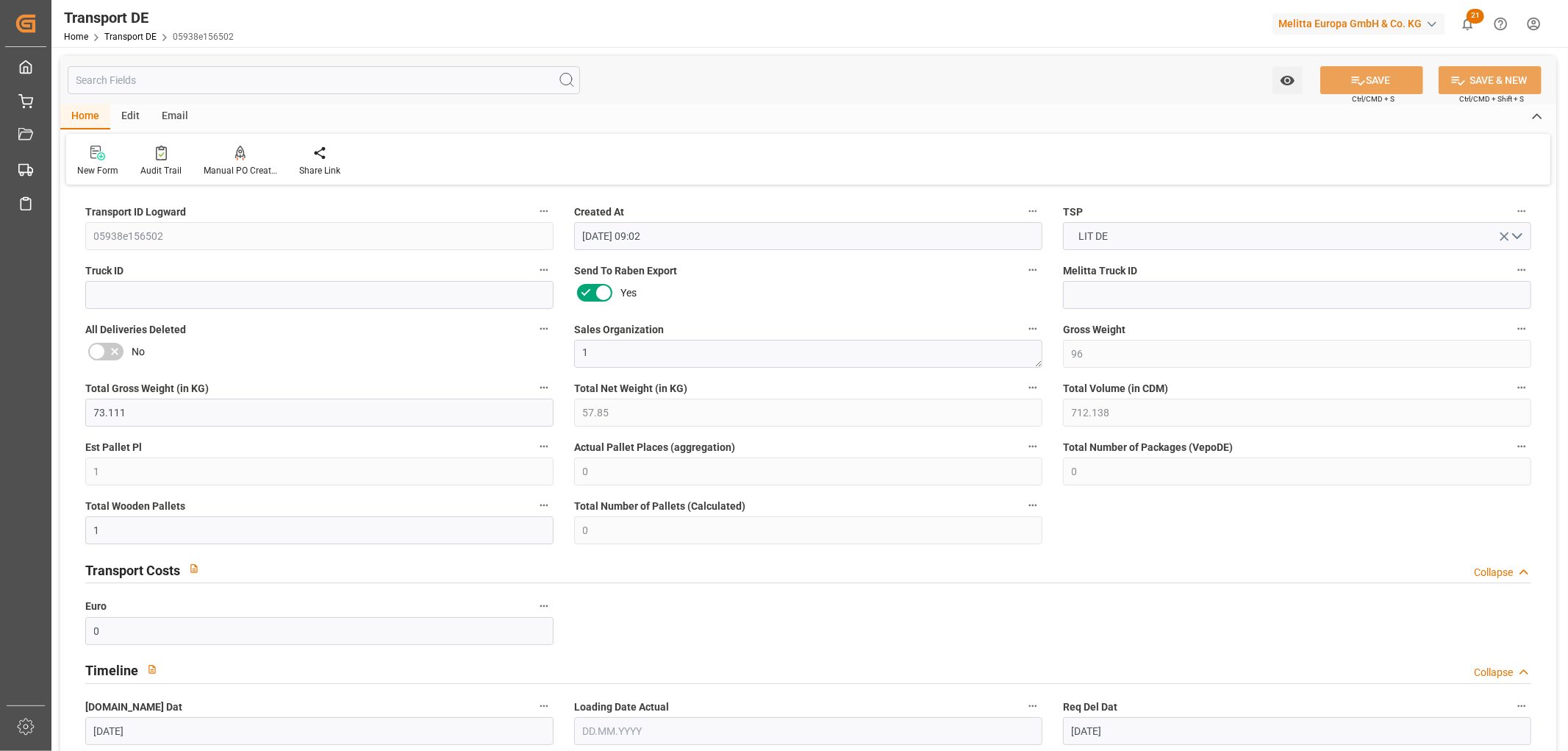
type input "[DATE]"
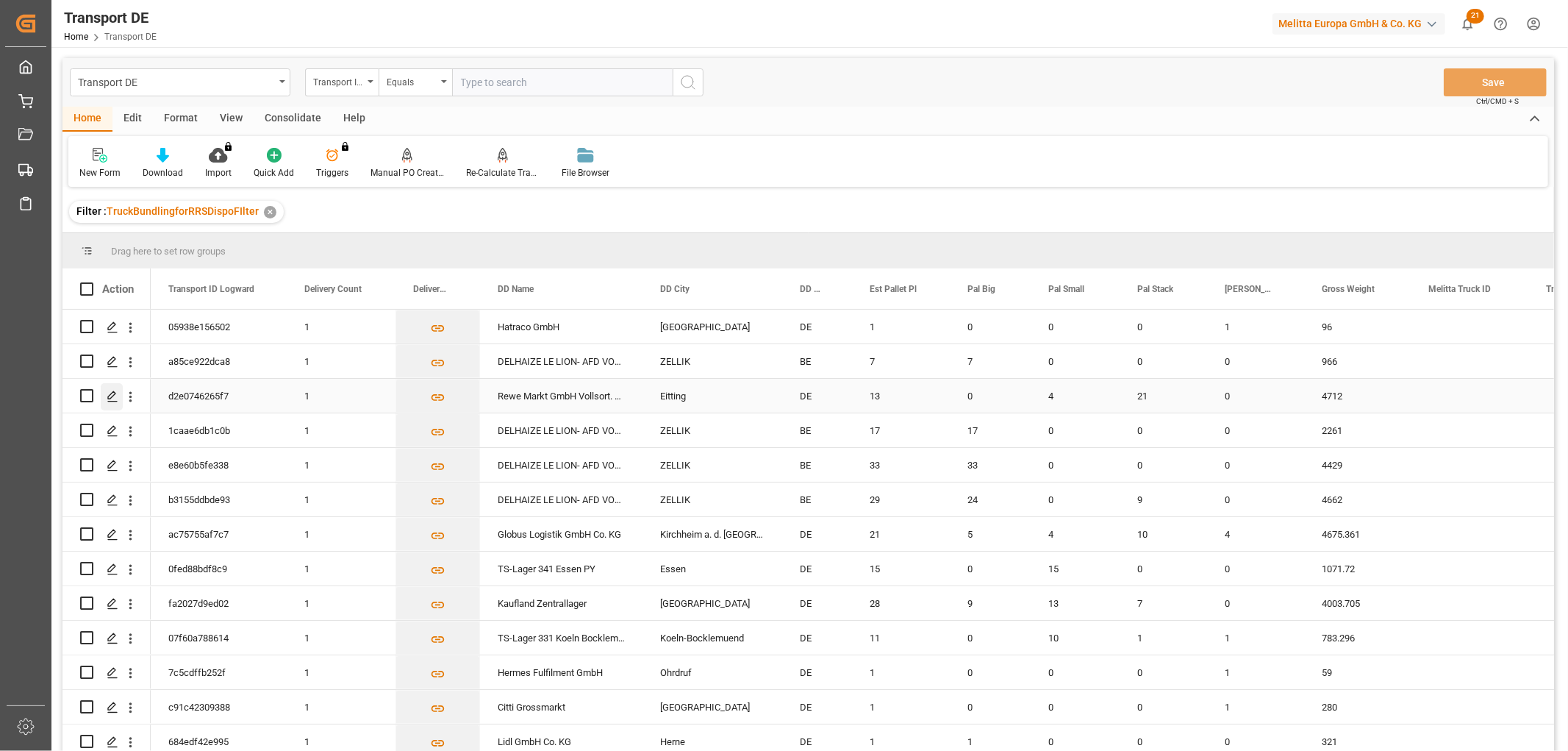
click at [114, 393] on polygon "Press SPACE to select this row." at bounding box center [112, 395] width 7 height 7
click at [341, 84] on div "Transport ID Logward" at bounding box center [338, 80] width 50 height 17
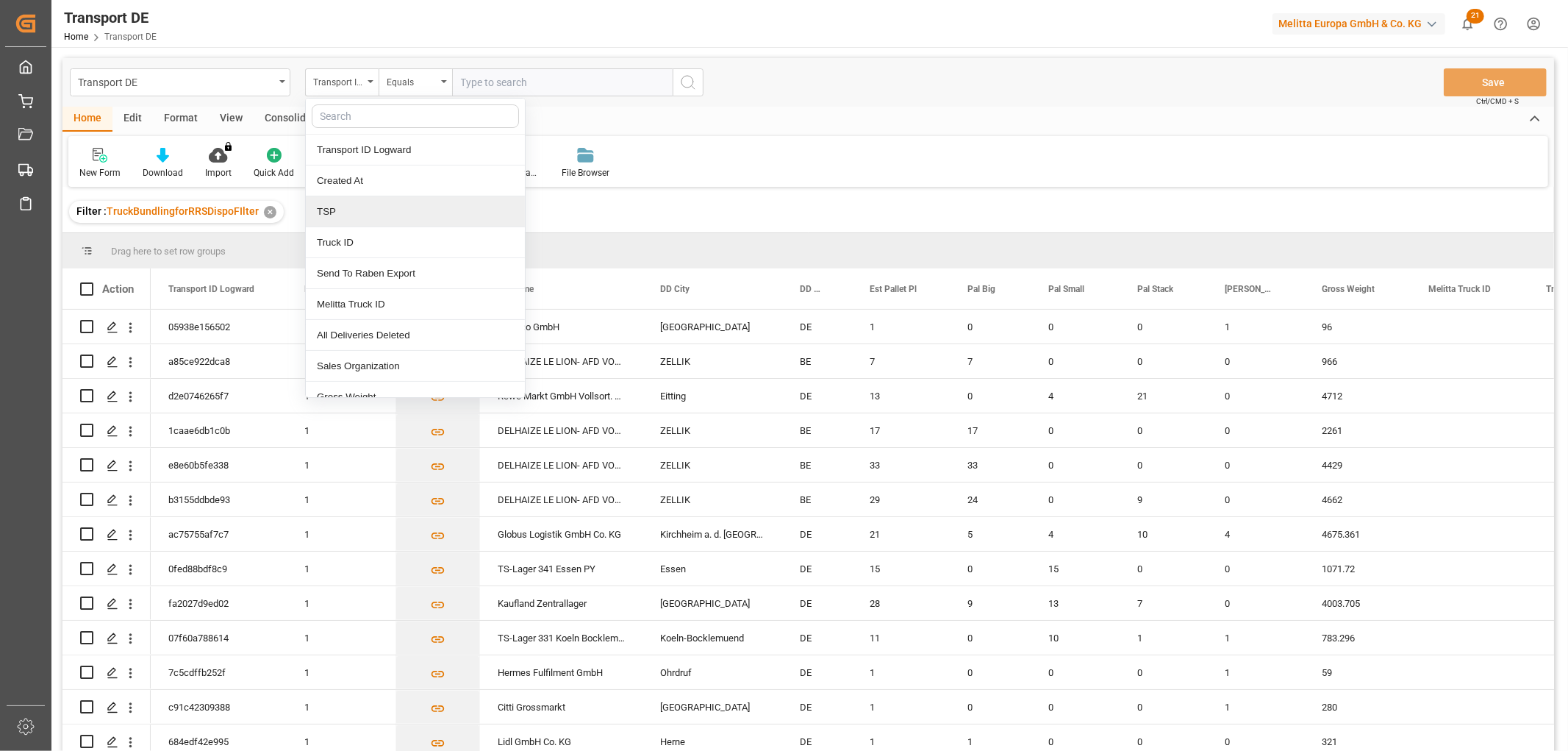
click at [347, 217] on div "TSP" at bounding box center [415, 212] width 219 height 31
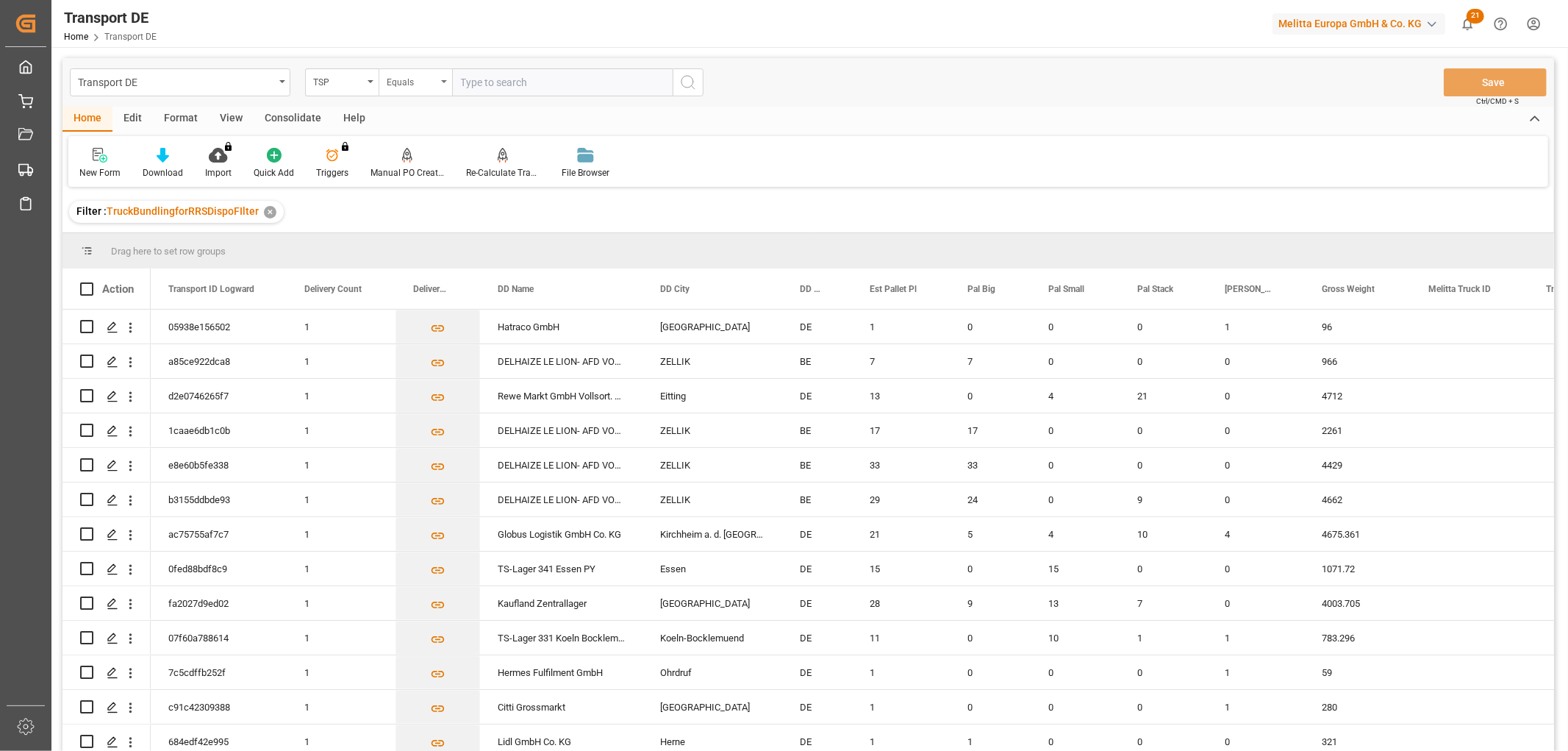
click at [402, 82] on div "Equals" at bounding box center [411, 80] width 50 height 17
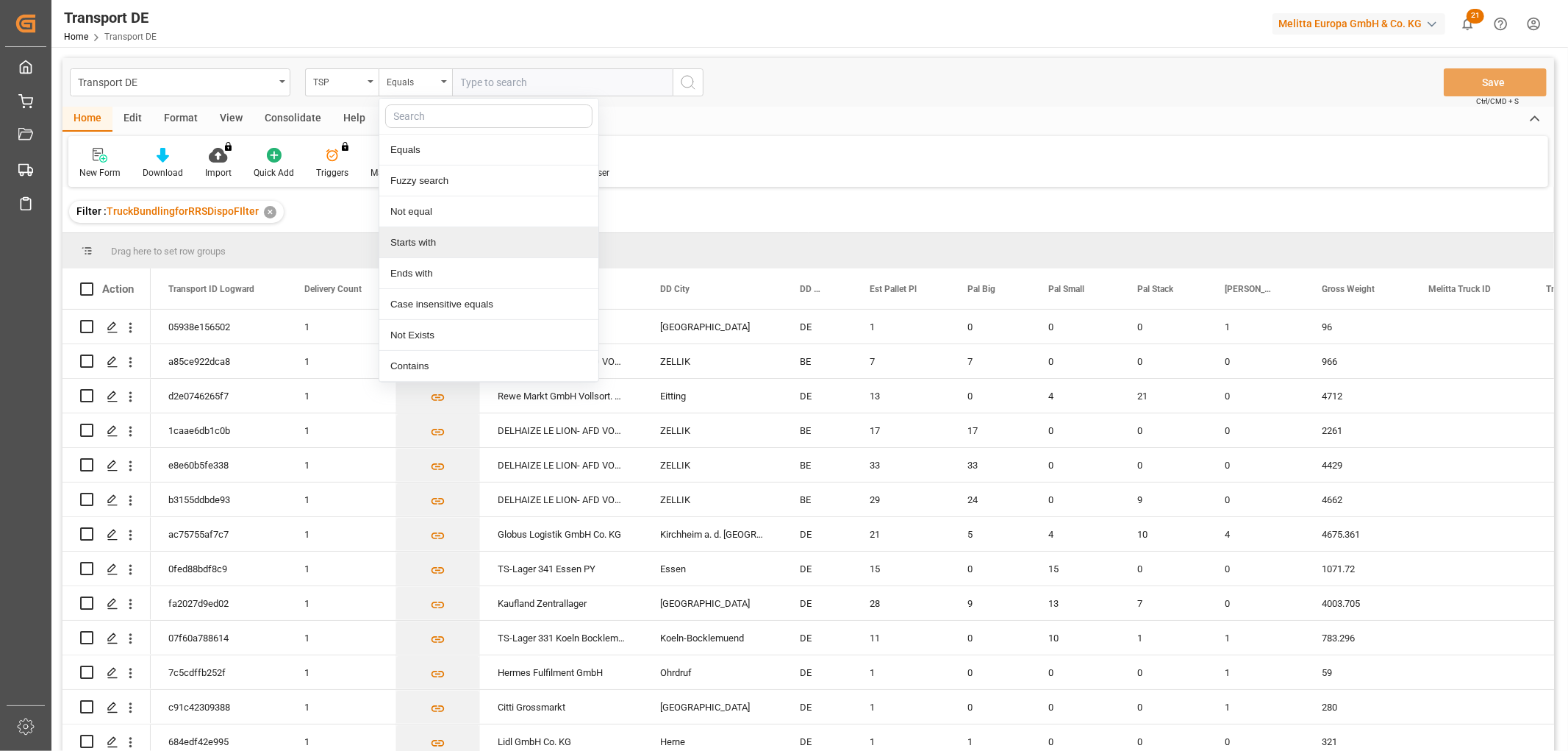
click at [427, 240] on div "Starts with" at bounding box center [489, 243] width 219 height 31
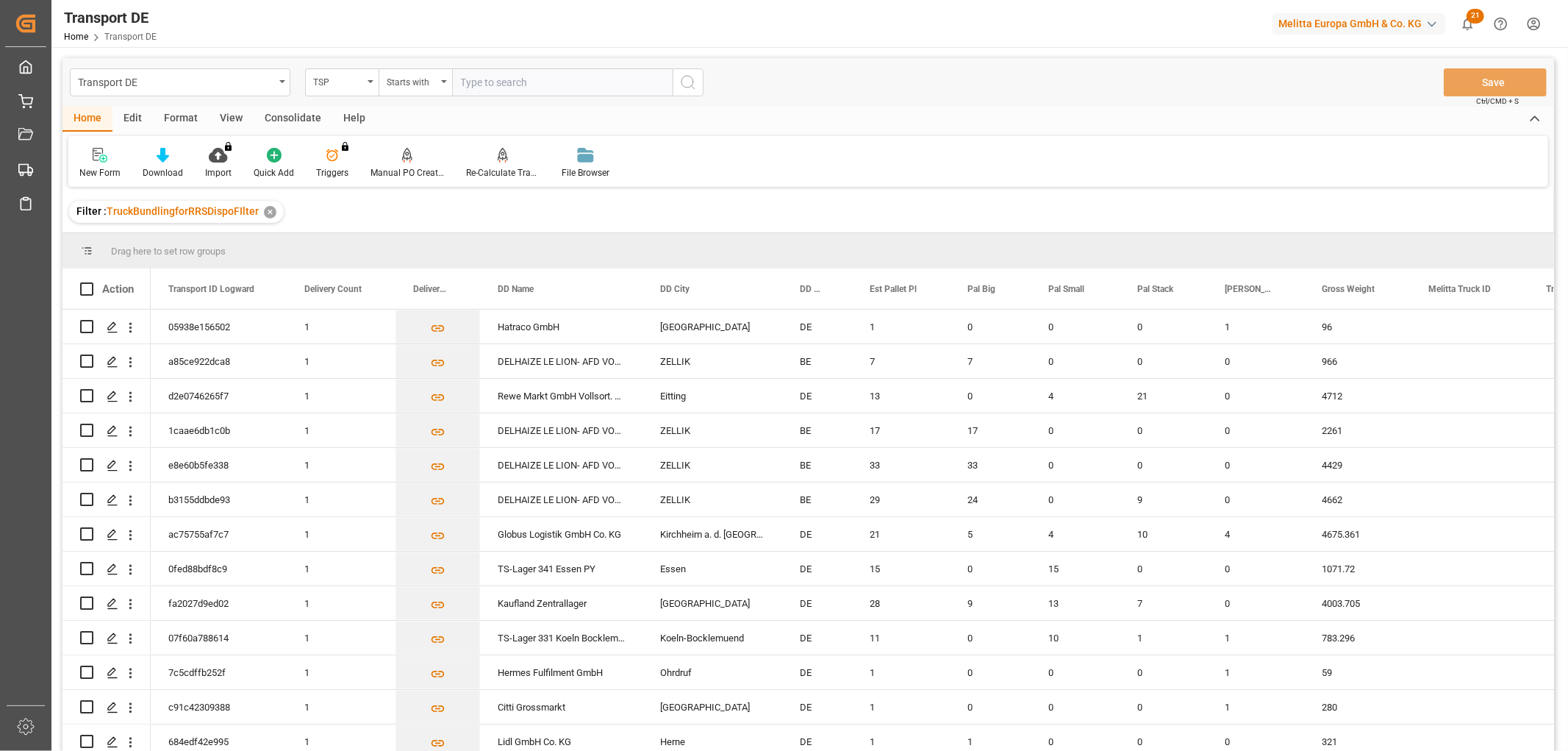
click at [464, 76] on input "text" at bounding box center [562, 82] width 220 height 28
click at [687, 83] on icon "search button" at bounding box center [688, 82] width 17 height 17
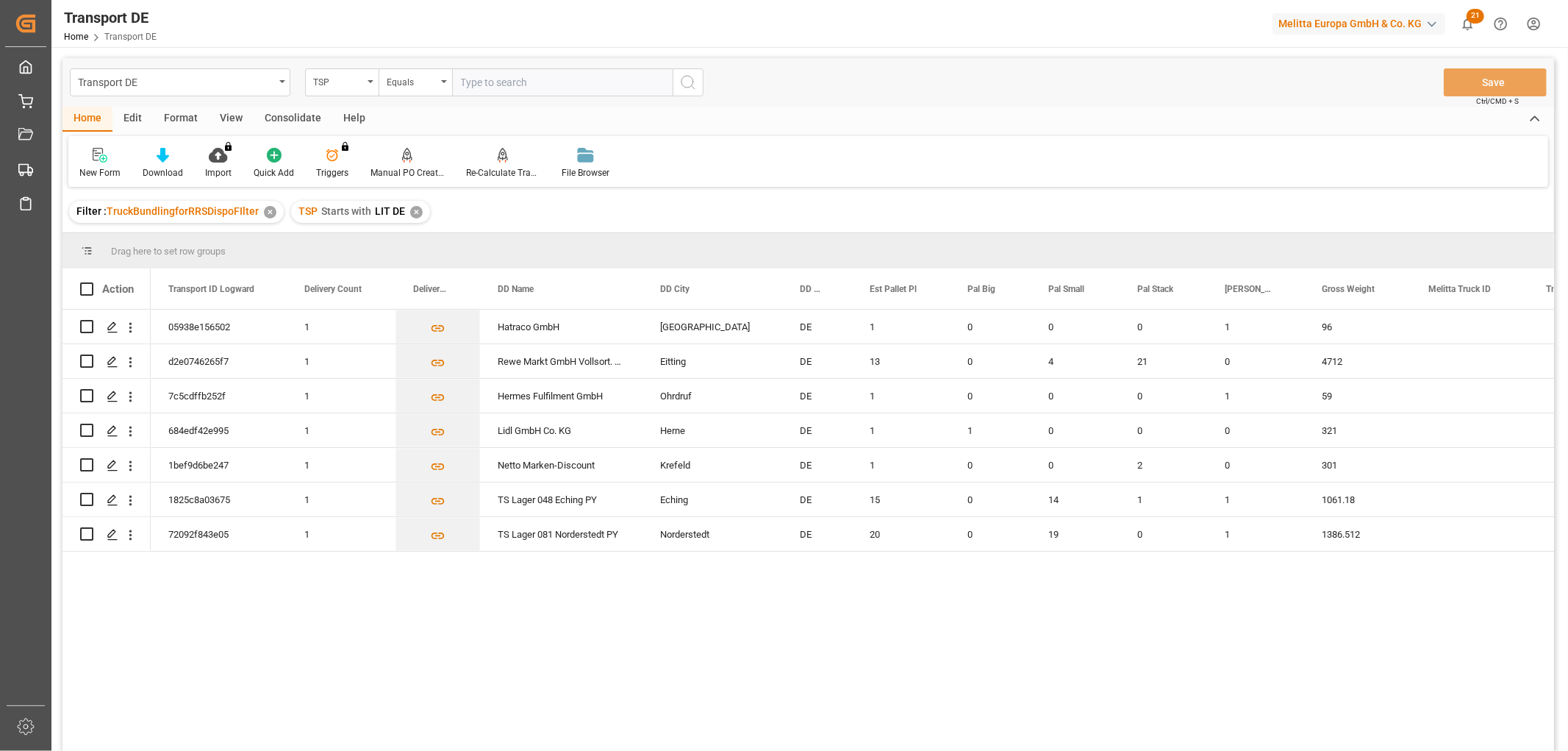
click at [414, 208] on div "✕" at bounding box center [417, 212] width 13 height 13
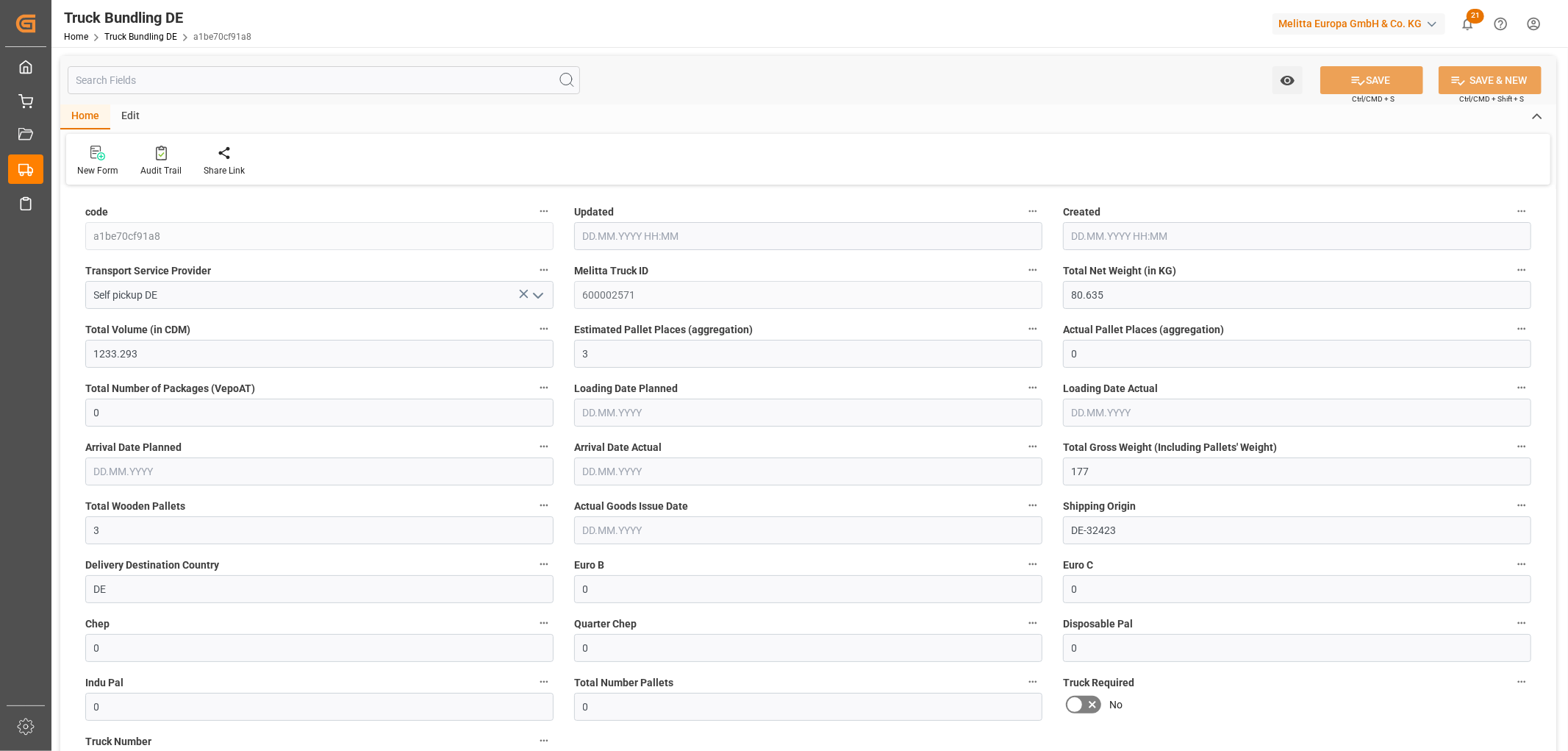
type input "[DATE] 09:12"
type input "[DATE]"
type input "15.09.2025"
